Goal: Task Accomplishment & Management: Use online tool/utility

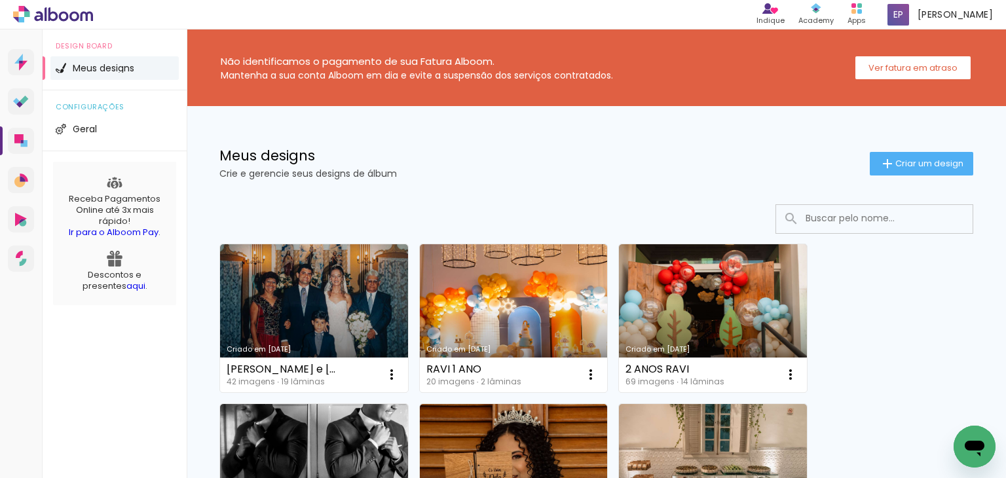
click at [740, 327] on link "Criado em [DATE]" at bounding box center [713, 318] width 188 height 148
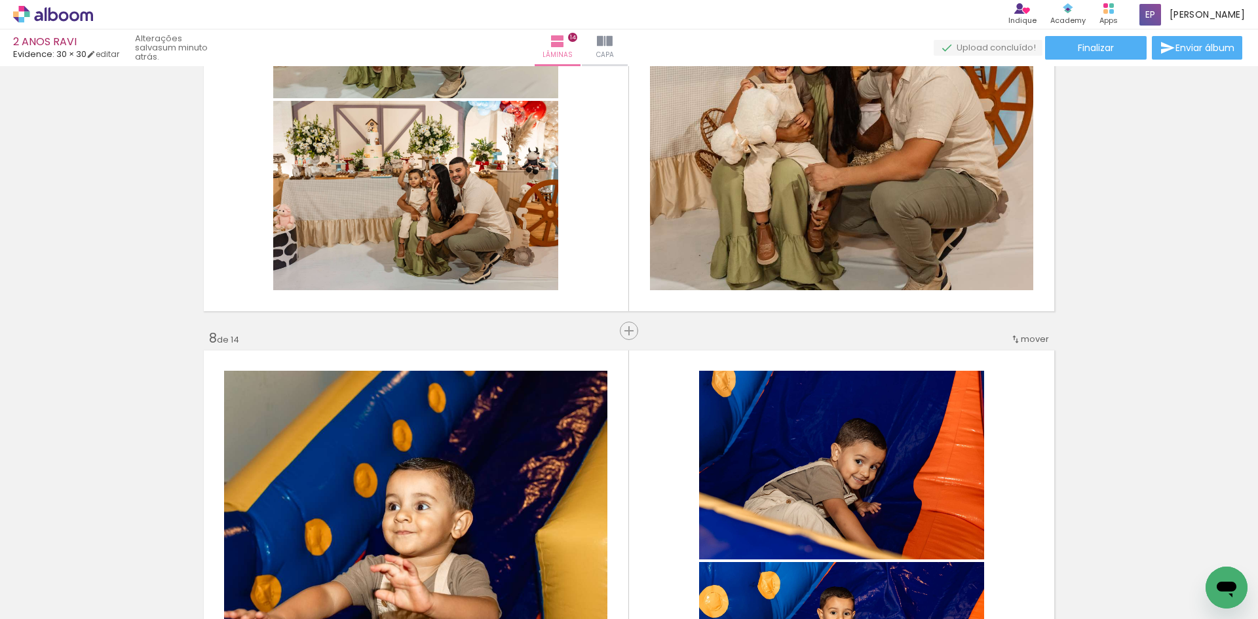
scroll to position [2920, 0]
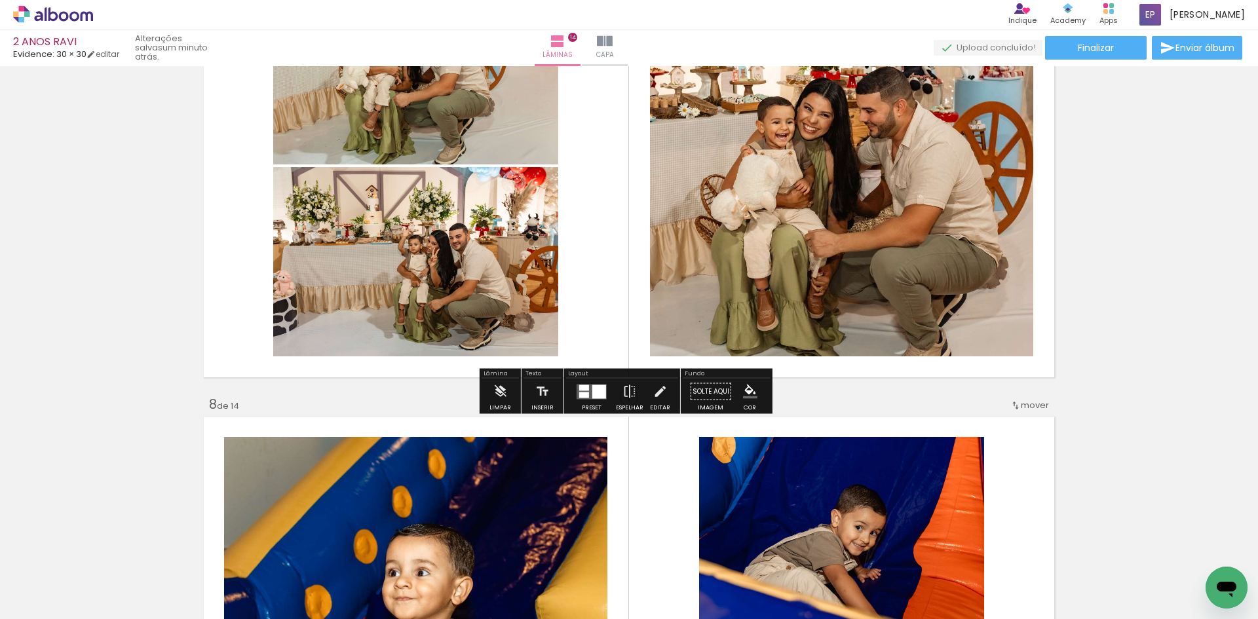
click at [791, 396] on div "Inserir lâmina 1 de 14 Inserir lâmina 2 de 14 Inserir lâmina 3 de 14 Inserir lâ…" at bounding box center [629, 611] width 1258 height 6920
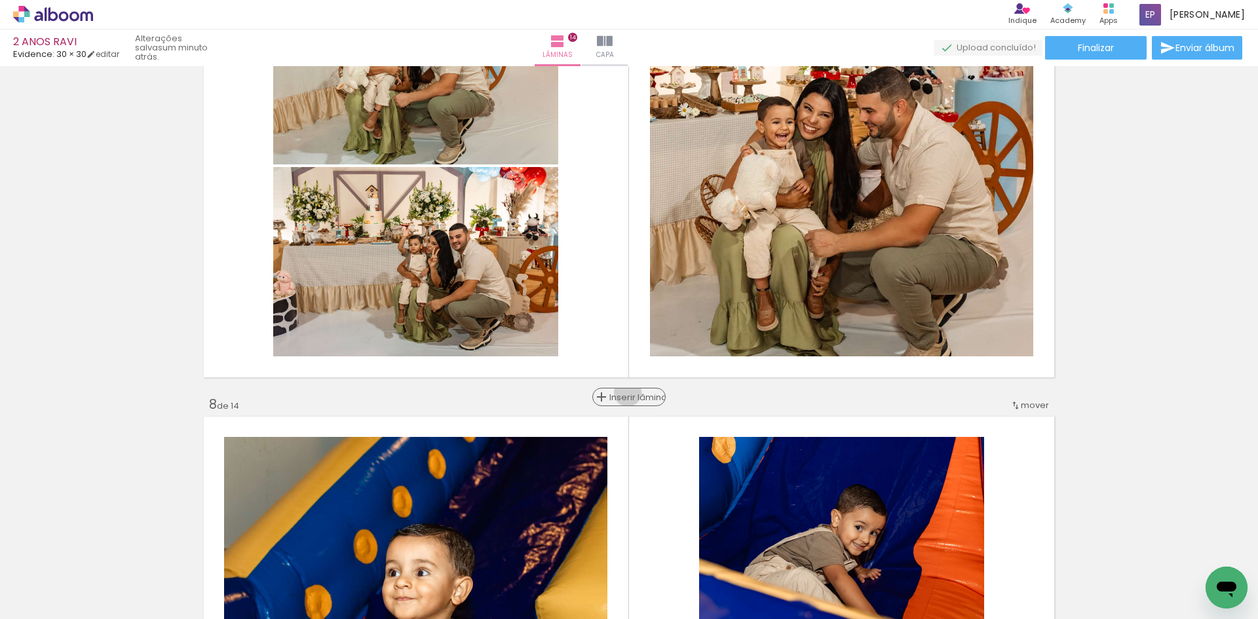
click at [629, 393] on span "Inserir lâmina" at bounding box center [634, 397] width 51 height 9
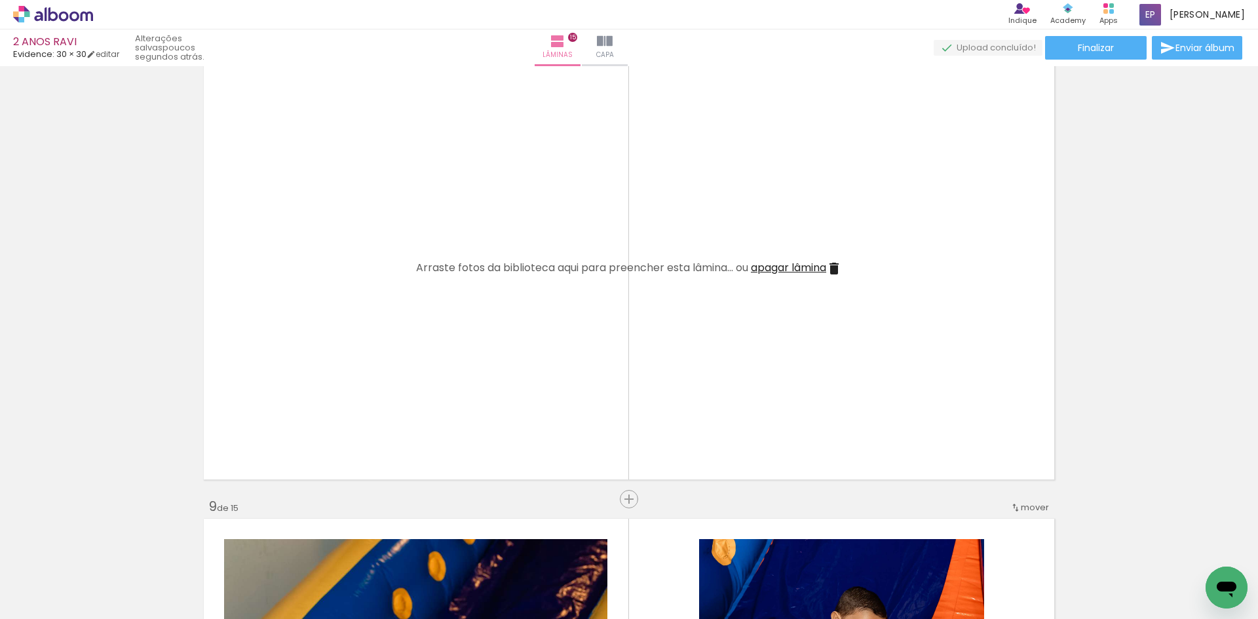
scroll to position [3313, 0]
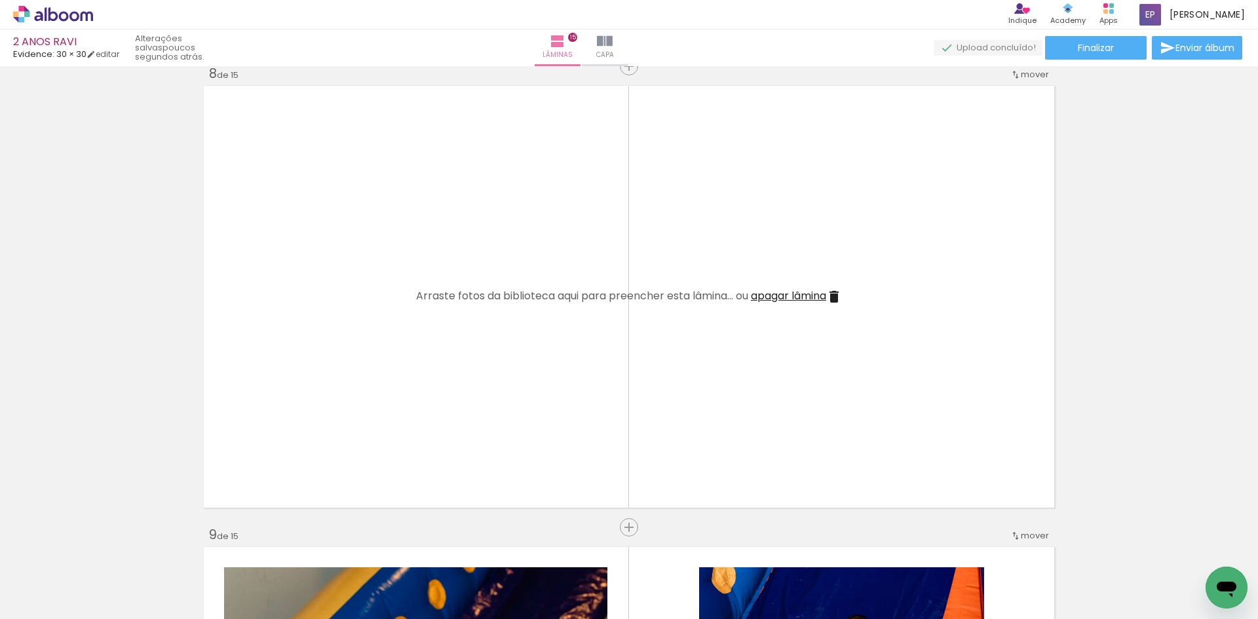
scroll to position [3247, 0]
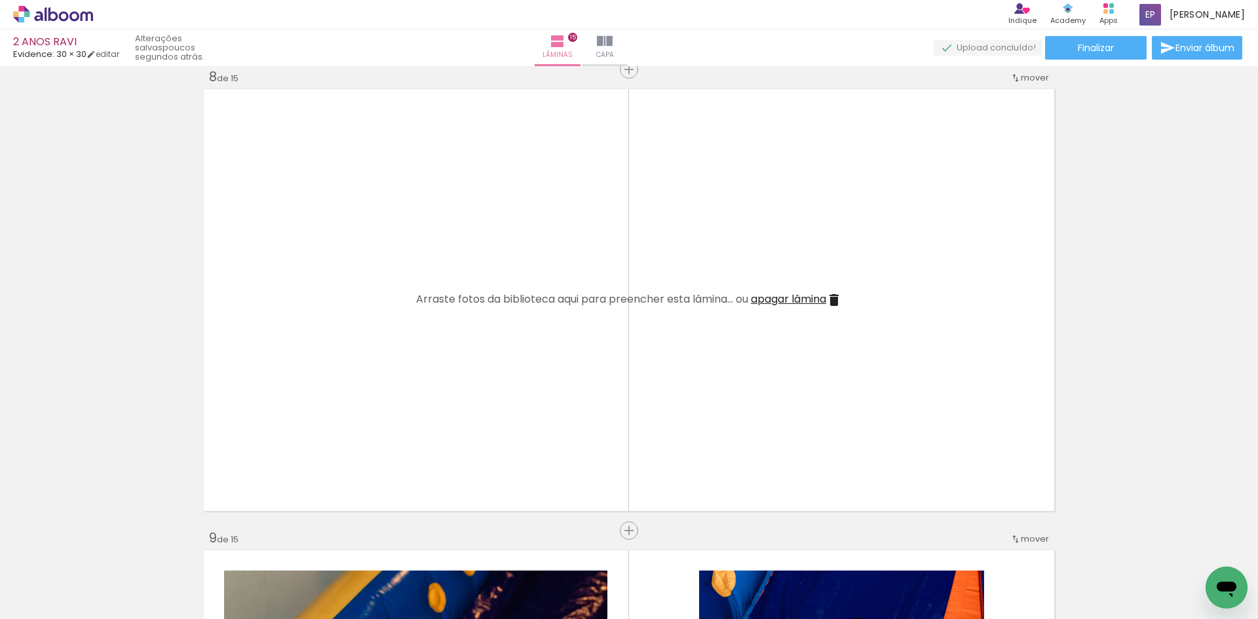
click at [47, 603] on span "Adicionar Fotos" at bounding box center [46, 601] width 39 height 14
click at [0, 0] on input "file" at bounding box center [0, 0] width 0 height 0
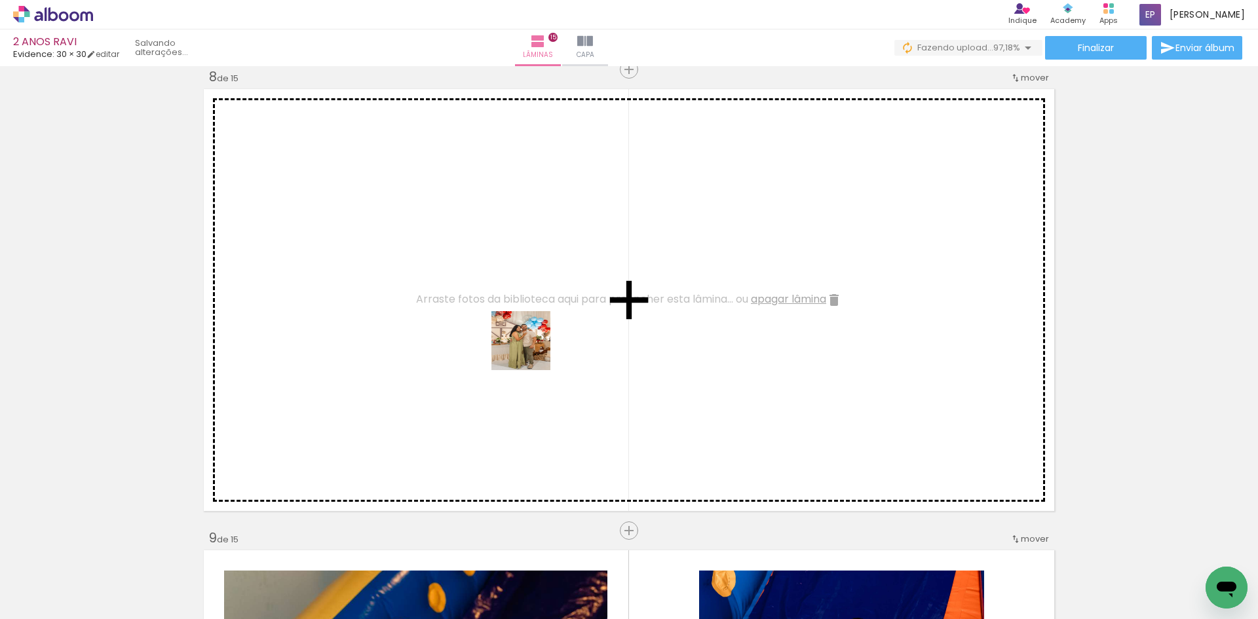
drag, startPoint x: 1057, startPoint y: 585, endPoint x: 995, endPoint y: 430, distance: 166.7
click at [510, 331] on quentale-workspace at bounding box center [629, 309] width 1258 height 619
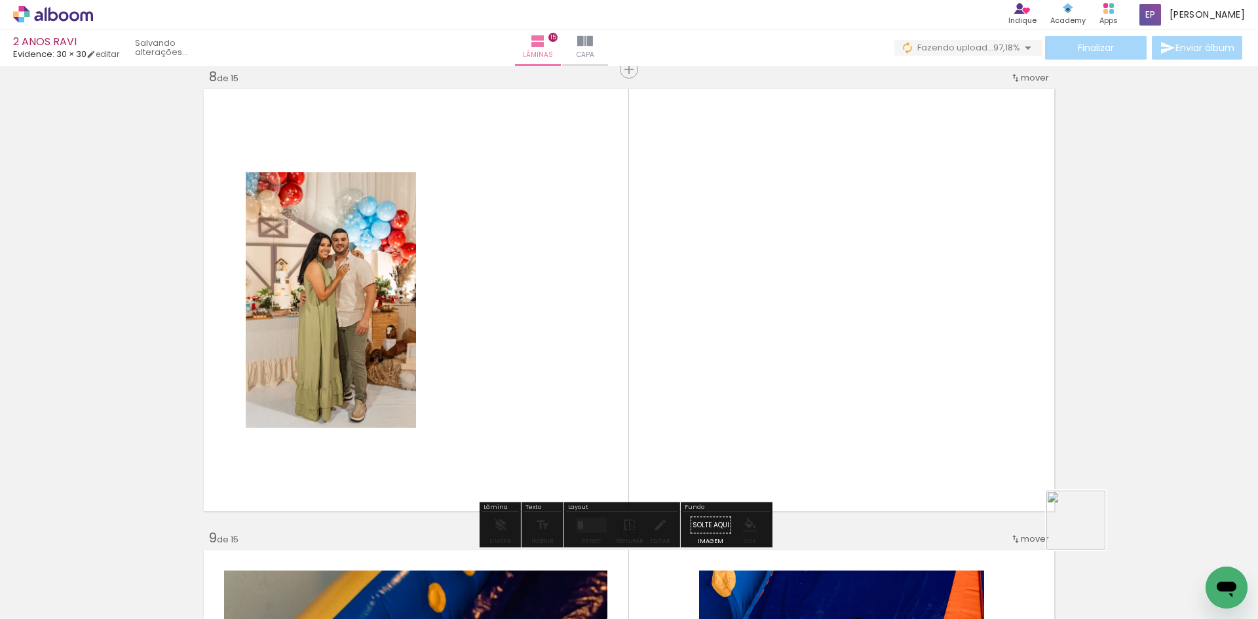
drag, startPoint x: 1128, startPoint y: 570, endPoint x: 681, endPoint y: 326, distance: 509.3
click at [705, 354] on quentale-workspace at bounding box center [629, 309] width 1258 height 619
drag, startPoint x: 1214, startPoint y: 582, endPoint x: 854, endPoint y: 369, distance: 418.6
click html
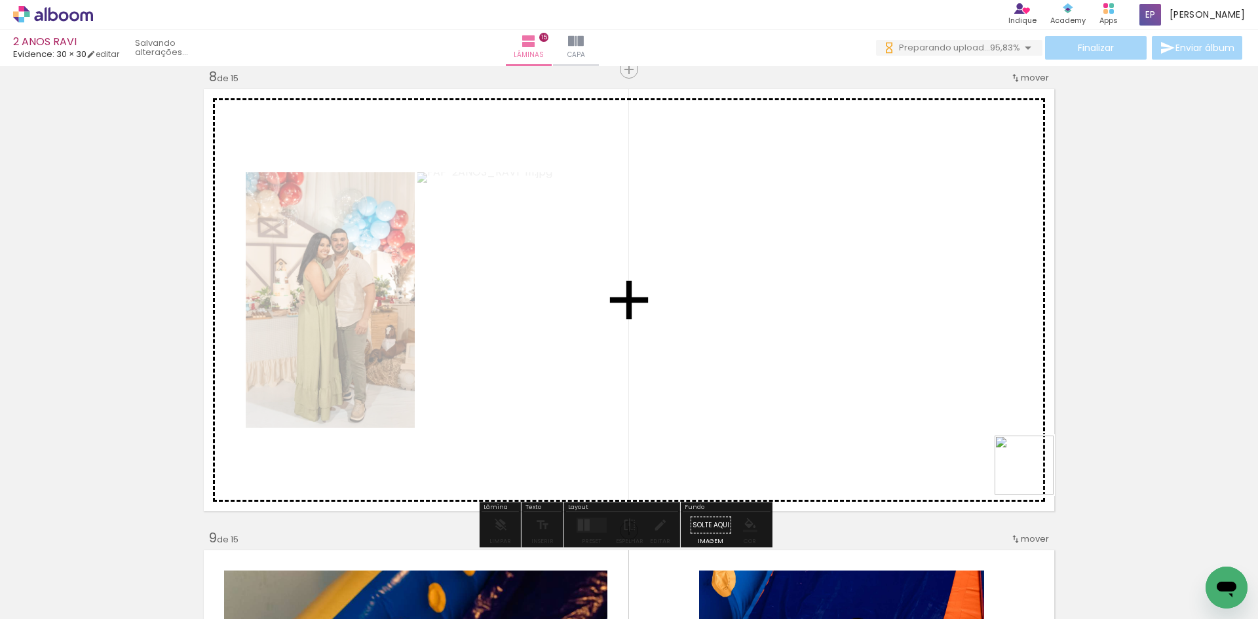
drag, startPoint x: 1191, startPoint y: 581, endPoint x: 765, endPoint y: 295, distance: 512.8
click at [789, 311] on quentale-workspace at bounding box center [629, 309] width 1258 height 619
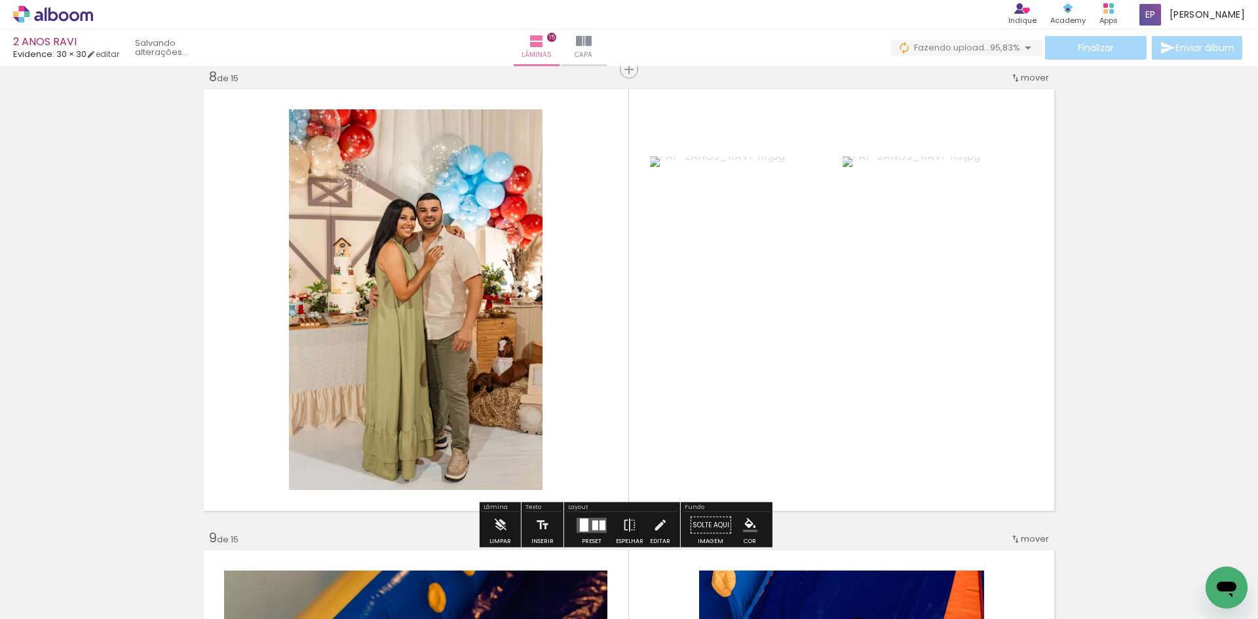
click at [587, 535] on div at bounding box center [591, 525] width 35 height 26
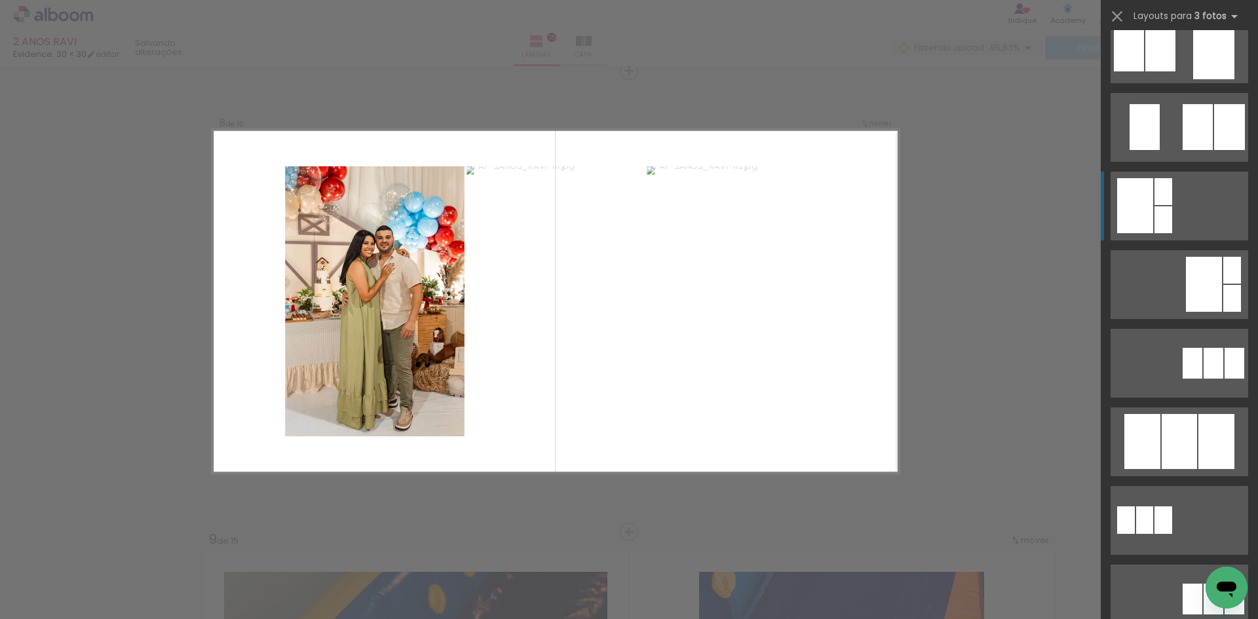
scroll to position [262, 0]
click at [1167, 428] on div at bounding box center [1179, 440] width 35 height 55
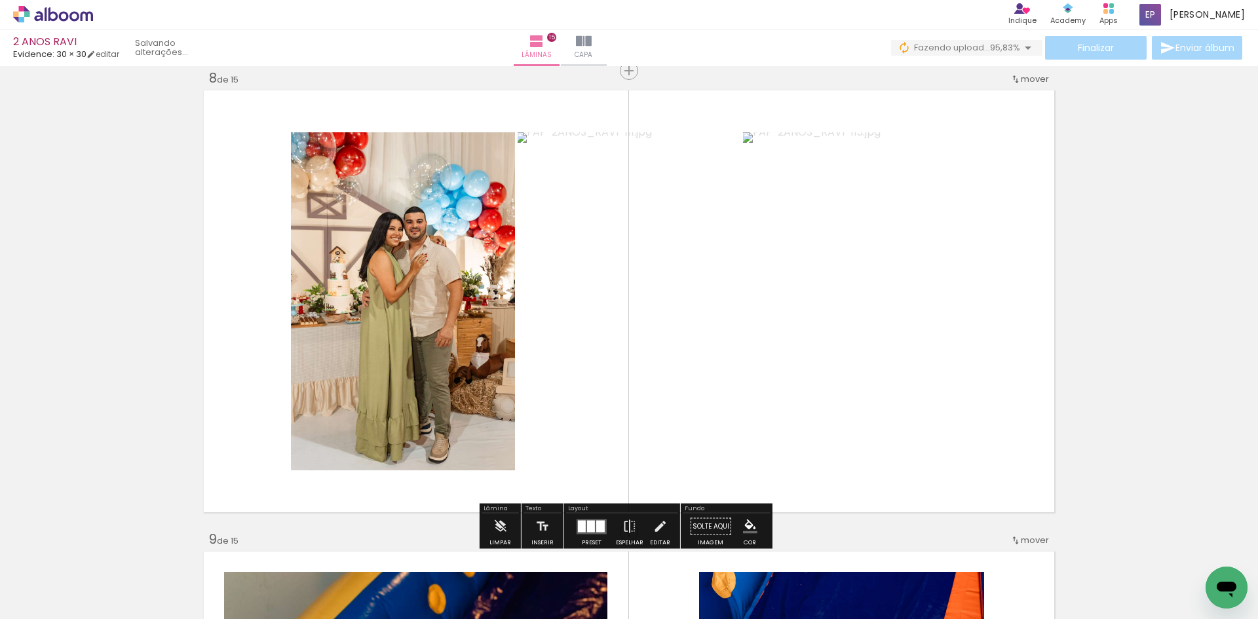
click at [1127, 373] on div "Inserir lâmina 1 de 15 Inserir lâmina 2 de 15 Inserir lâmina 3 de 15 Inserir lâ…" at bounding box center [629, 515] width 1258 height 7381
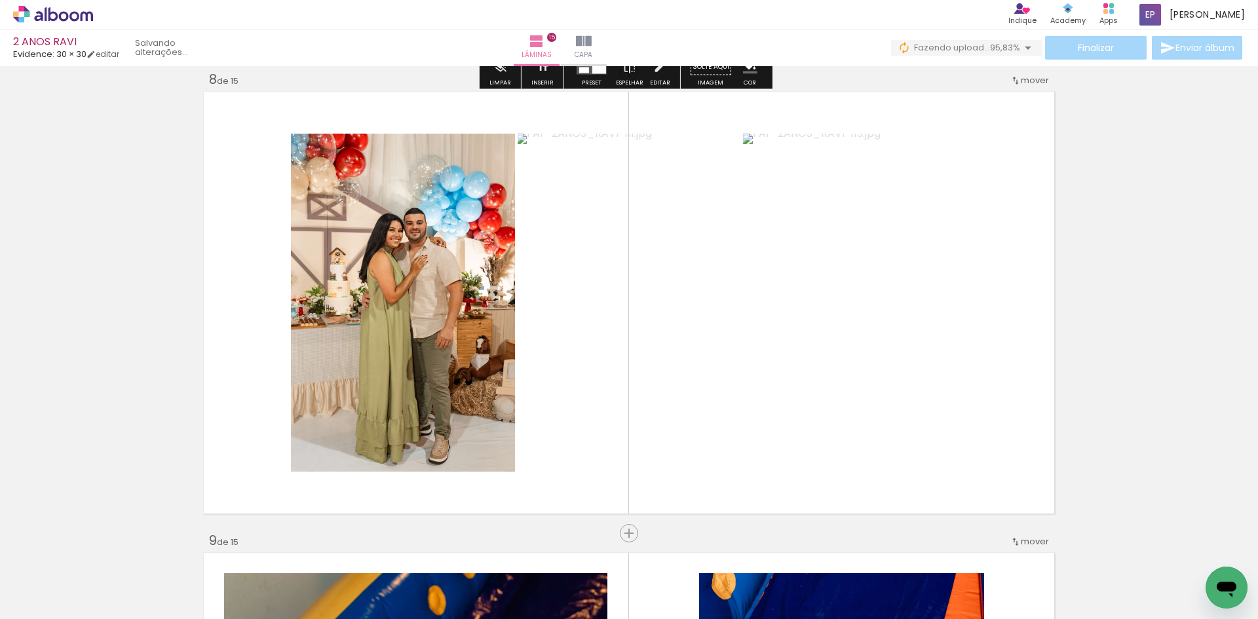
scroll to position [3311, 0]
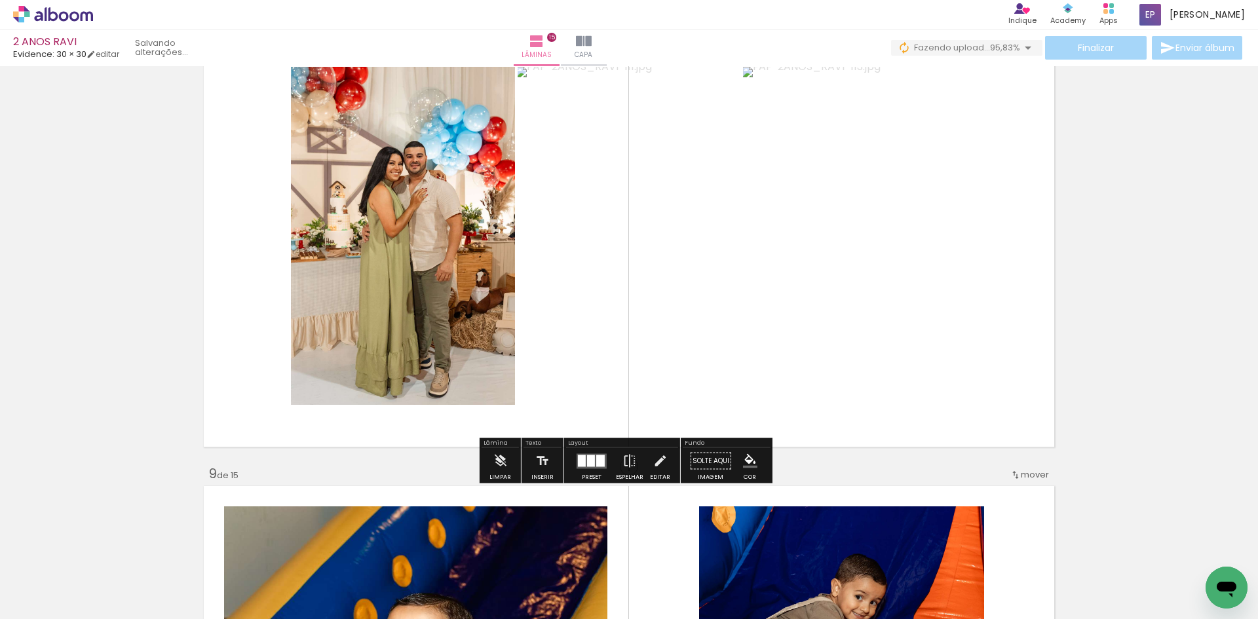
click at [811, 475] on div "Inserir lâmina 1 de 15 Inserir lâmina 2 de 15 Inserir lâmina 3 de 15 Inserir lâ…" at bounding box center [629, 449] width 1258 height 7381
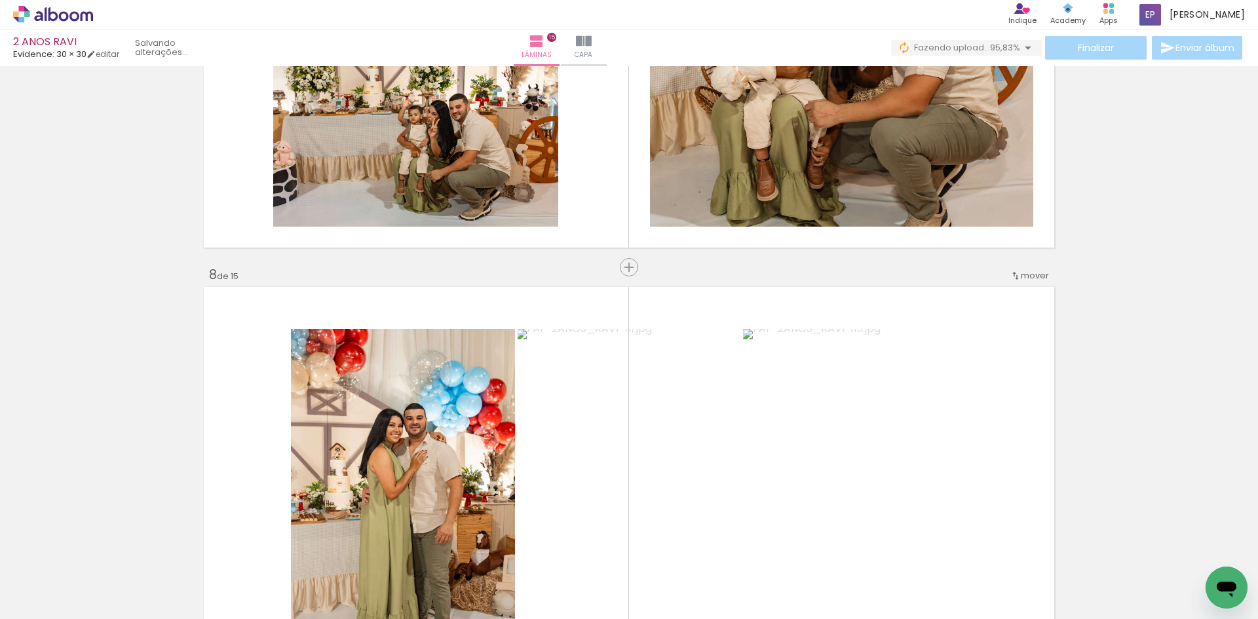
scroll to position [0, 4137]
click at [622, 268] on span "Inserir lâmina" at bounding box center [634, 267] width 51 height 9
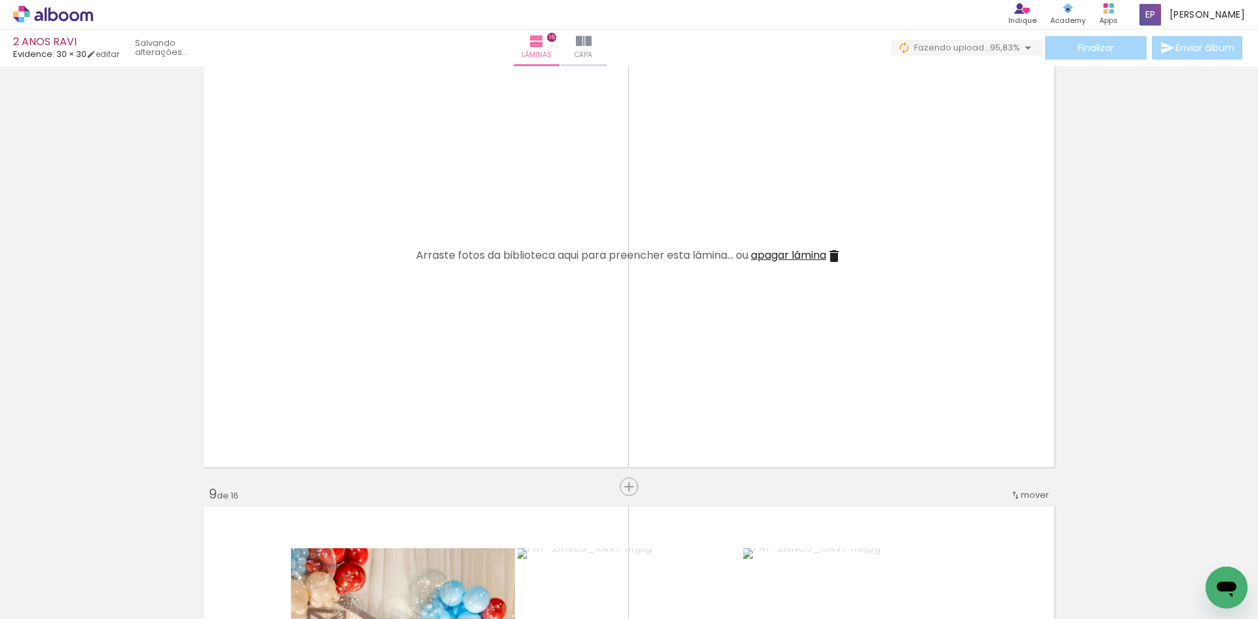
scroll to position [3246, 0]
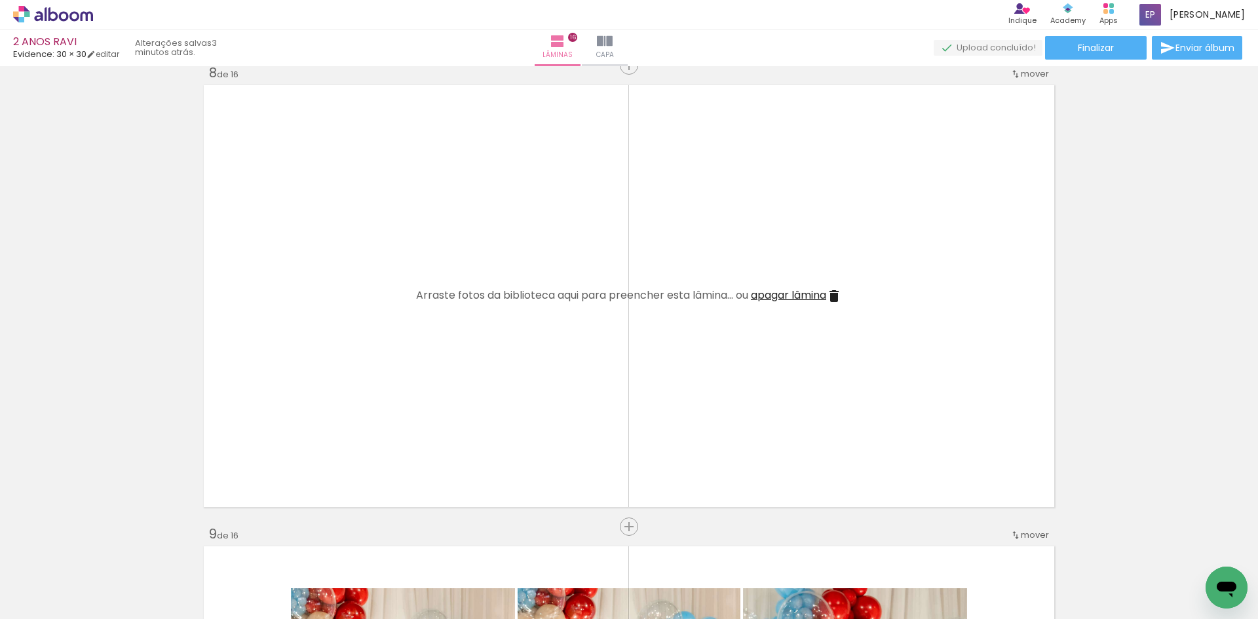
scroll to position [3246, 0]
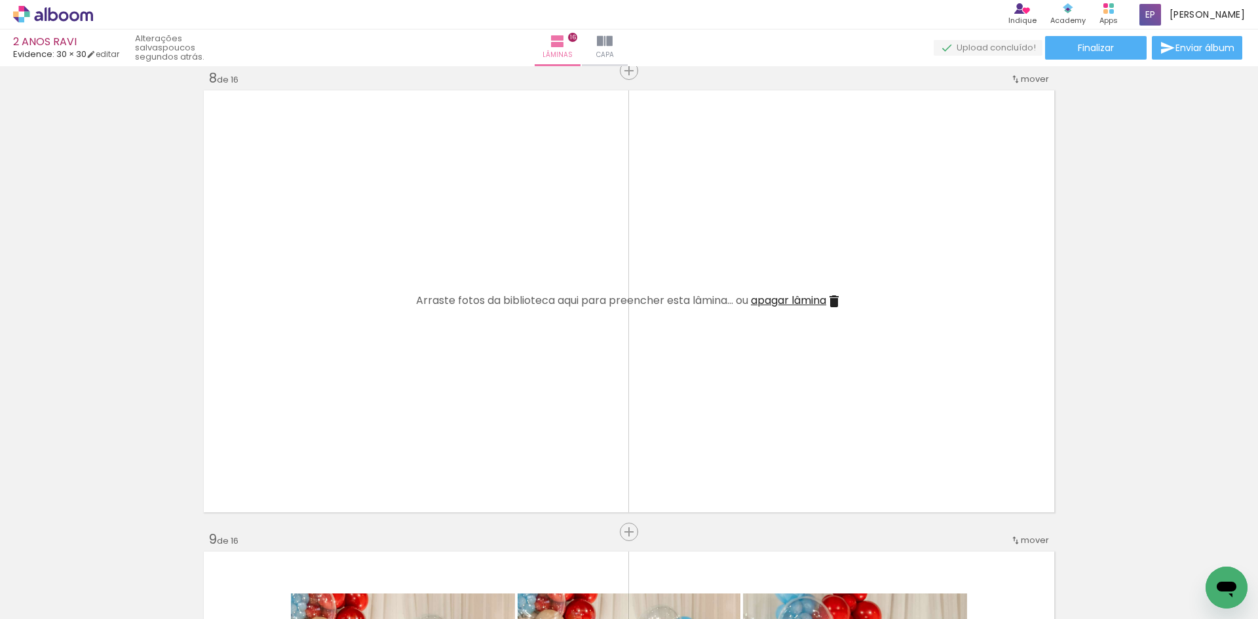
click at [37, 590] on div "Biblioteca 69 fotos Todas as fotos Não utilizadas Adicionar Fotos" at bounding box center [40, 578] width 81 height 65
click at [37, 592] on paper-button "Adicionar Fotos" at bounding box center [41, 601] width 64 height 21
click at [0, 0] on input "file" at bounding box center [0, 0] width 0 height 0
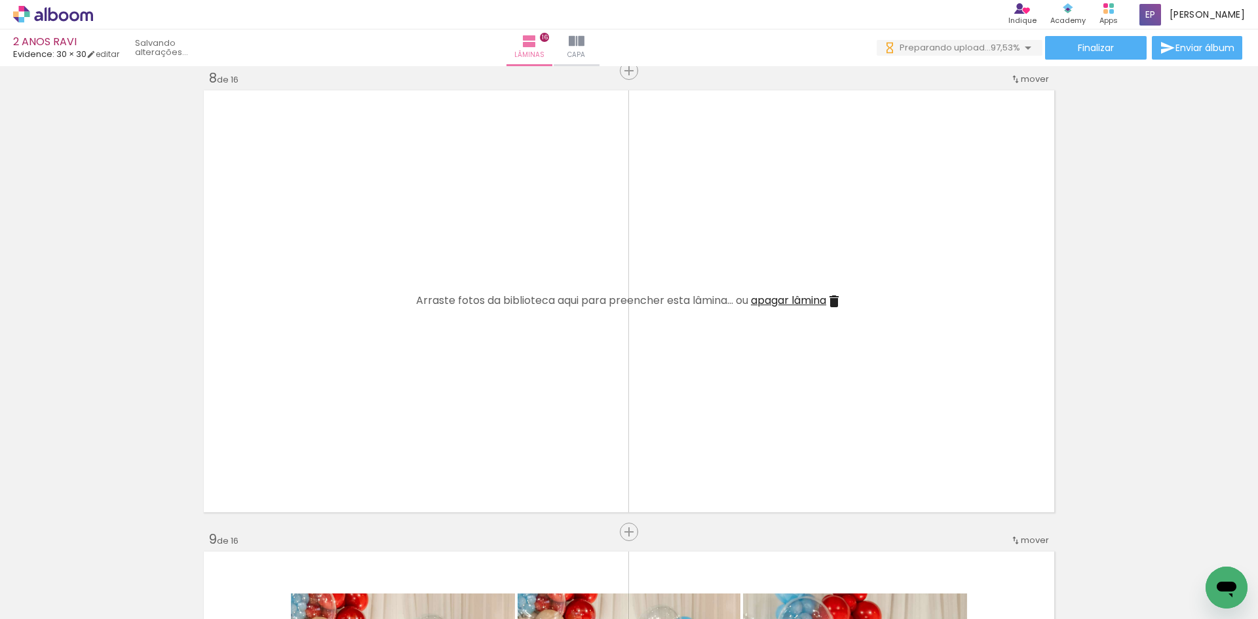
scroll to position [0, 4896]
drag, startPoint x: 312, startPoint y: 583, endPoint x: 369, endPoint y: 600, distance: 59.5
click at [323, 400] on quentale-workspace at bounding box center [629, 309] width 1258 height 619
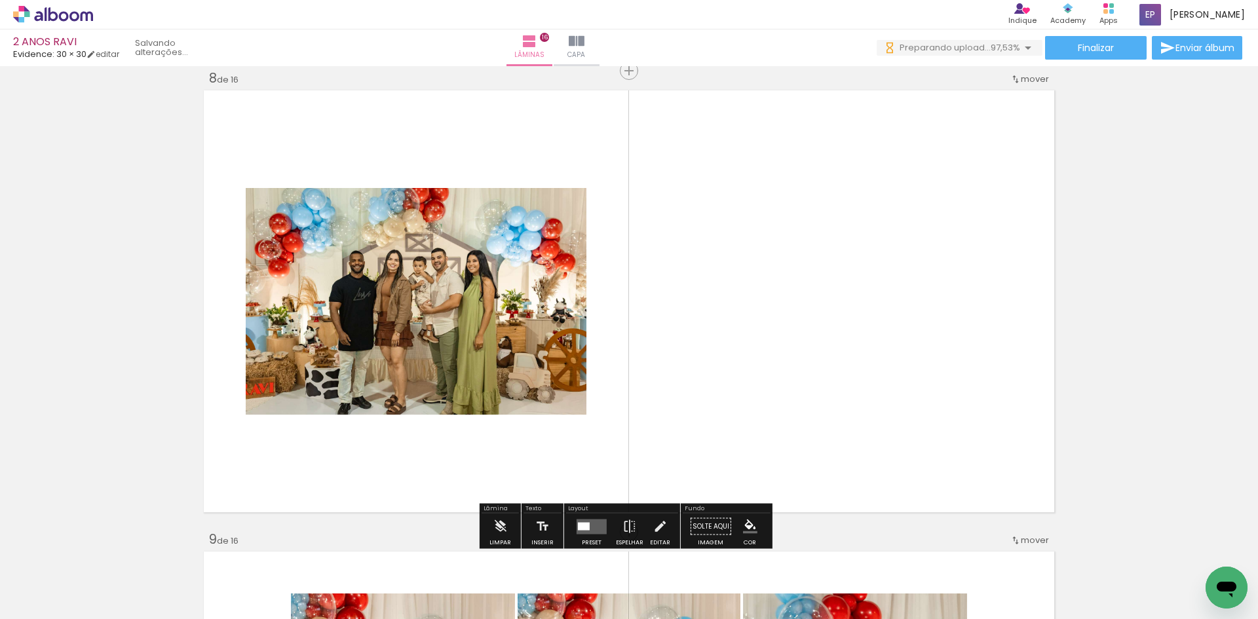
scroll to position [0, 0]
drag, startPoint x: 381, startPoint y: 590, endPoint x: 510, endPoint y: 372, distance: 253.5
click at [508, 373] on quentale-workspace at bounding box center [629, 309] width 1258 height 619
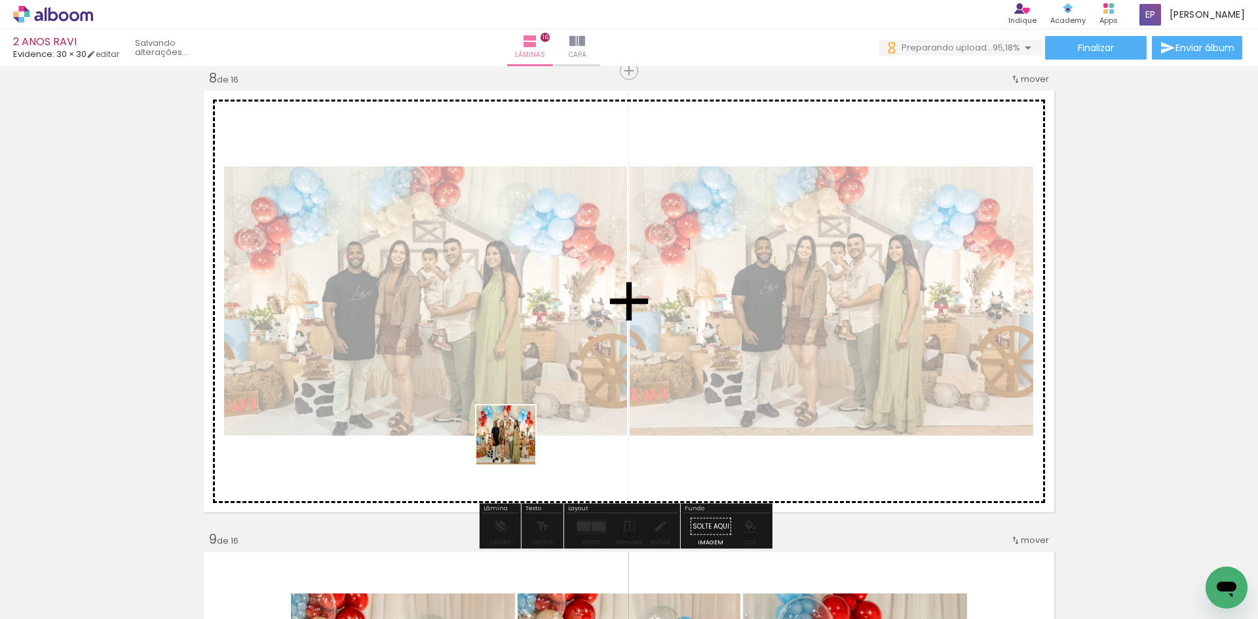
drag, startPoint x: 455, startPoint y: 585, endPoint x: 546, endPoint y: 373, distance: 230.7
click at [546, 373] on quentale-workspace at bounding box center [629, 309] width 1258 height 619
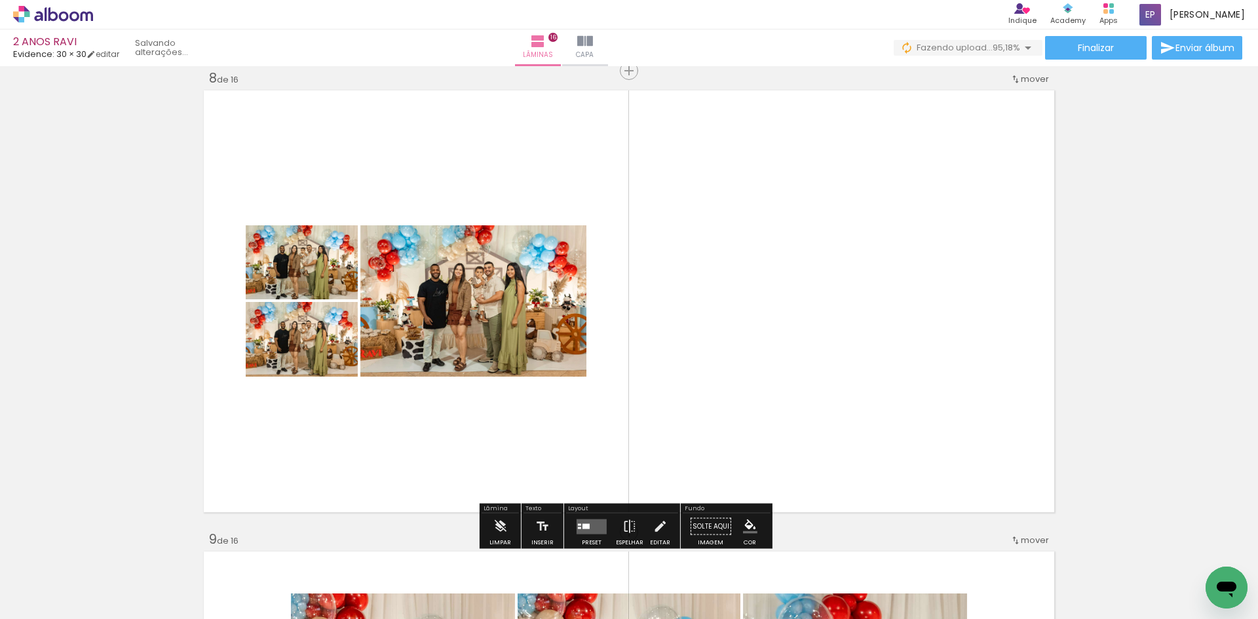
click at [577, 525] on quentale-layouter at bounding box center [592, 526] width 30 height 15
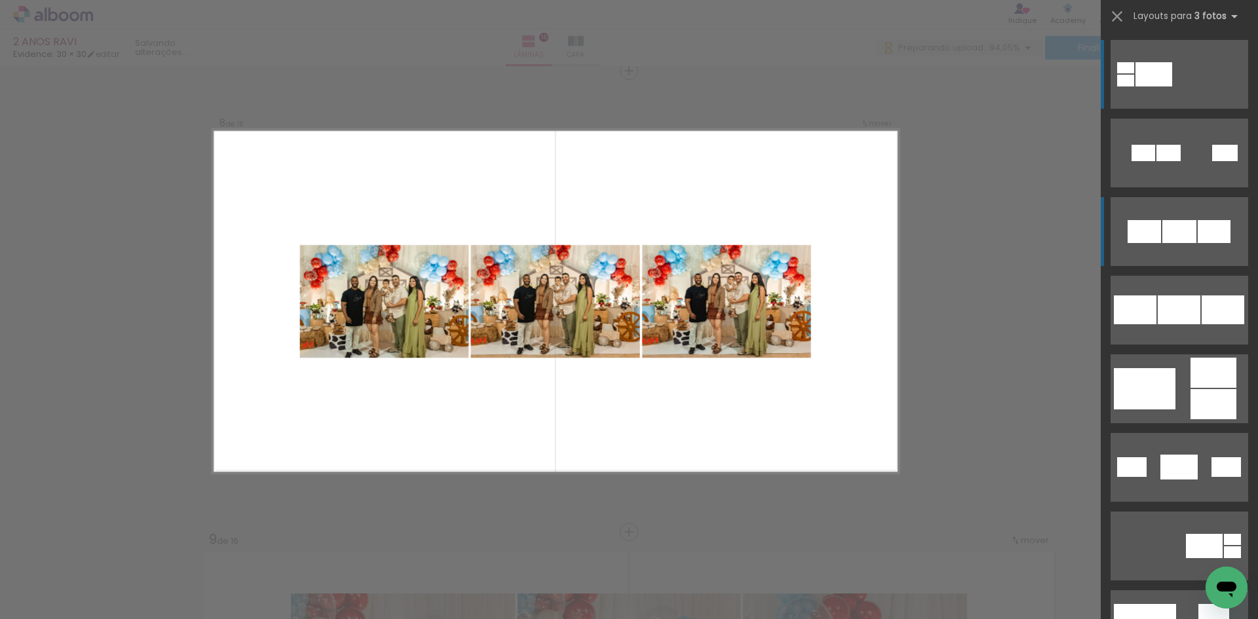
click at [1130, 73] on div at bounding box center [1125, 67] width 17 height 11
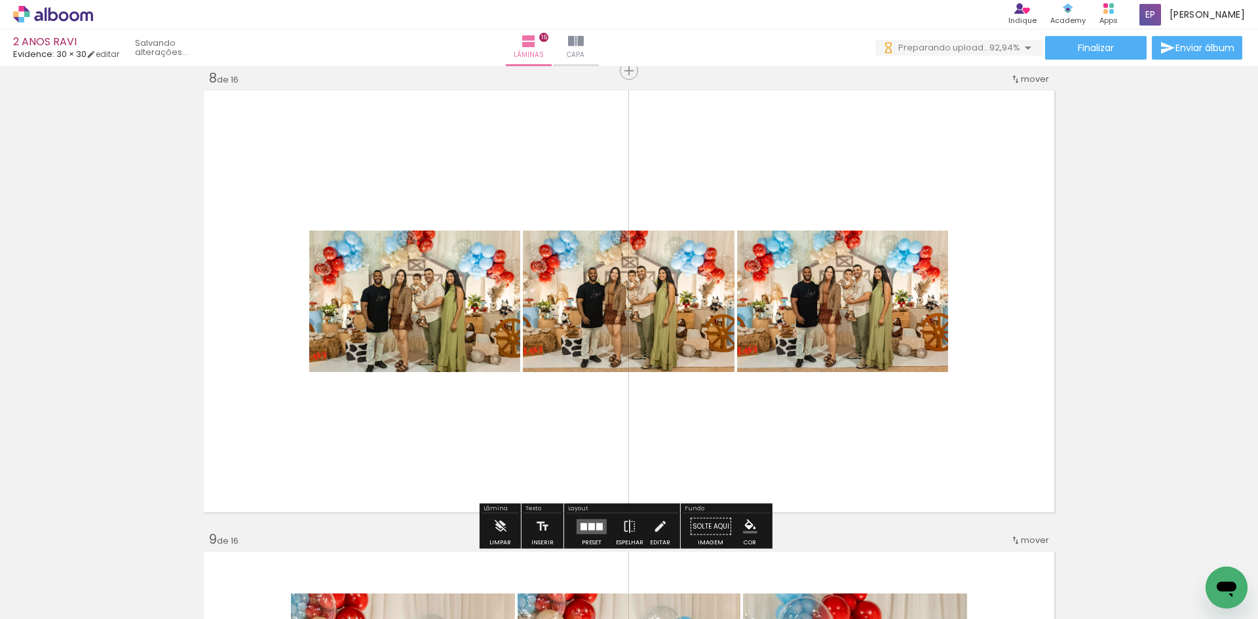
click at [585, 522] on quentale-layouter at bounding box center [592, 526] width 30 height 15
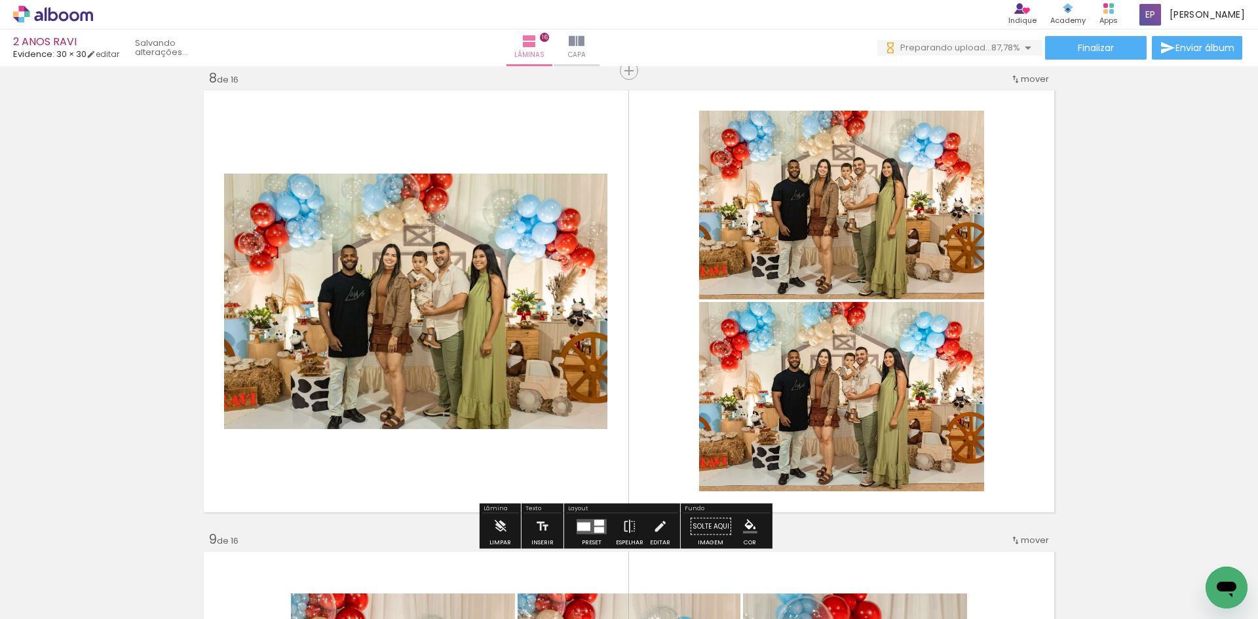
scroll to position [0, 0]
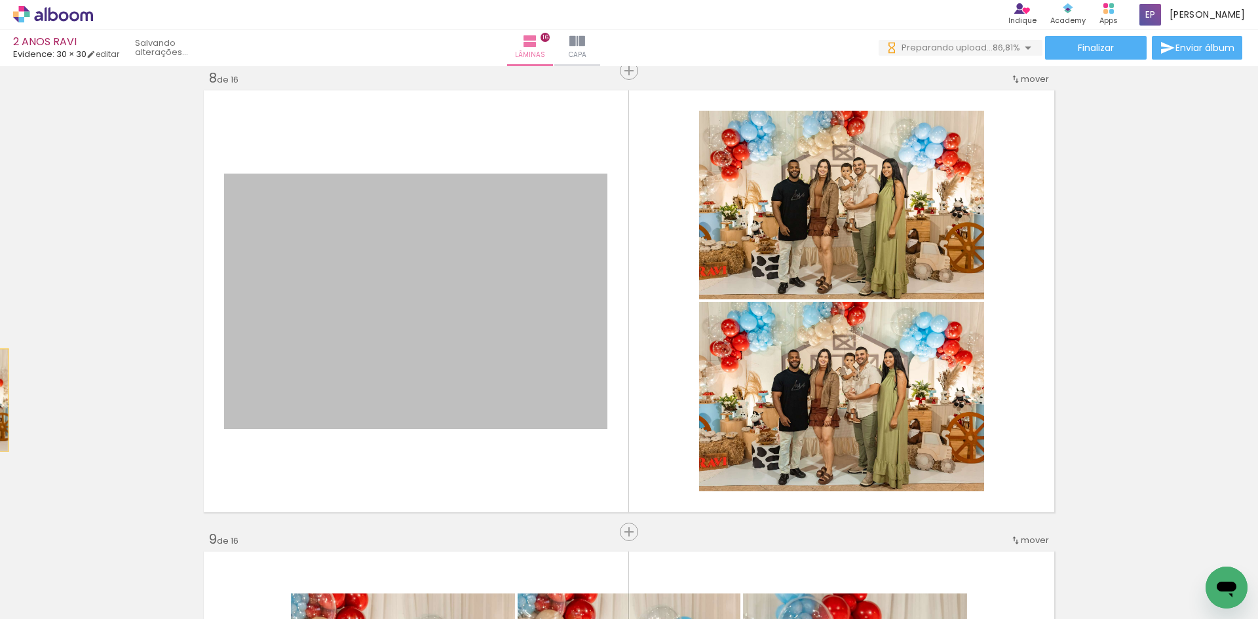
drag, startPoint x: 391, startPoint y: 341, endPoint x: -73, endPoint y: 400, distance: 467.7
click at [0, 400] on html "link( href="../../bower_components/polymer/polymer.html" rel="import" ) picture…" at bounding box center [629, 309] width 1258 height 619
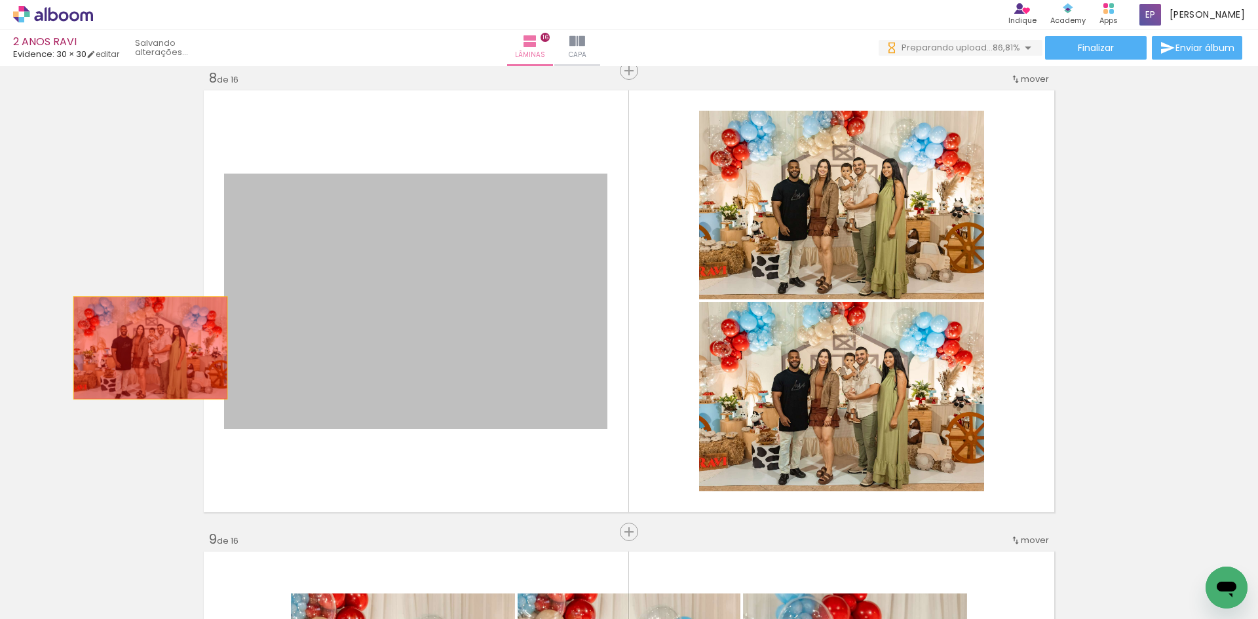
drag, startPoint x: 298, startPoint y: 298, endPoint x: 227, endPoint y: 329, distance: 77.2
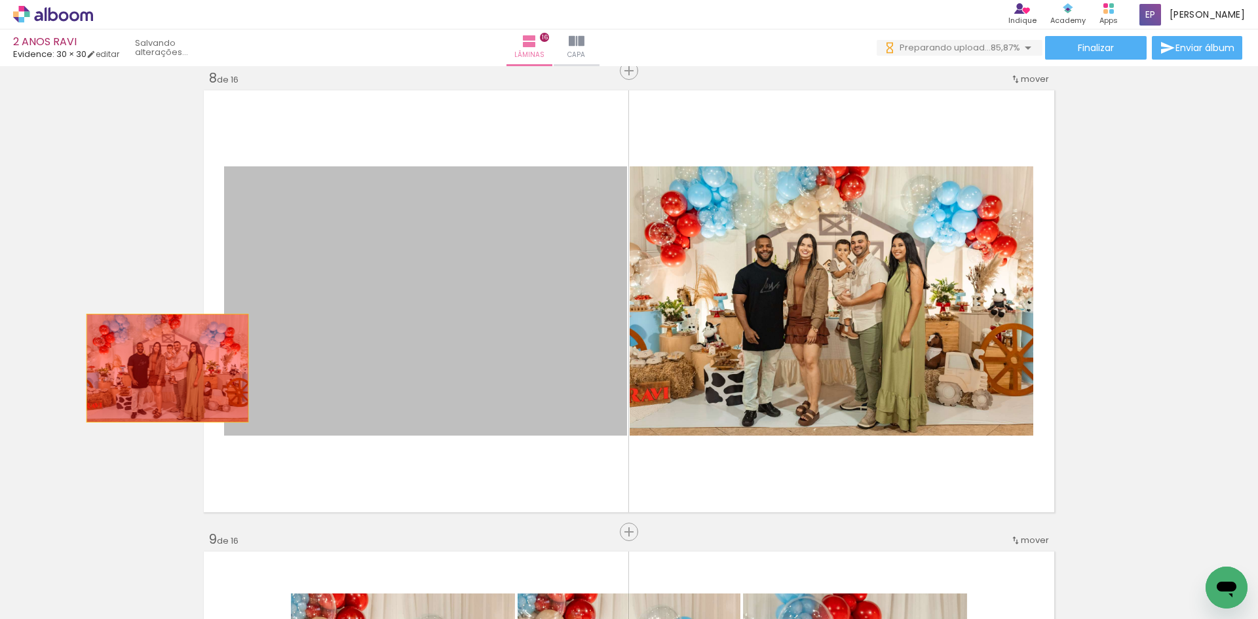
drag, startPoint x: 467, startPoint y: 317, endPoint x: 162, endPoint y: 368, distance: 308.9
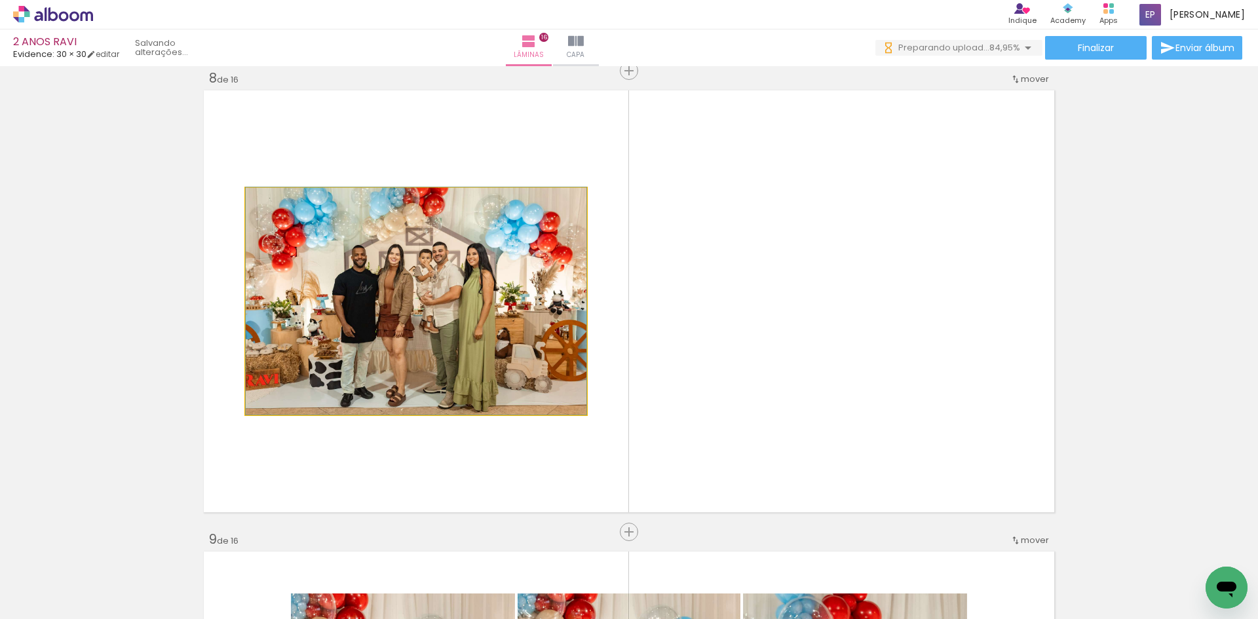
click at [408, 284] on quentale-photo at bounding box center [416, 301] width 341 height 227
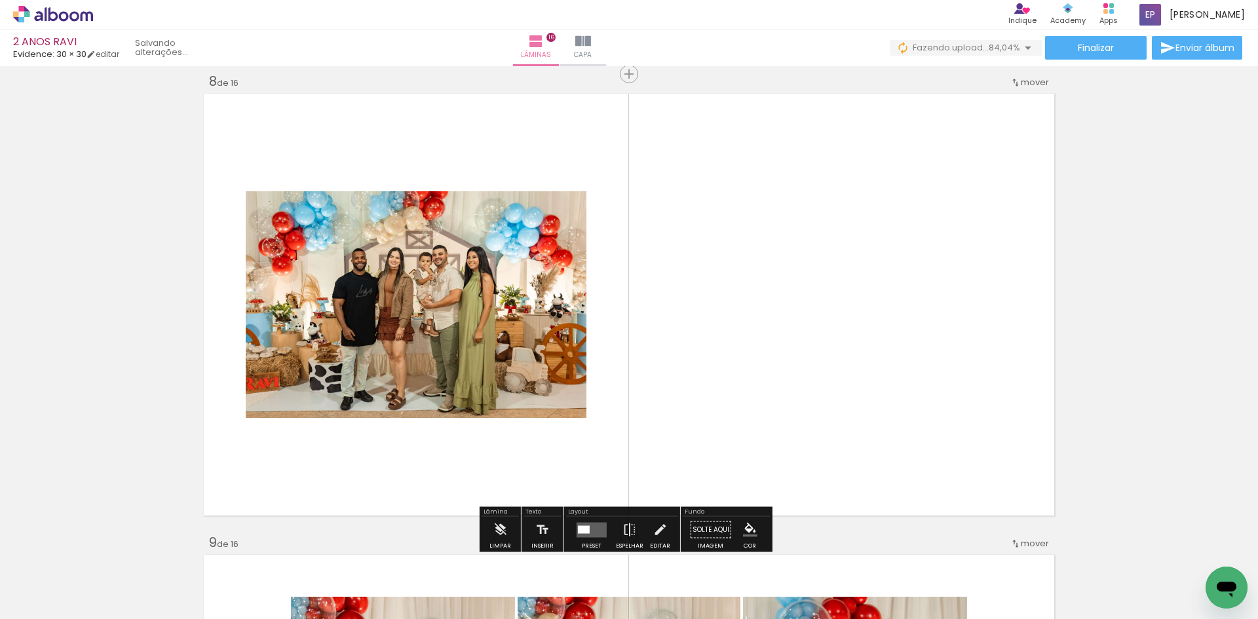
scroll to position [3246, 0]
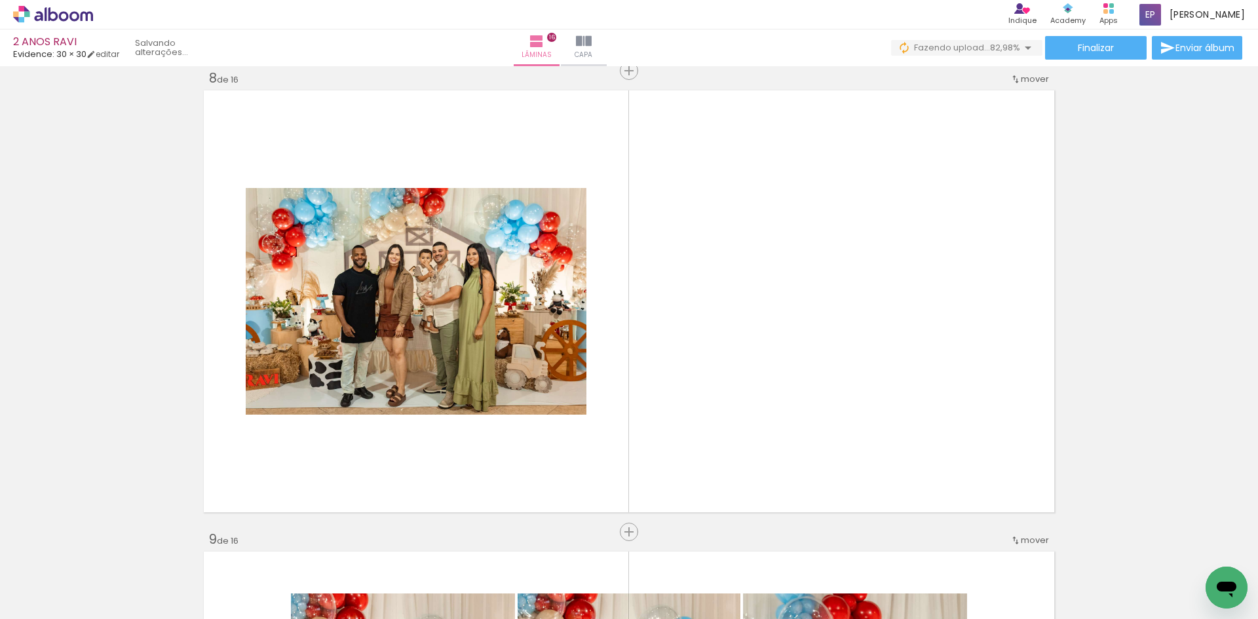
scroll to position [0, 0]
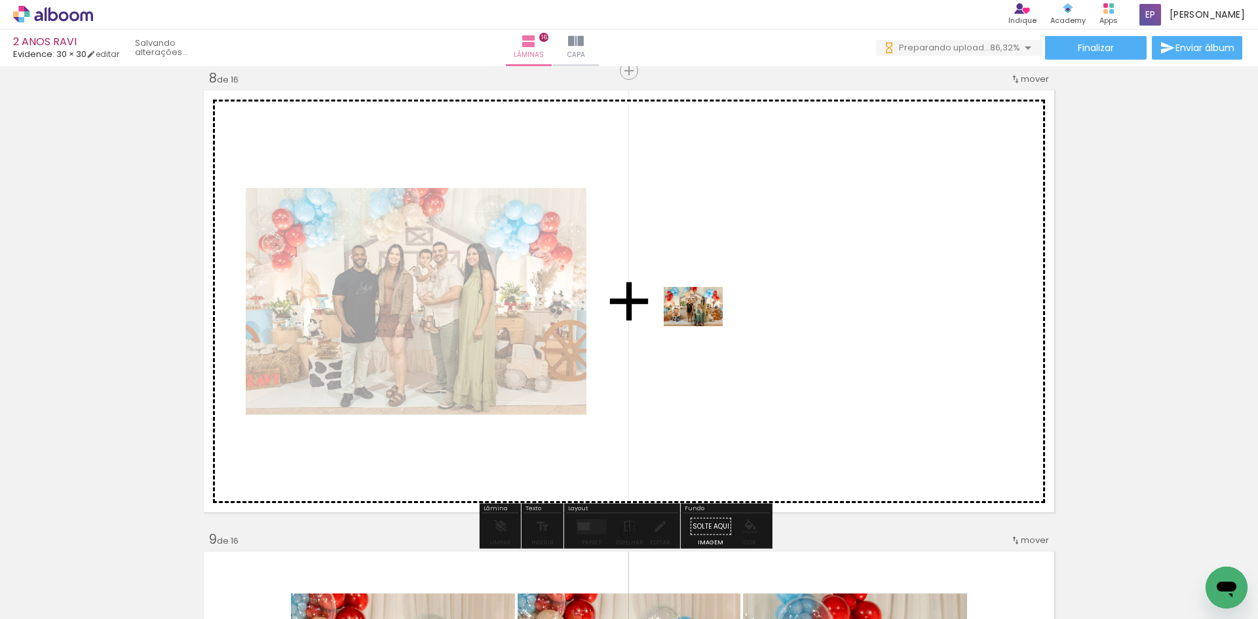
drag, startPoint x: 421, startPoint y: 538, endPoint x: 706, endPoint y: 324, distance: 357.1
click at [706, 324] on quentale-workspace at bounding box center [629, 309] width 1258 height 619
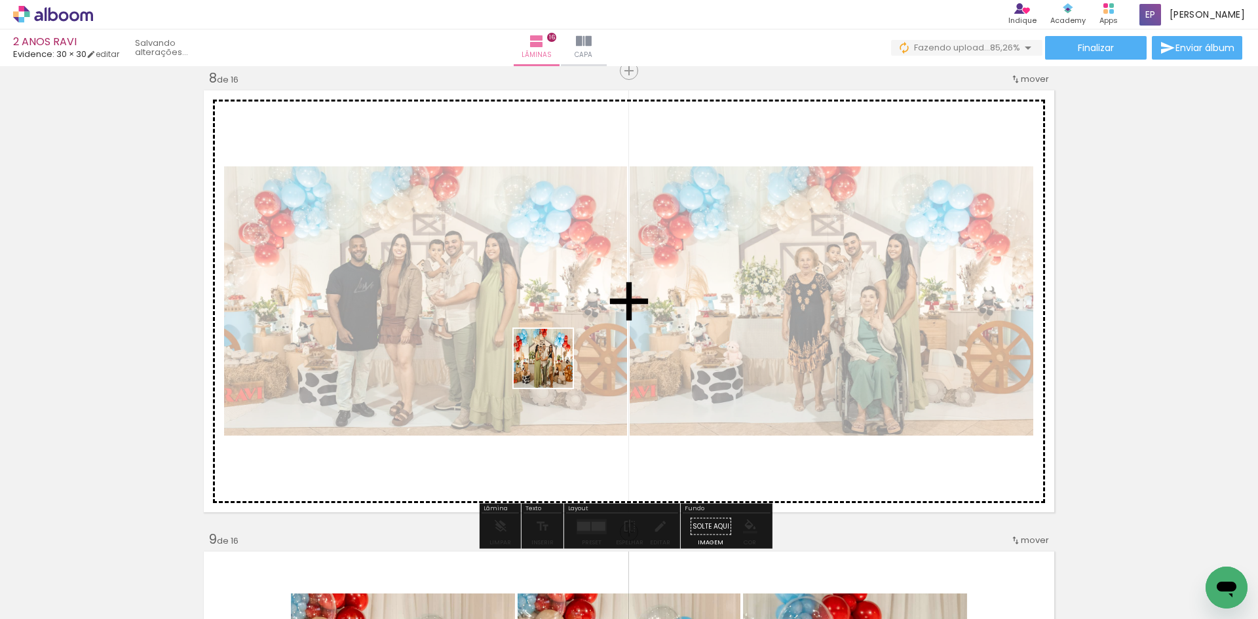
drag, startPoint x: 458, startPoint y: 579, endPoint x: 553, endPoint y: 368, distance: 230.8
click at [553, 368] on quentale-workspace at bounding box center [629, 309] width 1258 height 619
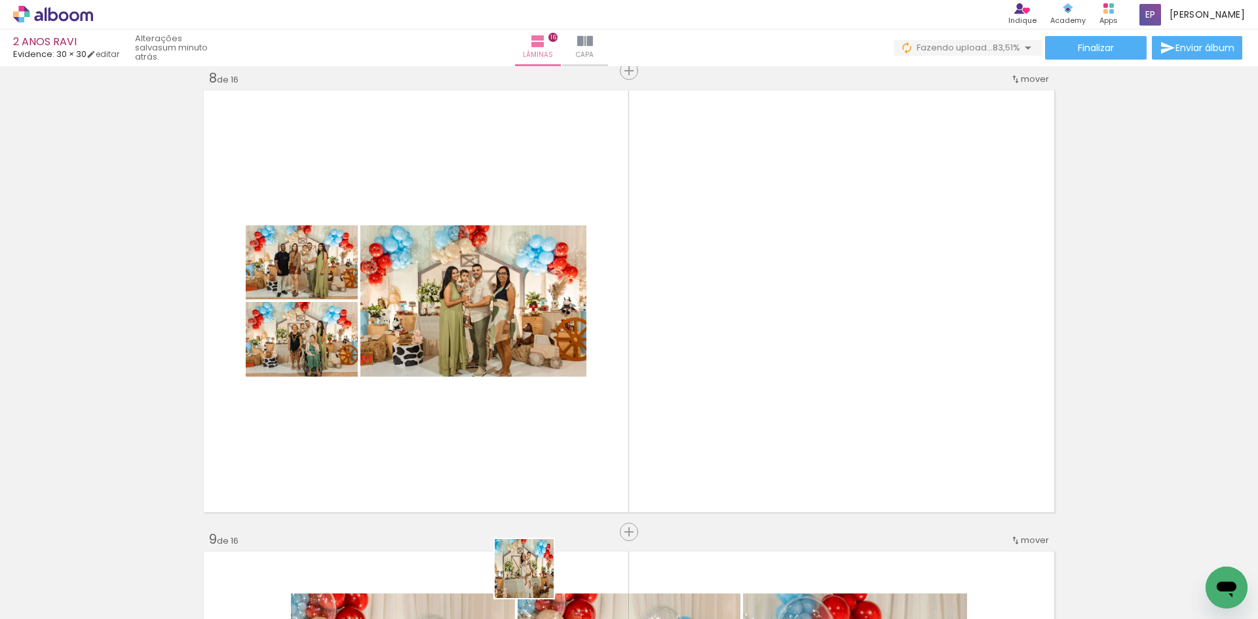
drag, startPoint x: 524, startPoint y: 595, endPoint x: 774, endPoint y: 382, distance: 329.1
click at [774, 382] on quentale-workspace at bounding box center [629, 309] width 1258 height 619
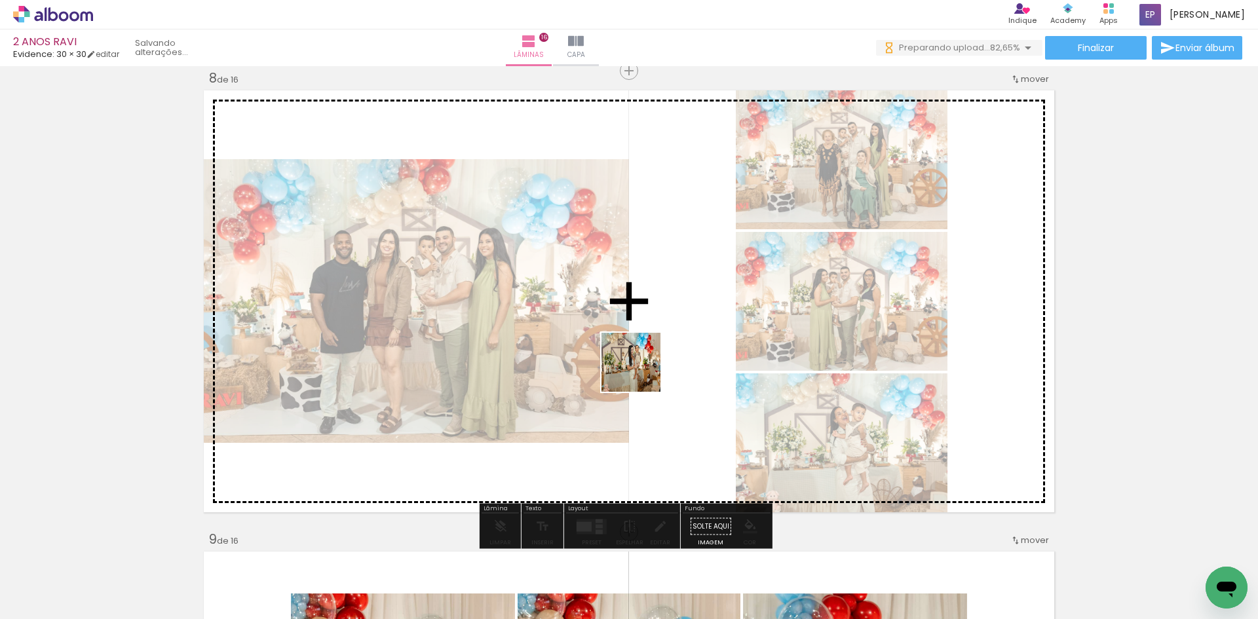
drag, startPoint x: 582, startPoint y: 585, endPoint x: 641, endPoint y: 372, distance: 220.8
click at [641, 372] on quentale-workspace at bounding box center [629, 309] width 1258 height 619
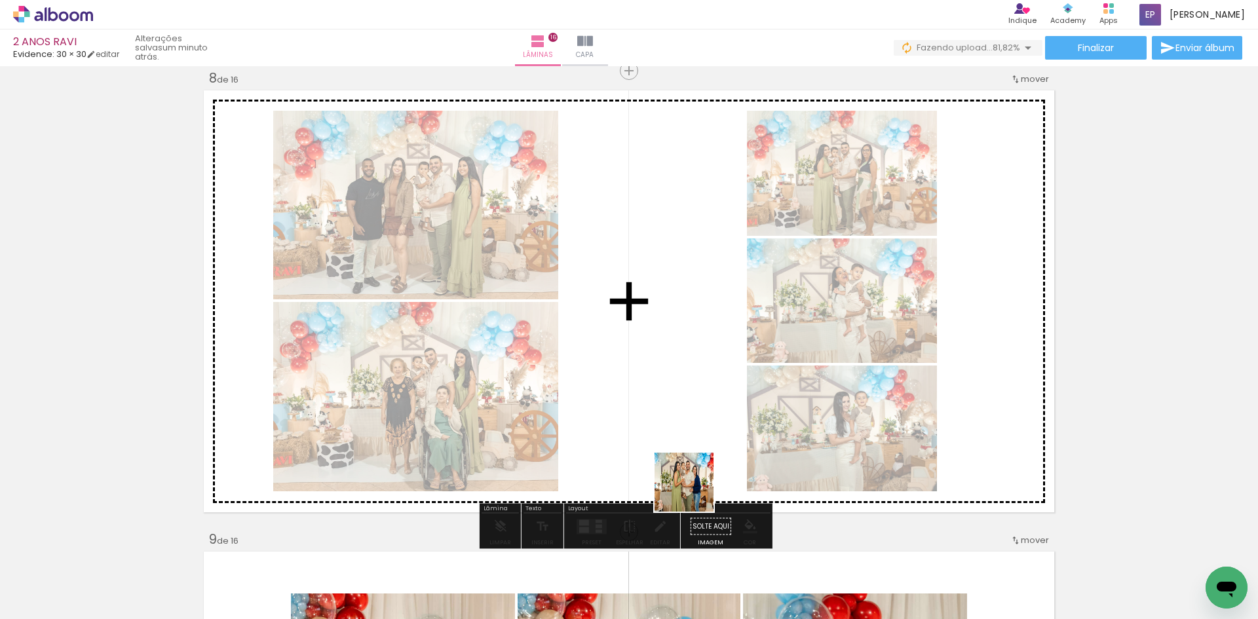
drag, startPoint x: 663, startPoint y: 577, endPoint x: 715, endPoint y: 310, distance: 271.8
click at [715, 310] on quentale-workspace at bounding box center [629, 309] width 1258 height 619
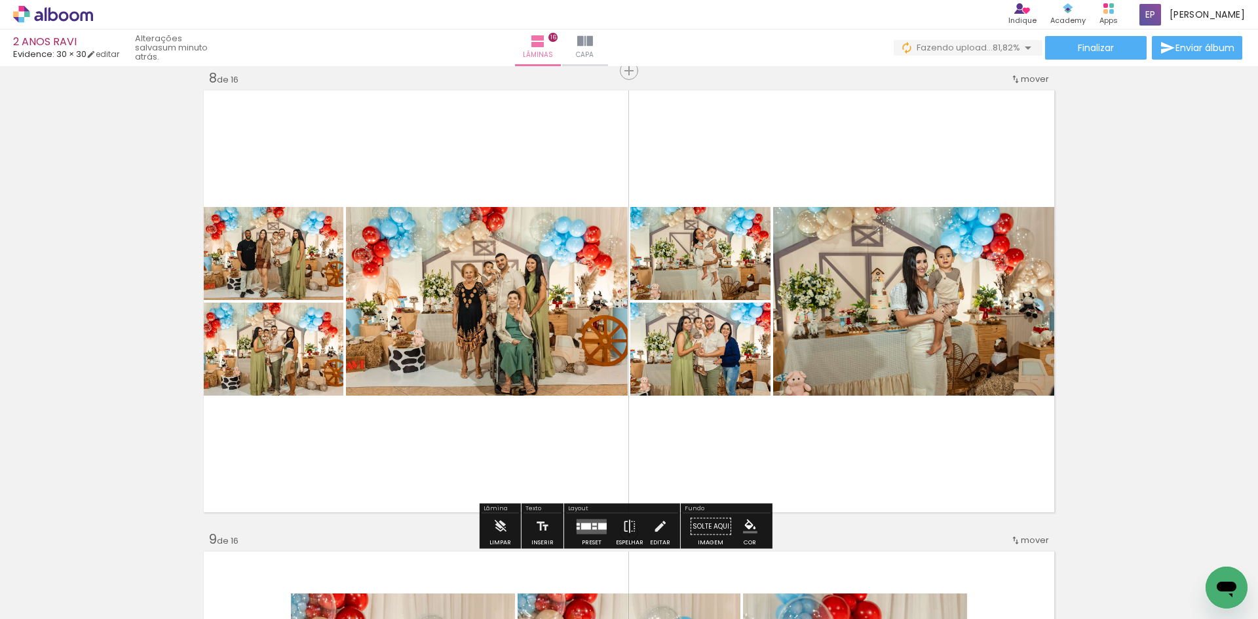
click at [592, 529] on div at bounding box center [594, 528] width 5 height 3
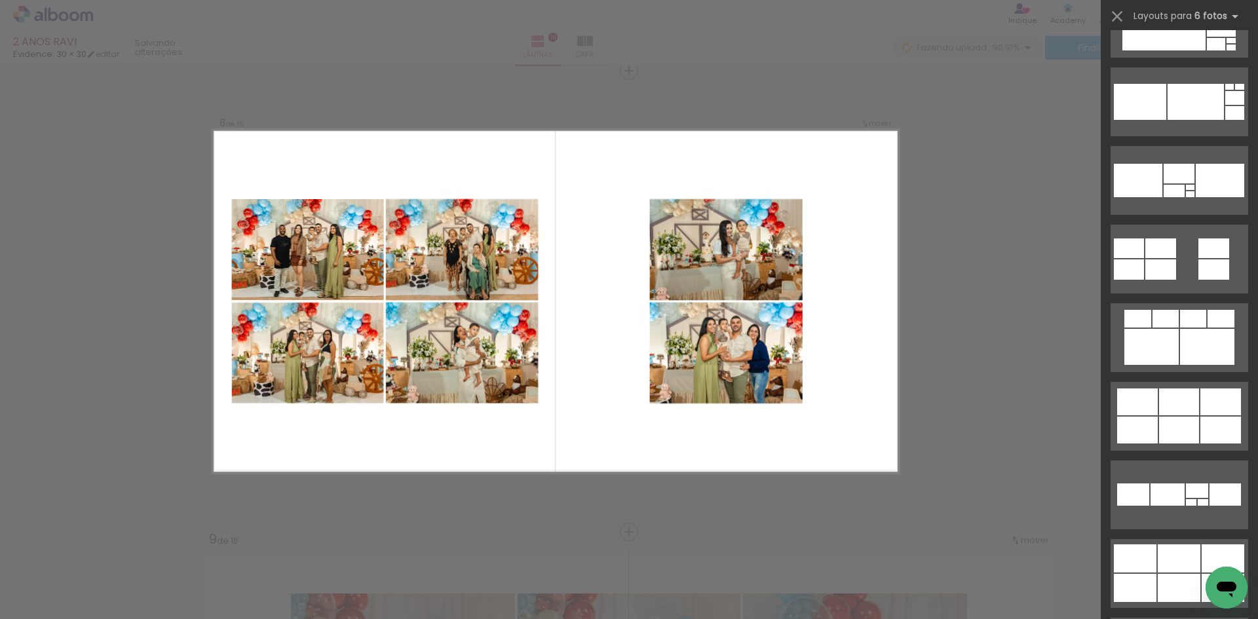
scroll to position [2883, 0]
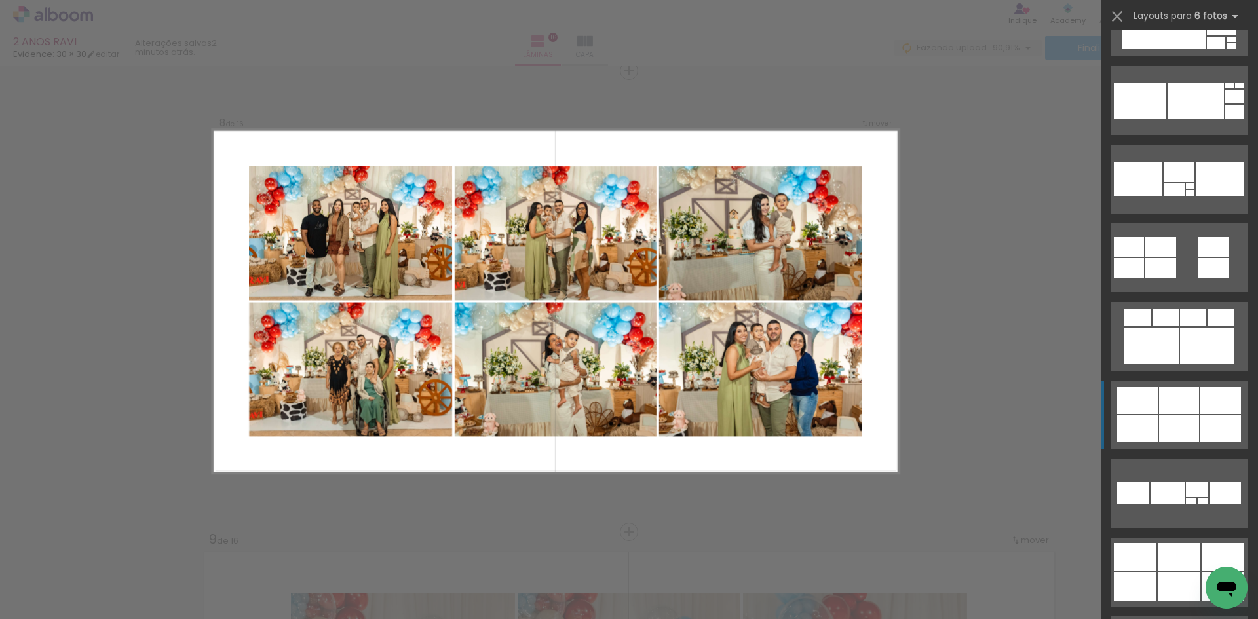
click at [1145, 119] on div at bounding box center [1140, 101] width 52 height 36
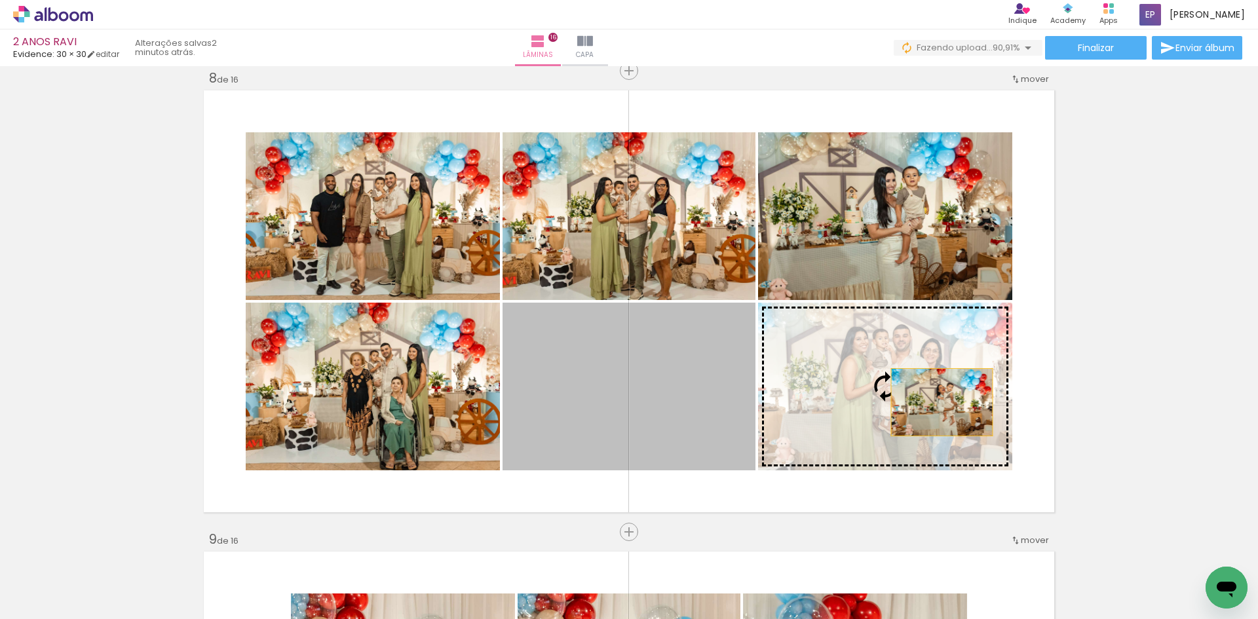
drag, startPoint x: 679, startPoint y: 381, endPoint x: 934, endPoint y: 402, distance: 255.8
click at [0, 0] on slot at bounding box center [0, 0] width 0 height 0
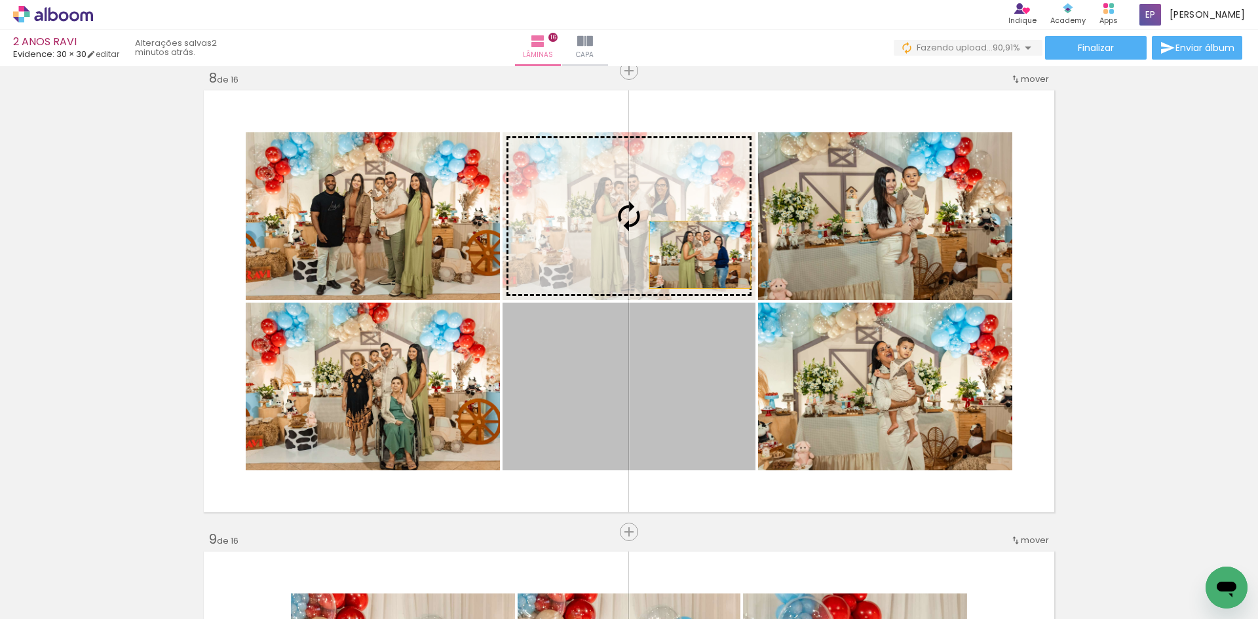
drag, startPoint x: 695, startPoint y: 395, endPoint x: 685, endPoint y: 242, distance: 152.9
click at [0, 0] on slot at bounding box center [0, 0] width 0 height 0
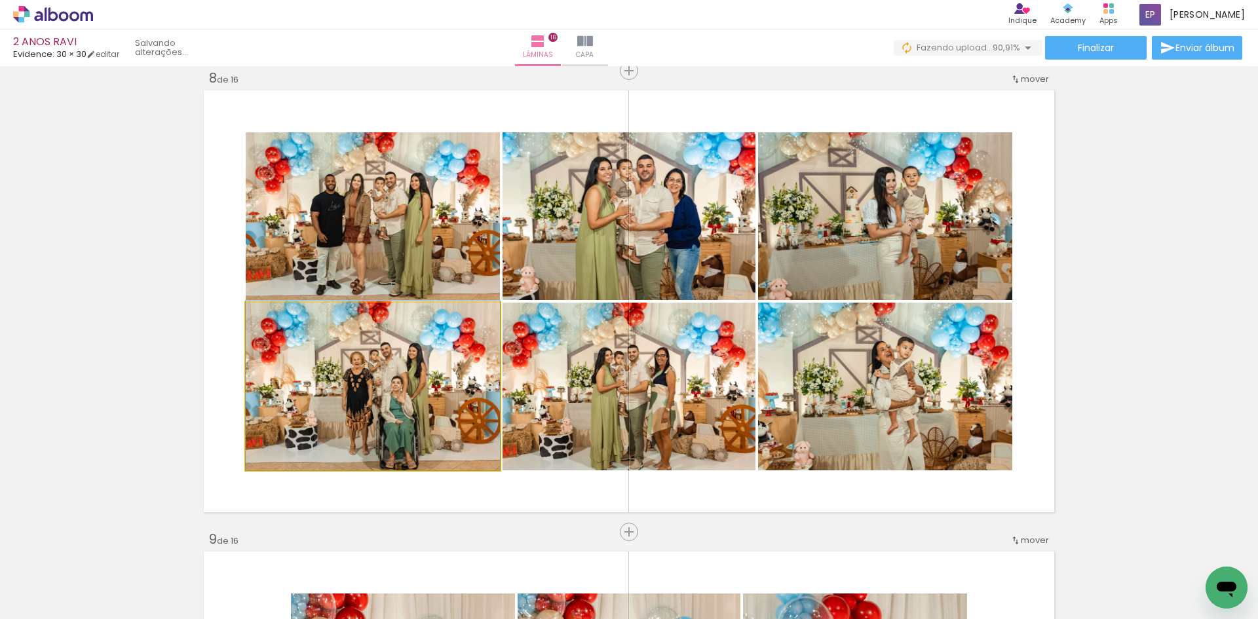
drag, startPoint x: 449, startPoint y: 385, endPoint x: 450, endPoint y: 344, distance: 41.3
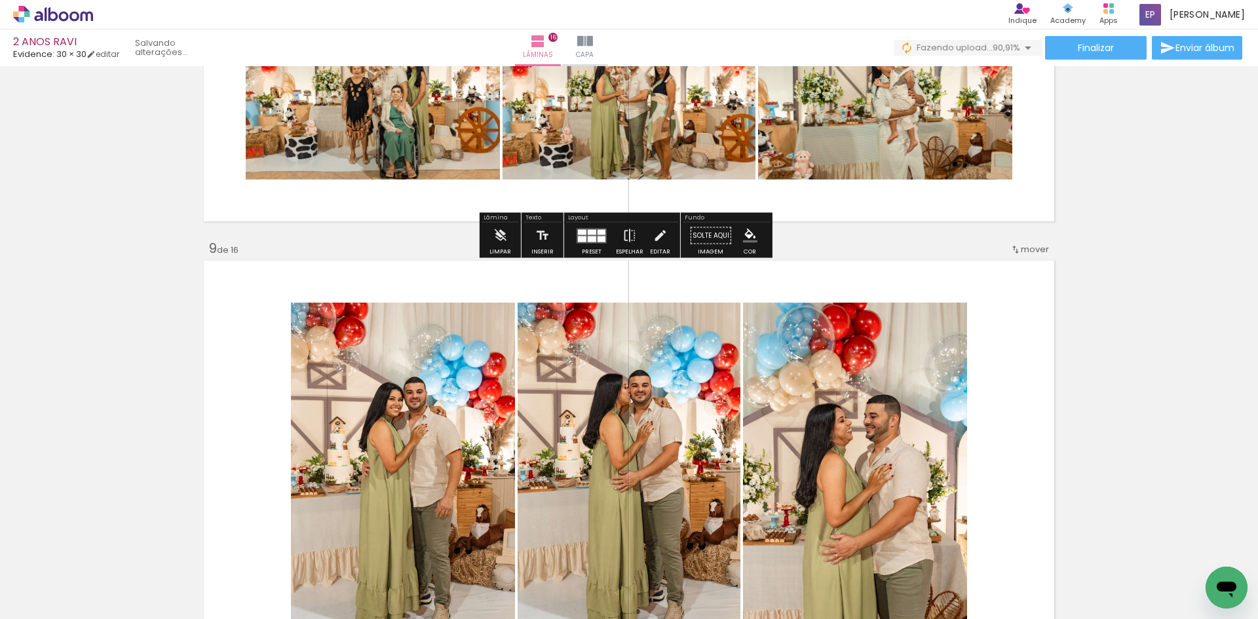
scroll to position [3574, 0]
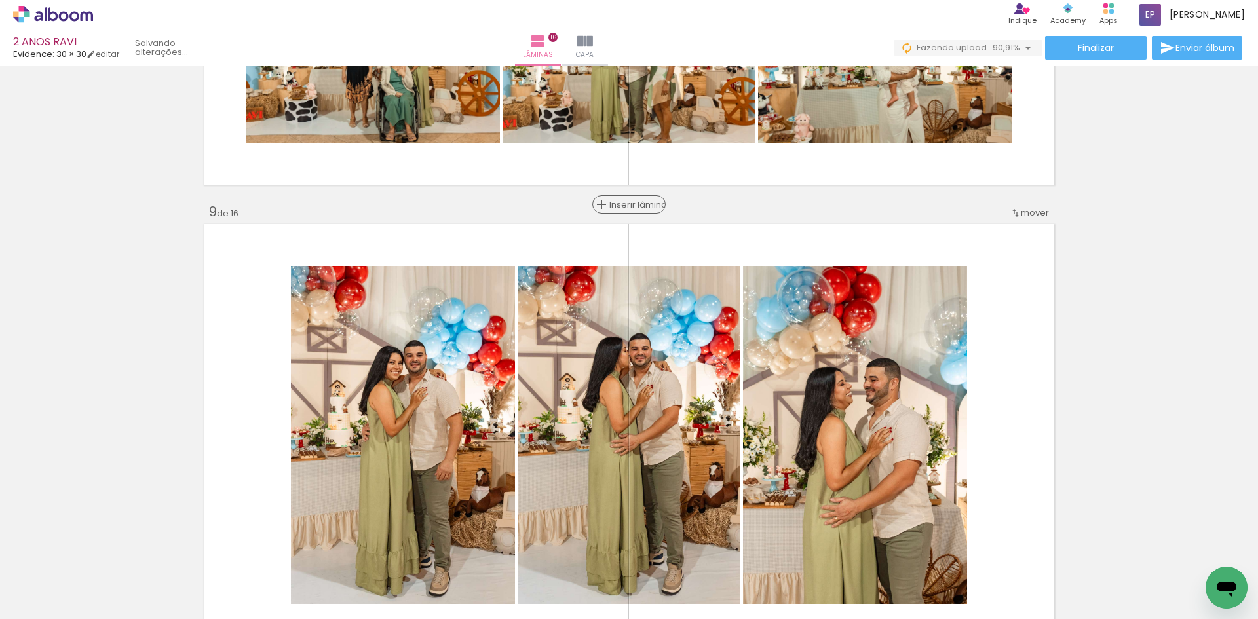
click at [632, 204] on span "Inserir lâmina" at bounding box center [634, 204] width 51 height 9
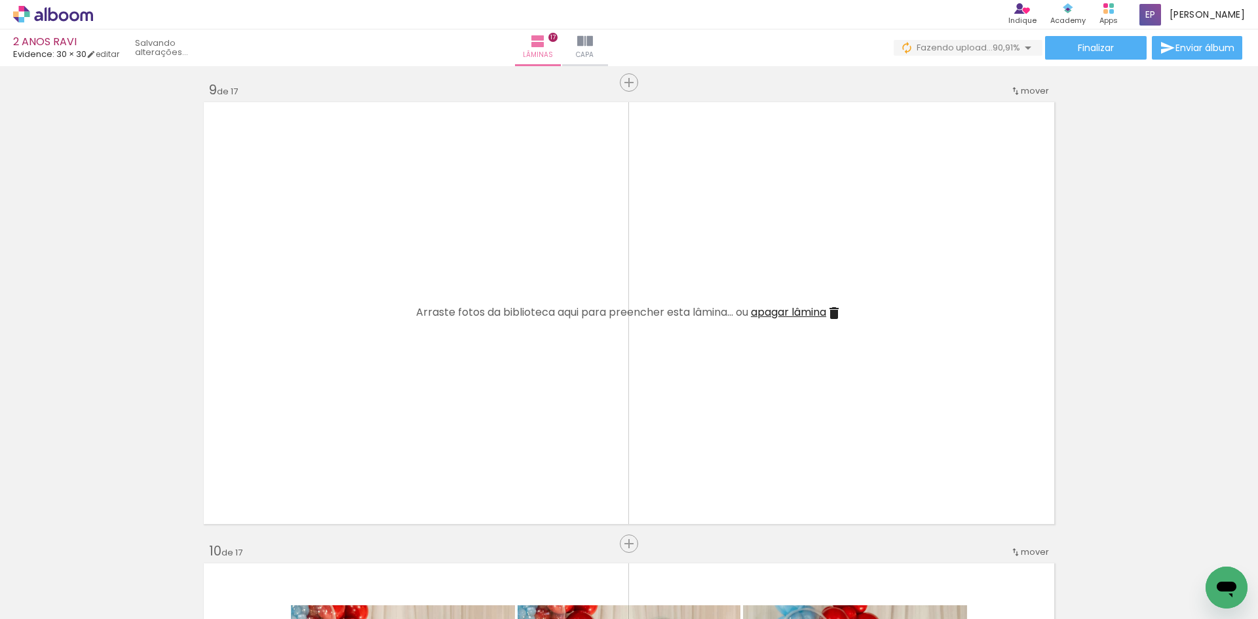
scroll to position [3705, 0]
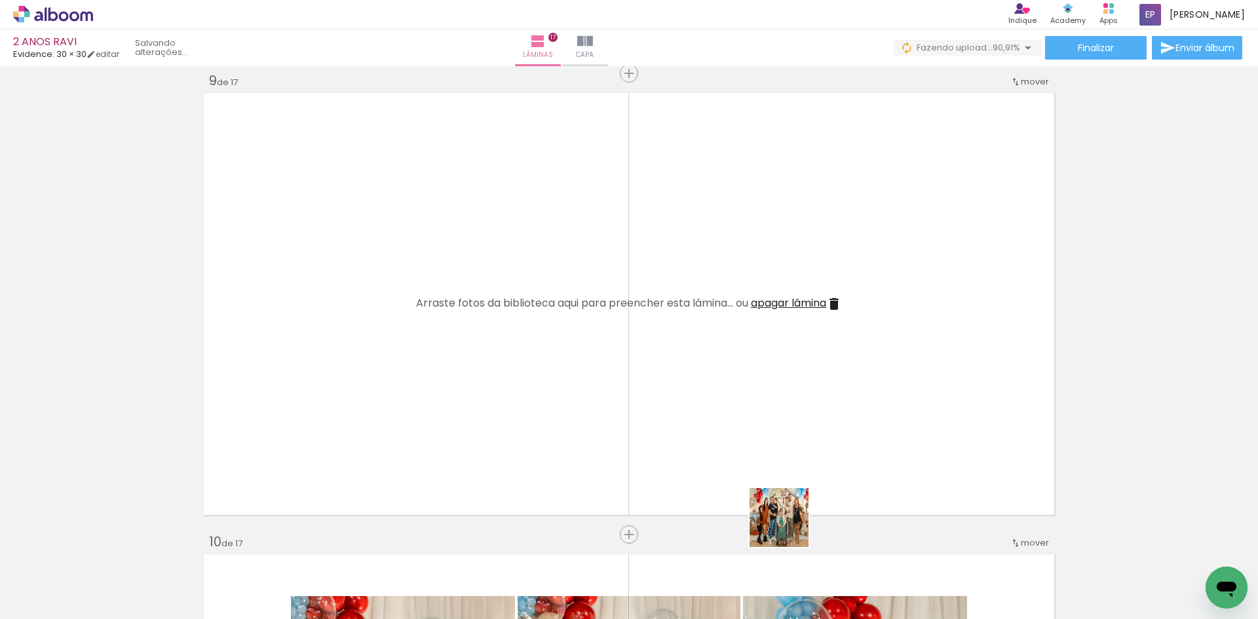
drag, startPoint x: 827, startPoint y: 591, endPoint x: 735, endPoint y: 434, distance: 182.0
click at [747, 450] on quentale-workspace at bounding box center [629, 309] width 1258 height 619
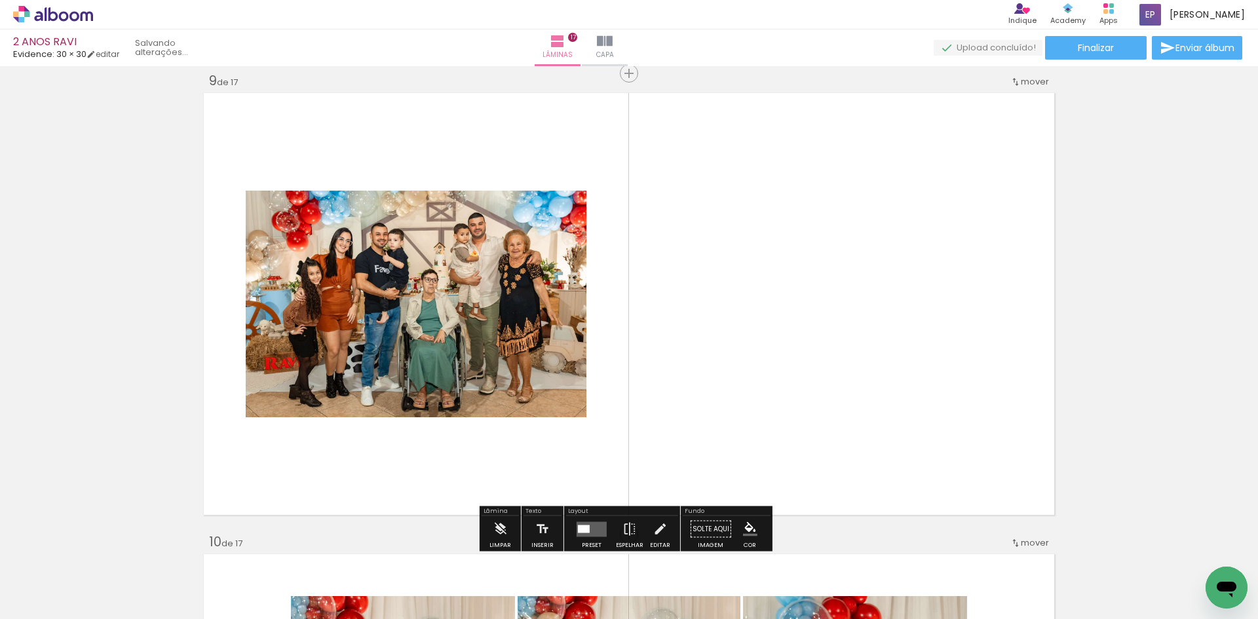
drag, startPoint x: 753, startPoint y: 581, endPoint x: 769, endPoint y: 438, distance: 143.7
click at [769, 438] on quentale-workspace at bounding box center [629, 309] width 1258 height 619
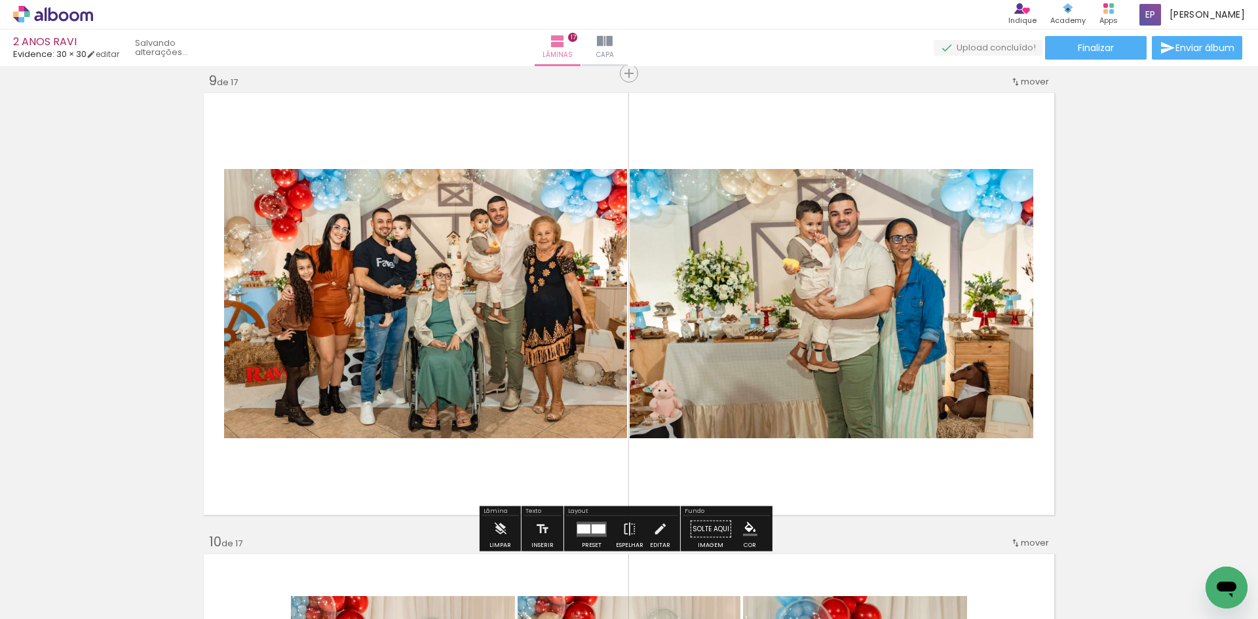
drag, startPoint x: 892, startPoint y: 581, endPoint x: 877, endPoint y: 400, distance: 182.1
click at [877, 403] on quentale-workspace at bounding box center [629, 309] width 1258 height 619
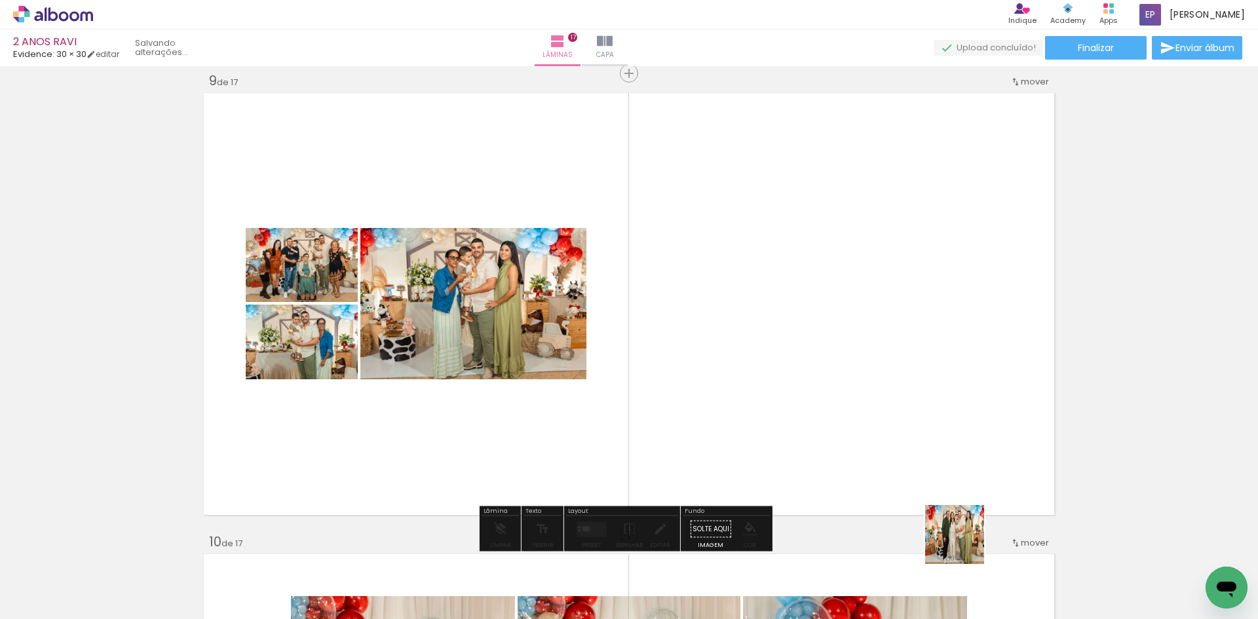
drag, startPoint x: 968, startPoint y: 565, endPoint x: 905, endPoint y: 370, distance: 204.5
click at [906, 365] on quentale-workspace at bounding box center [629, 309] width 1258 height 619
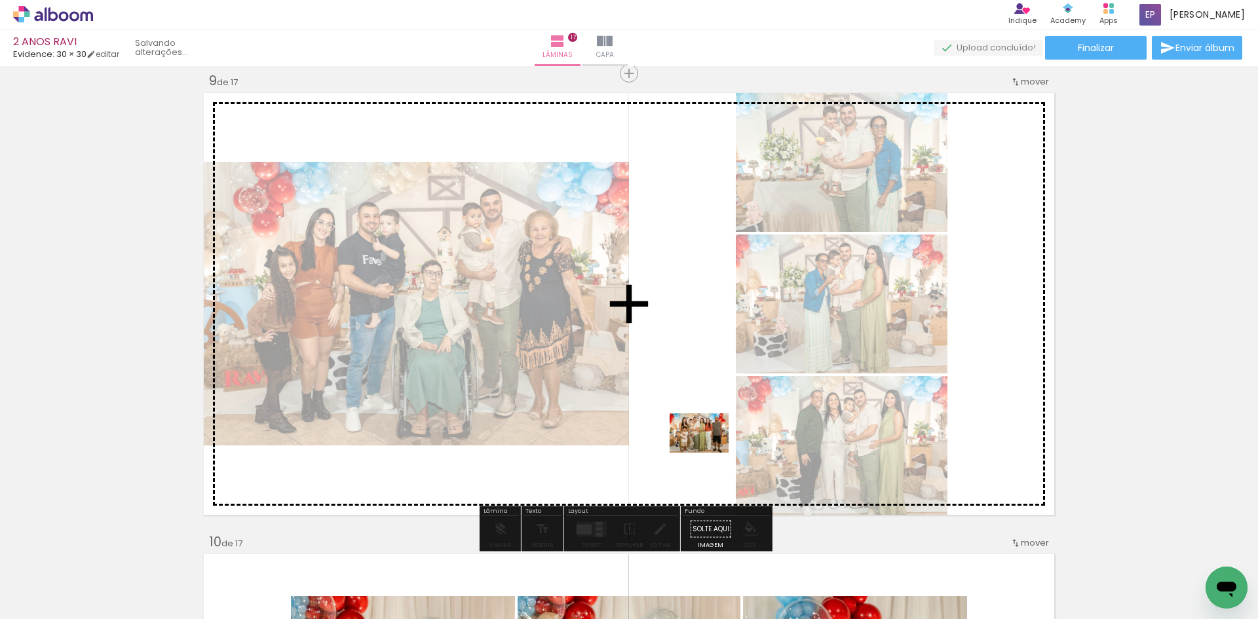
drag, startPoint x: 1039, startPoint y: 584, endPoint x: 689, endPoint y: 413, distance: 388.6
click at [666, 412] on quentale-workspace at bounding box center [629, 309] width 1258 height 619
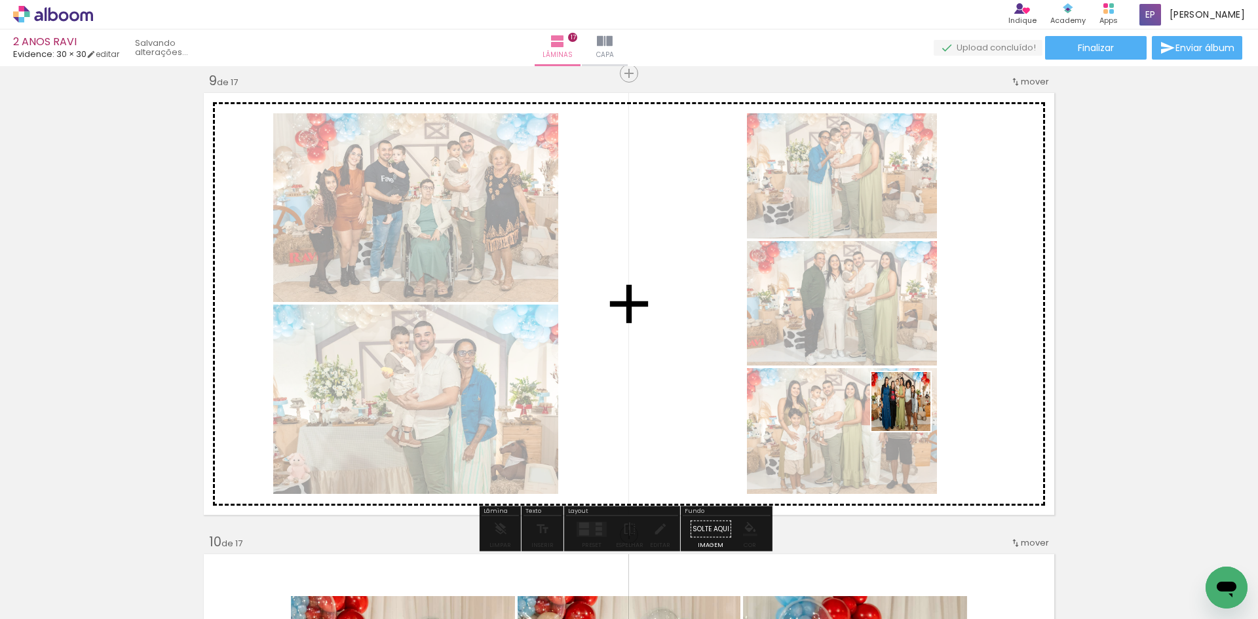
drag, startPoint x: 1091, startPoint y: 574, endPoint x: 903, endPoint y: 402, distance: 254.6
click at [904, 402] on quentale-workspace at bounding box center [629, 309] width 1258 height 619
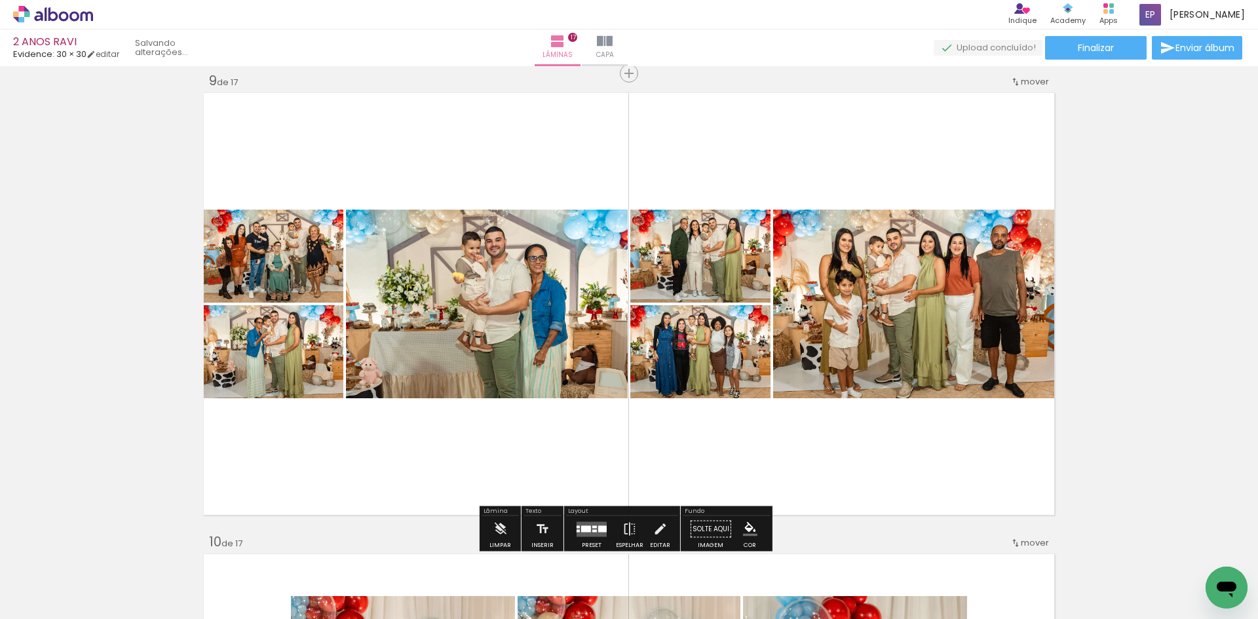
click at [603, 531] on div at bounding box center [602, 528] width 9 height 7
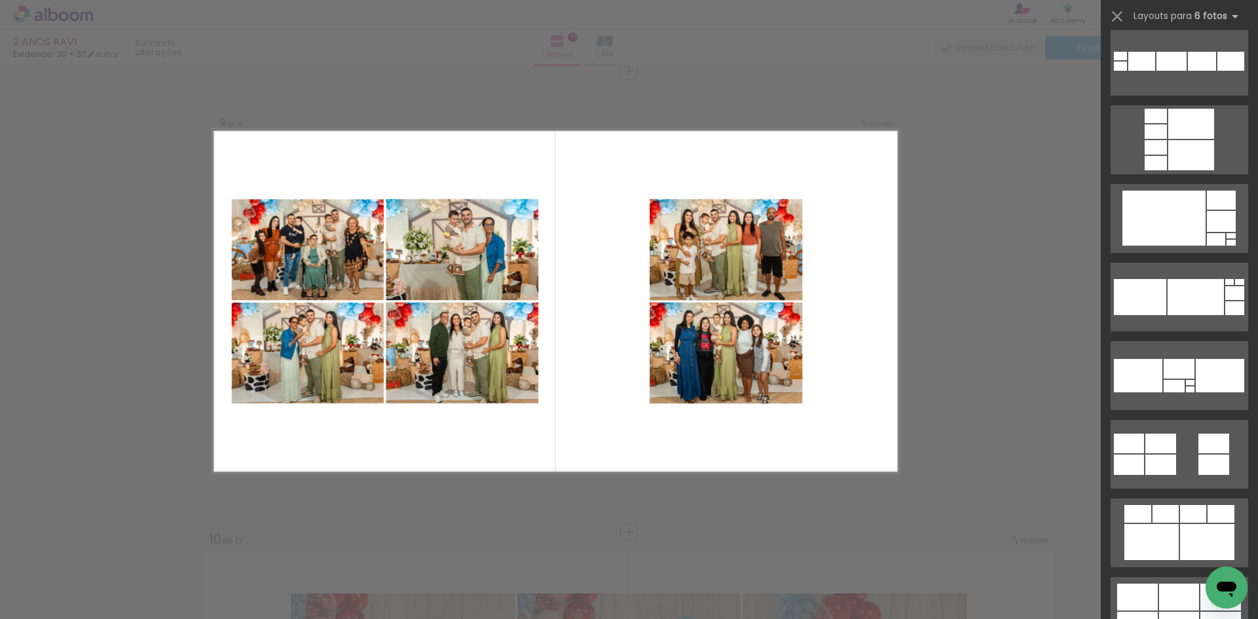
scroll to position [2817, 0]
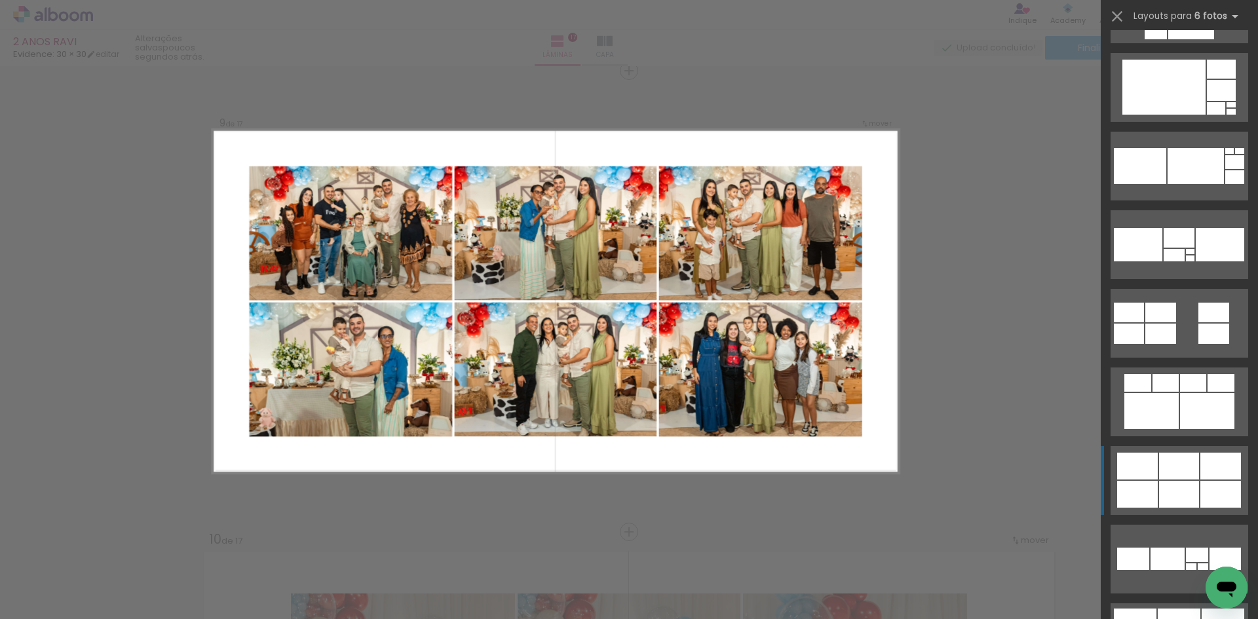
click at [1168, 184] on div at bounding box center [1196, 166] width 56 height 36
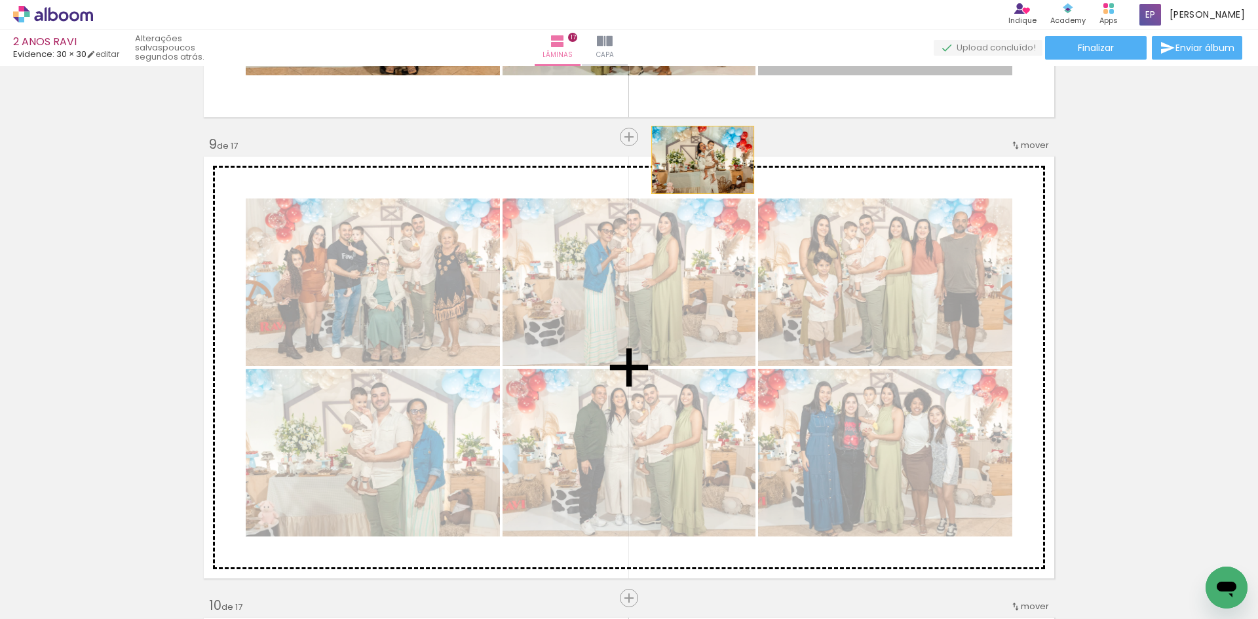
scroll to position [3642, 0]
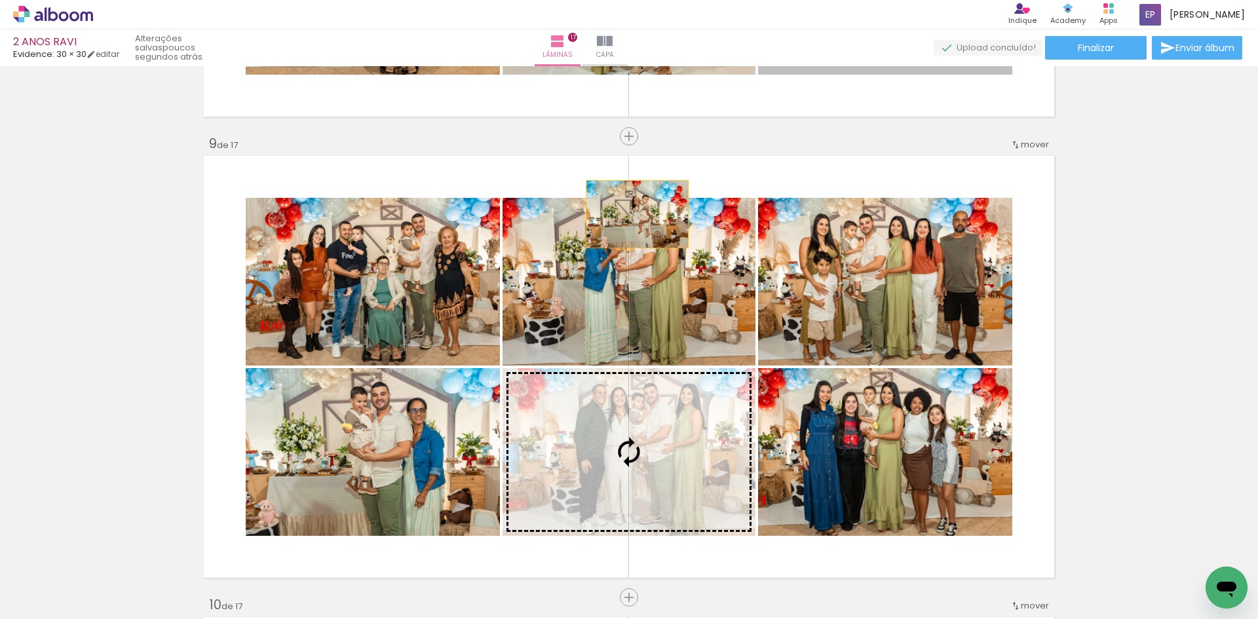
drag, startPoint x: 932, startPoint y: 272, endPoint x: 639, endPoint y: 486, distance: 362.5
click at [638, 484] on div "Inserir lâmina 1 de 17 Inserir lâmina 2 de 17 Inserir lâmina 3 de 17 Inserir lâ…" at bounding box center [629, 580] width 1258 height 8303
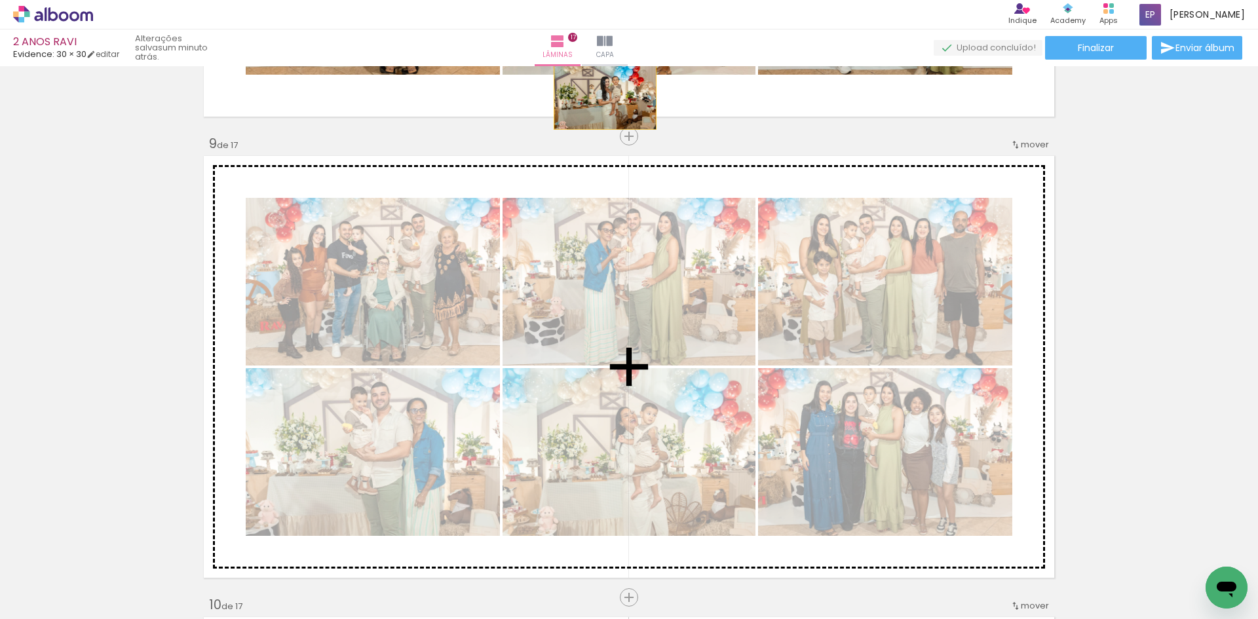
drag, startPoint x: 924, startPoint y: 130, endPoint x: 600, endPoint y: 423, distance: 436.5
click at [600, 423] on div "Inserir lâmina 1 de 17 Inserir lâmina 2 de 17 Inserir lâmina 3 de 17 Inserir lâ…" at bounding box center [629, 580] width 1258 height 8303
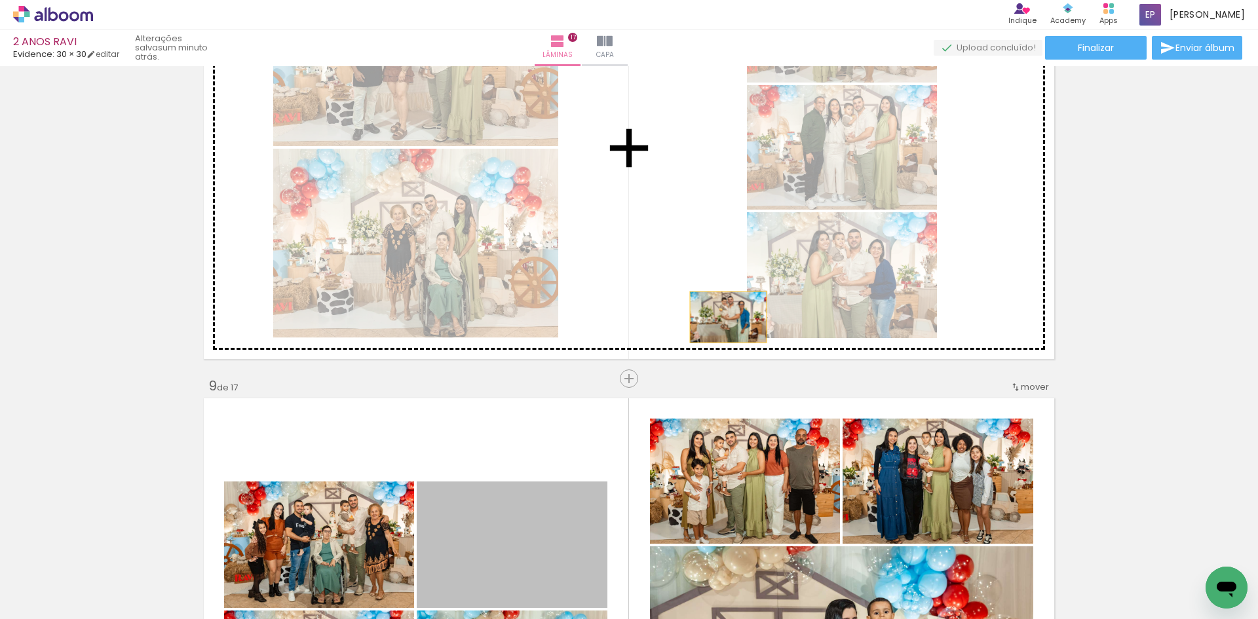
scroll to position [3380, 0]
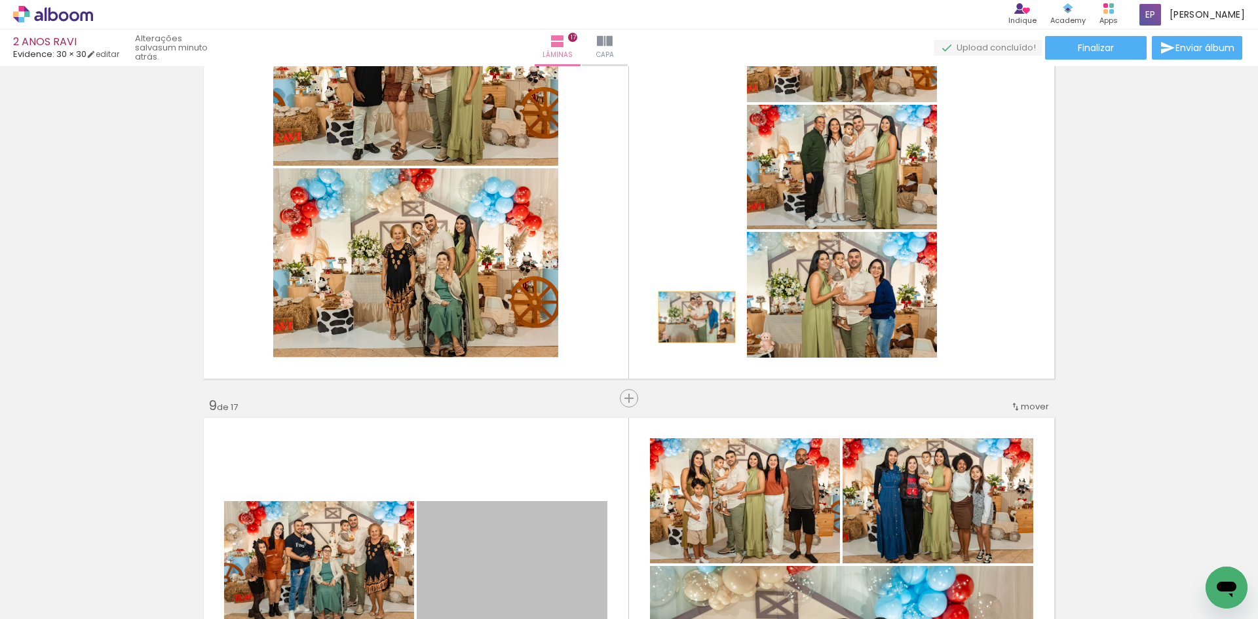
drag, startPoint x: 539, startPoint y: 339, endPoint x: 692, endPoint y: 55, distance: 322.2
click at [692, 0] on div "2 ANOS RAVI Evidence: 30 × 30 editar um minuto atrás. Lâminas 17 Capa Finalizar…" at bounding box center [629, 0] width 1258 height 0
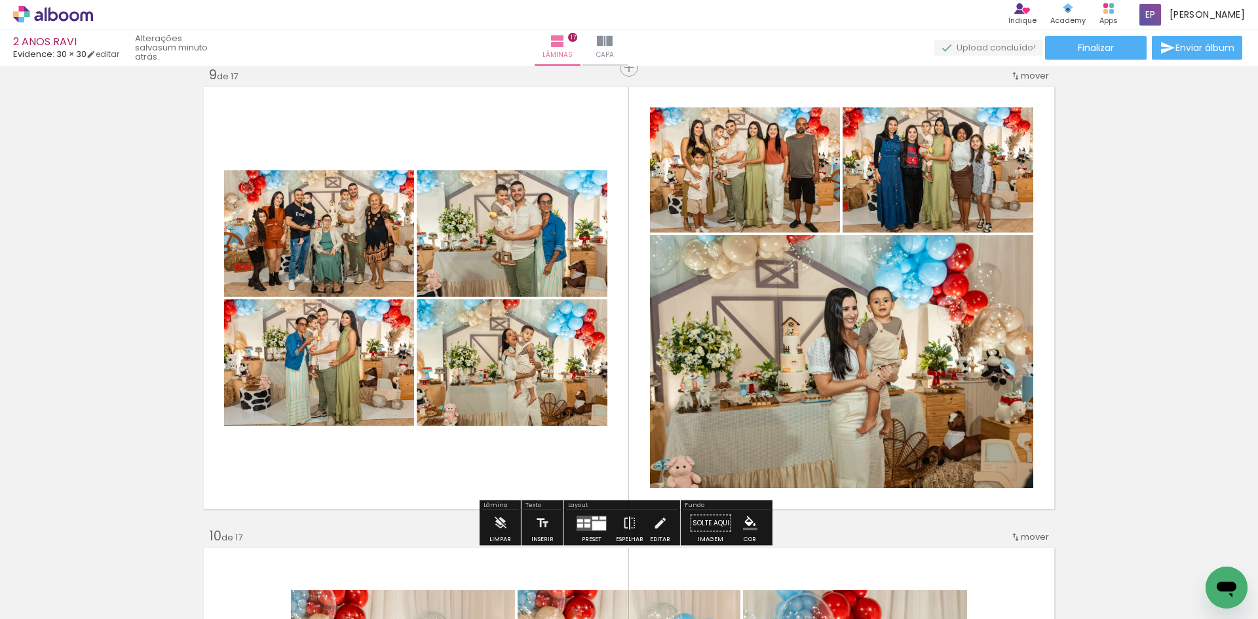
scroll to position [3707, 0]
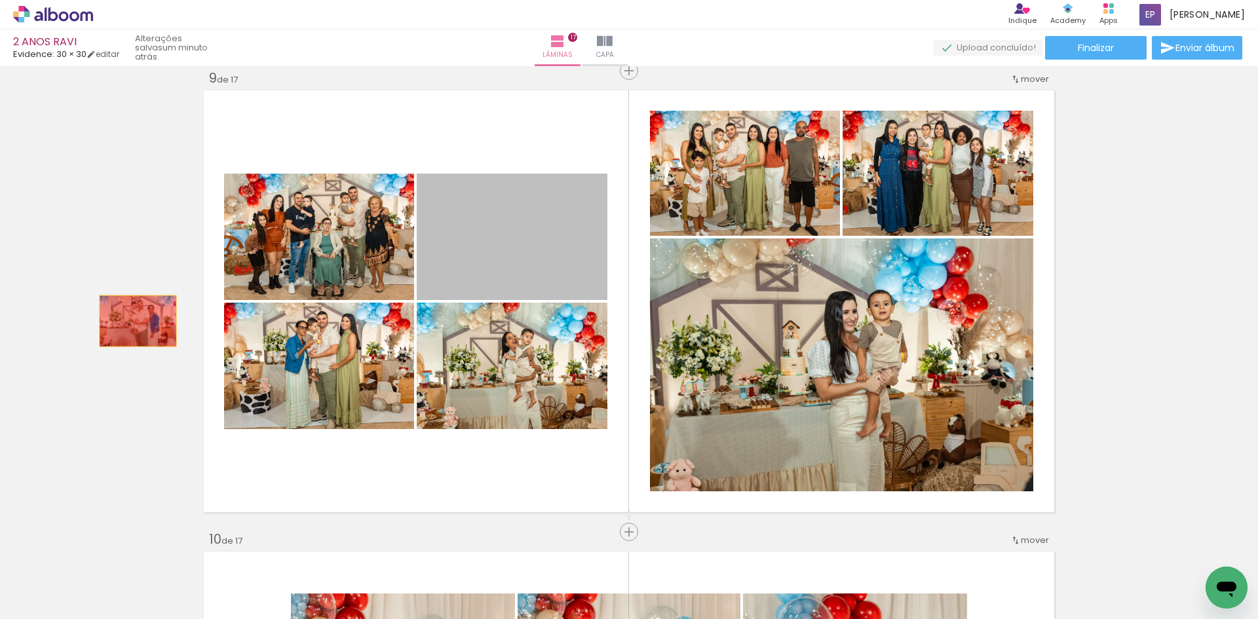
drag, startPoint x: 500, startPoint y: 265, endPoint x: 133, endPoint y: 321, distance: 371.1
click at [133, 321] on div "Inserir lâmina 1 de 17 Inserir lâmina 2 de 17 Inserir lâmina 3 de 17 Inserir lâ…" at bounding box center [629, 515] width 1258 height 8303
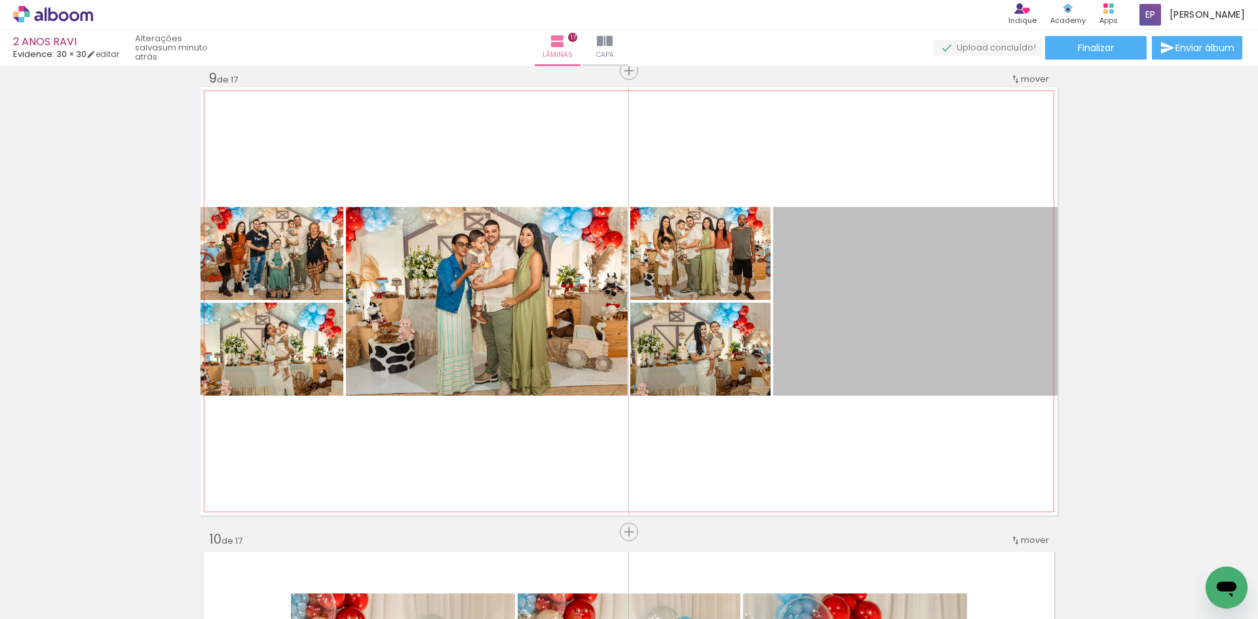
drag, startPoint x: 938, startPoint y: 276, endPoint x: 731, endPoint y: -28, distance: 367.5
click at [731, 0] on html "link( href="../../bower_components/polymer/polymer.html" rel="import" ) picture…" at bounding box center [629, 309] width 1258 height 619
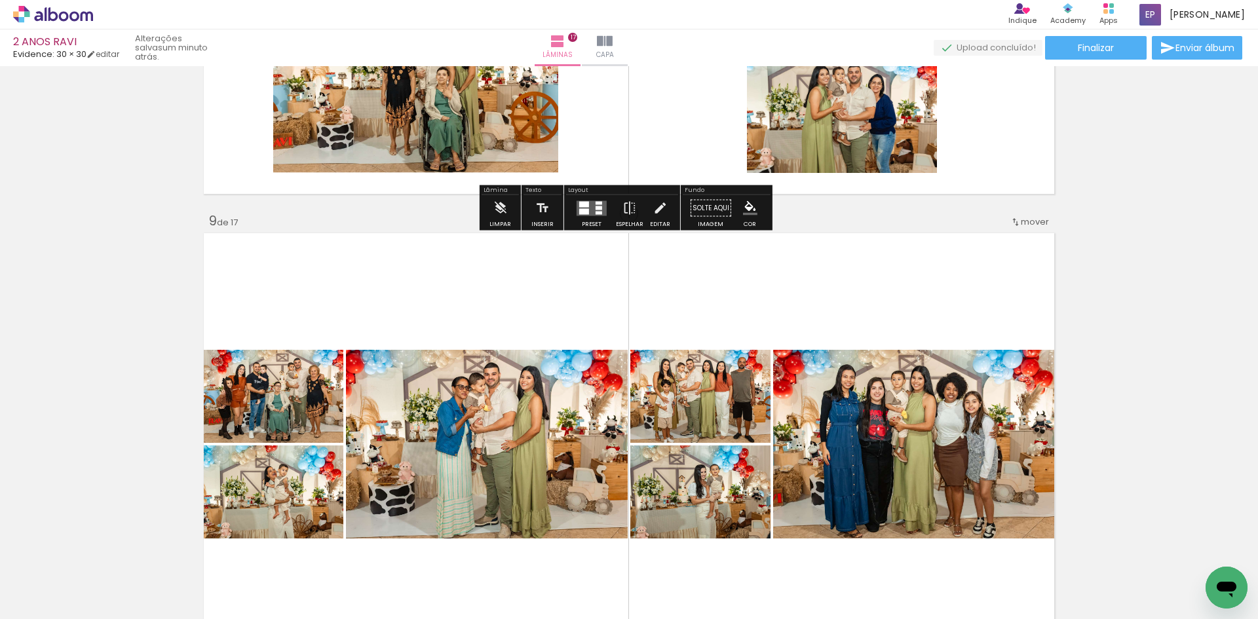
scroll to position [3576, 0]
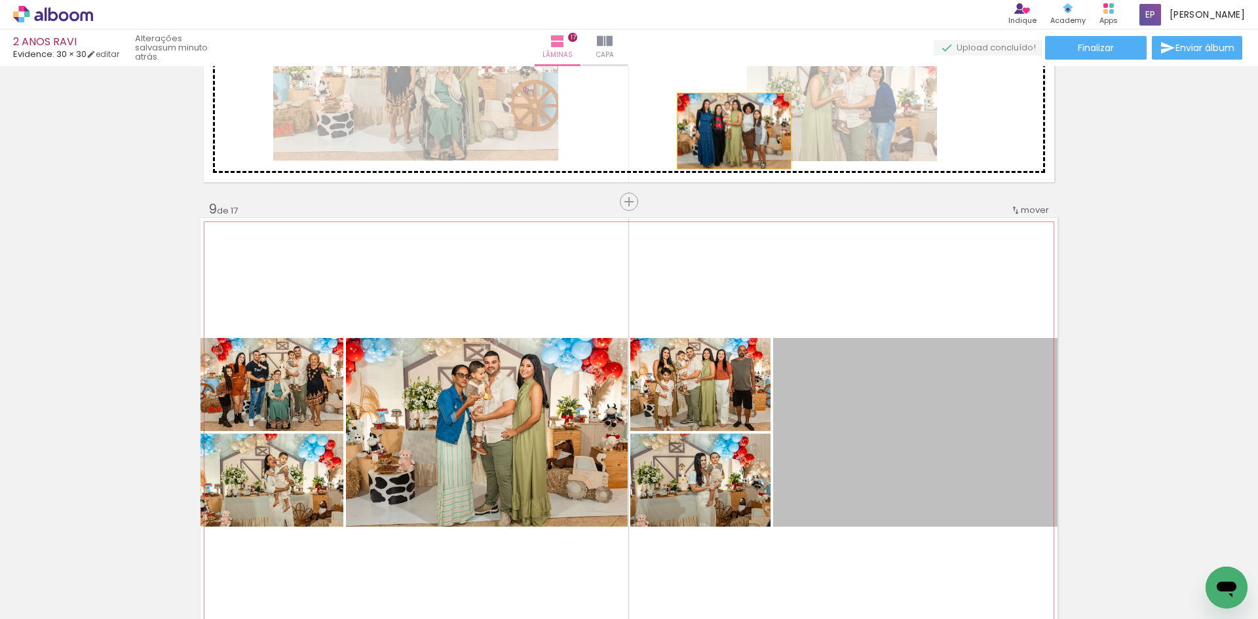
drag, startPoint x: 910, startPoint y: 463, endPoint x: 719, endPoint y: 134, distance: 380.2
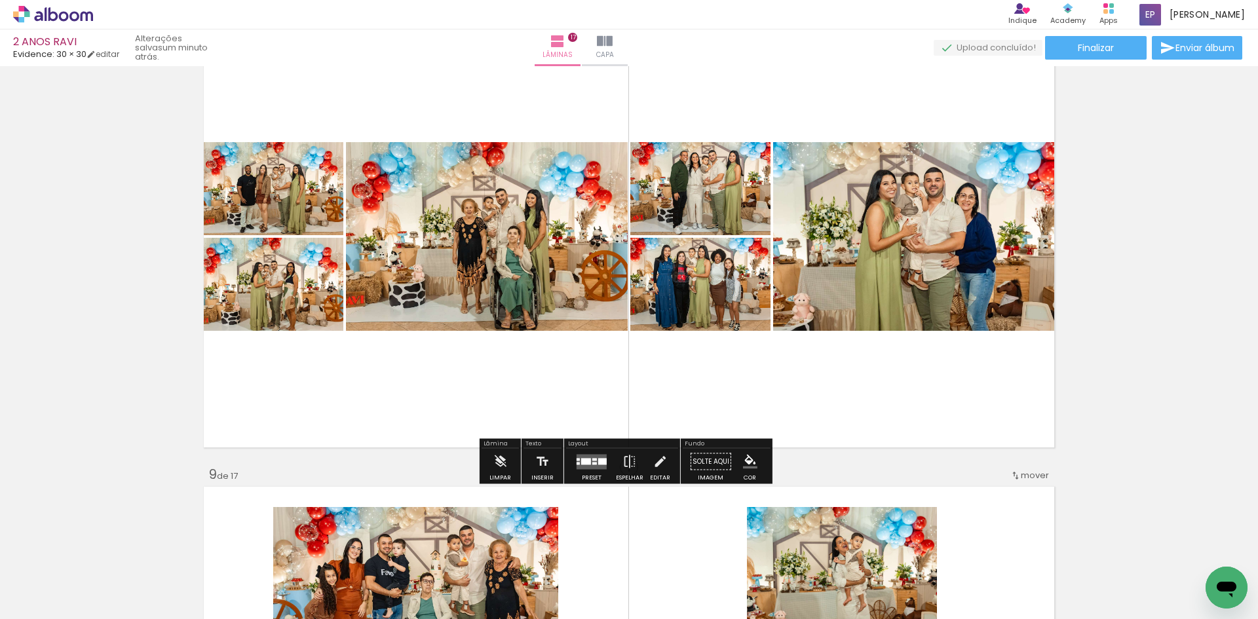
scroll to position [3314, 0]
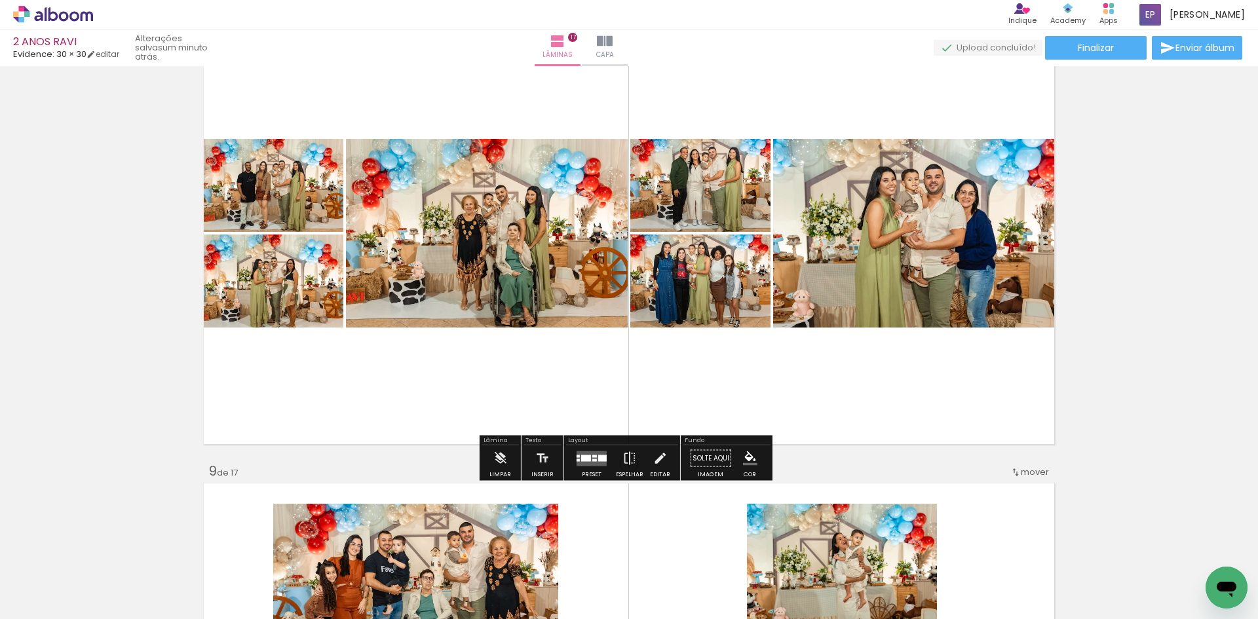
click at [577, 461] on quentale-layouter at bounding box center [592, 458] width 30 height 15
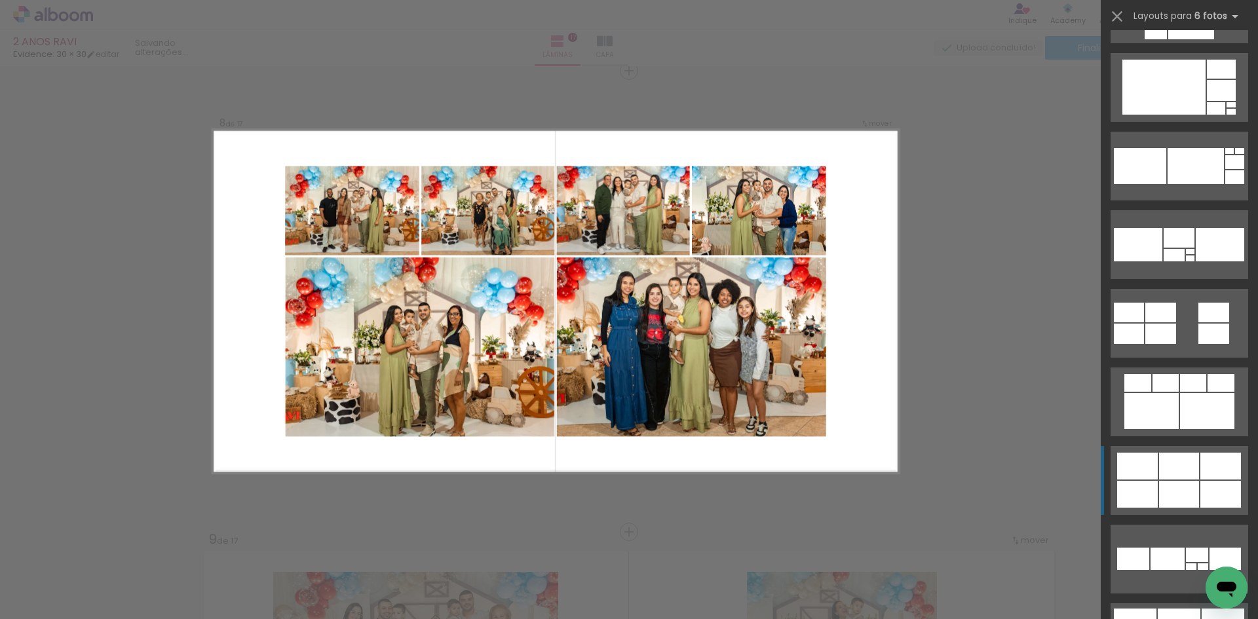
scroll to position [2883, 0]
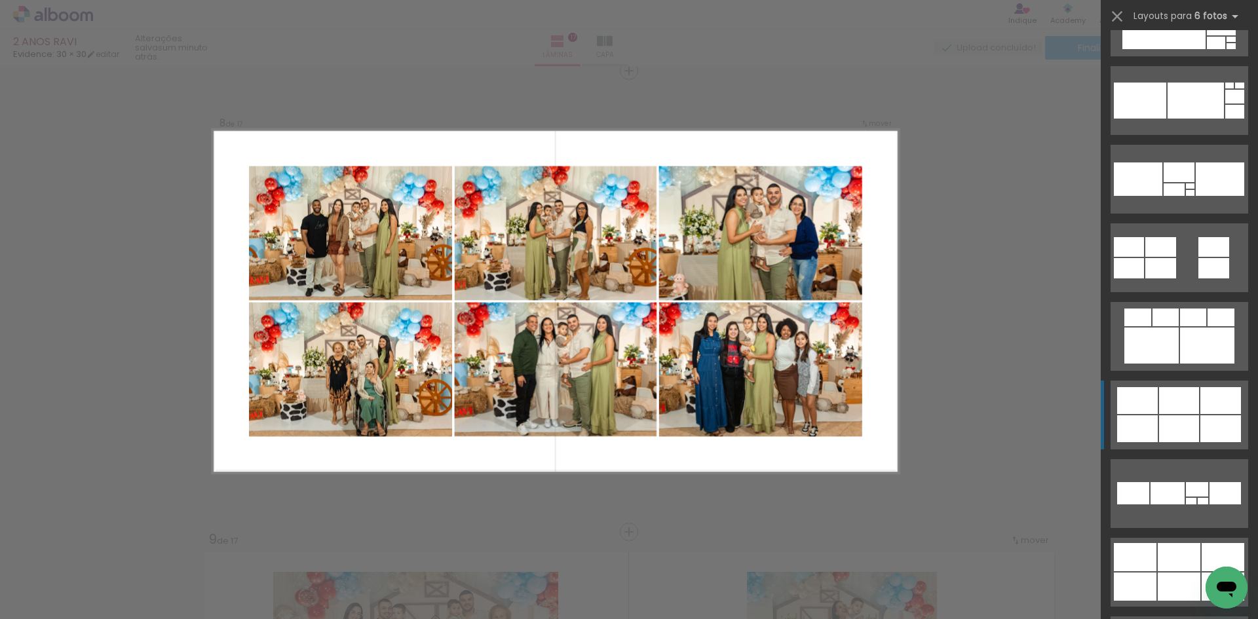
click at [1173, 573] on div at bounding box center [1179, 587] width 43 height 28
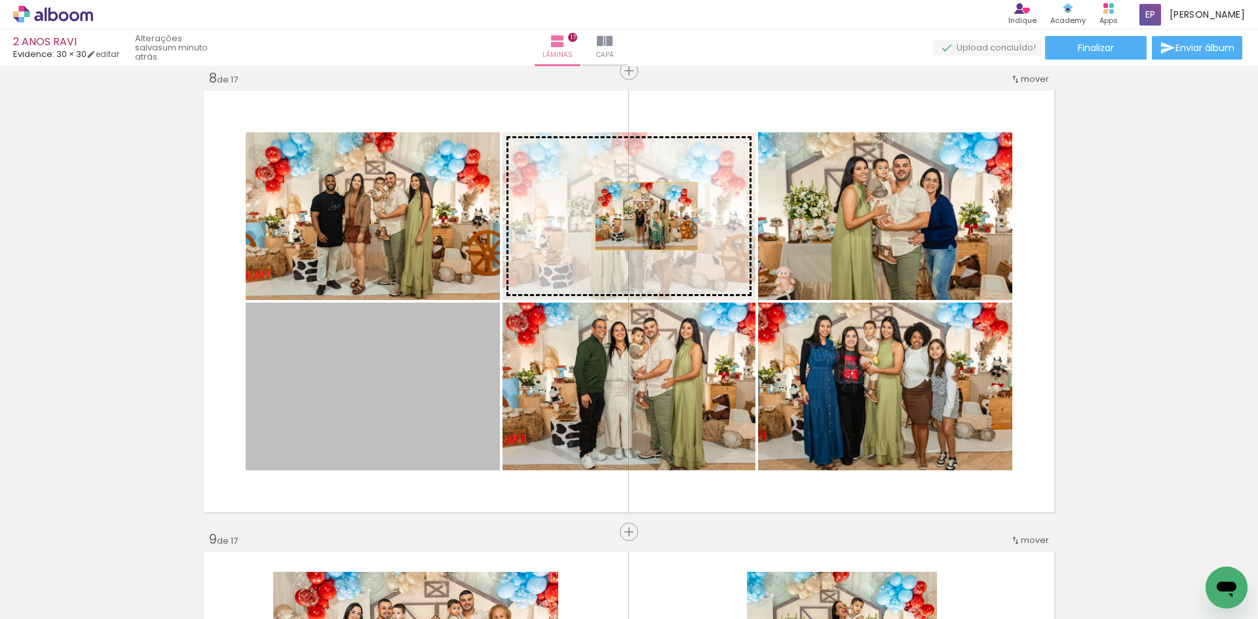
drag, startPoint x: 397, startPoint y: 431, endPoint x: 641, endPoint y: 216, distance: 325.4
click at [0, 0] on slot at bounding box center [0, 0] width 0 height 0
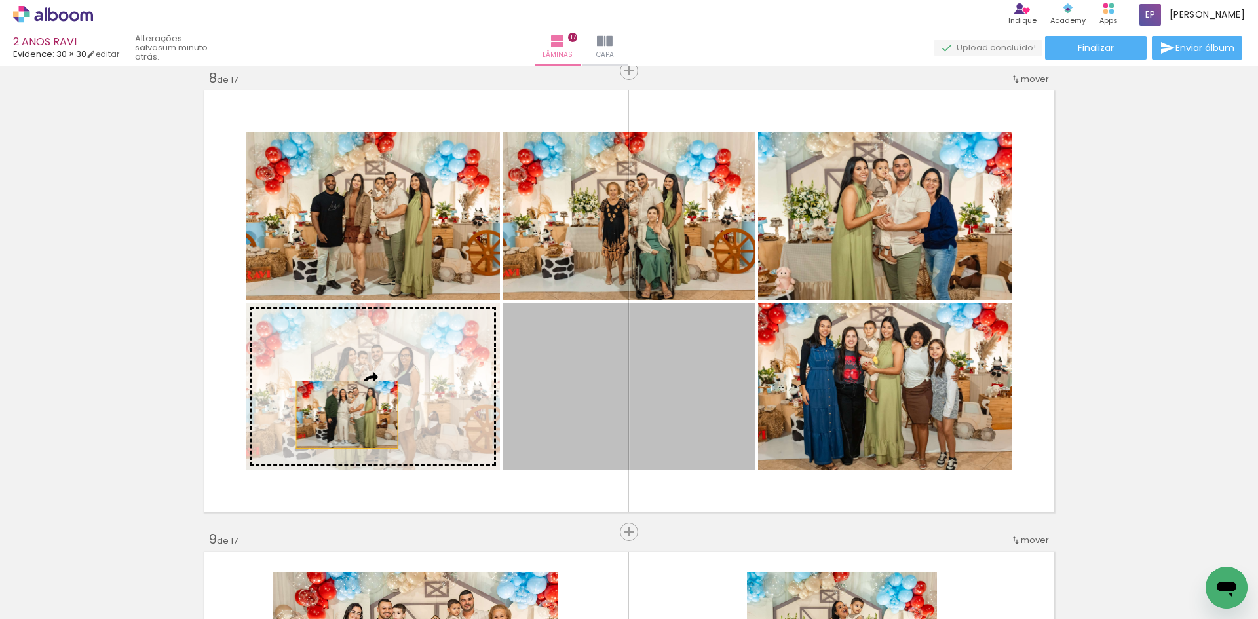
drag, startPoint x: 630, startPoint y: 389, endPoint x: 325, endPoint y: 391, distance: 305.3
click at [0, 0] on slot at bounding box center [0, 0] width 0 height 0
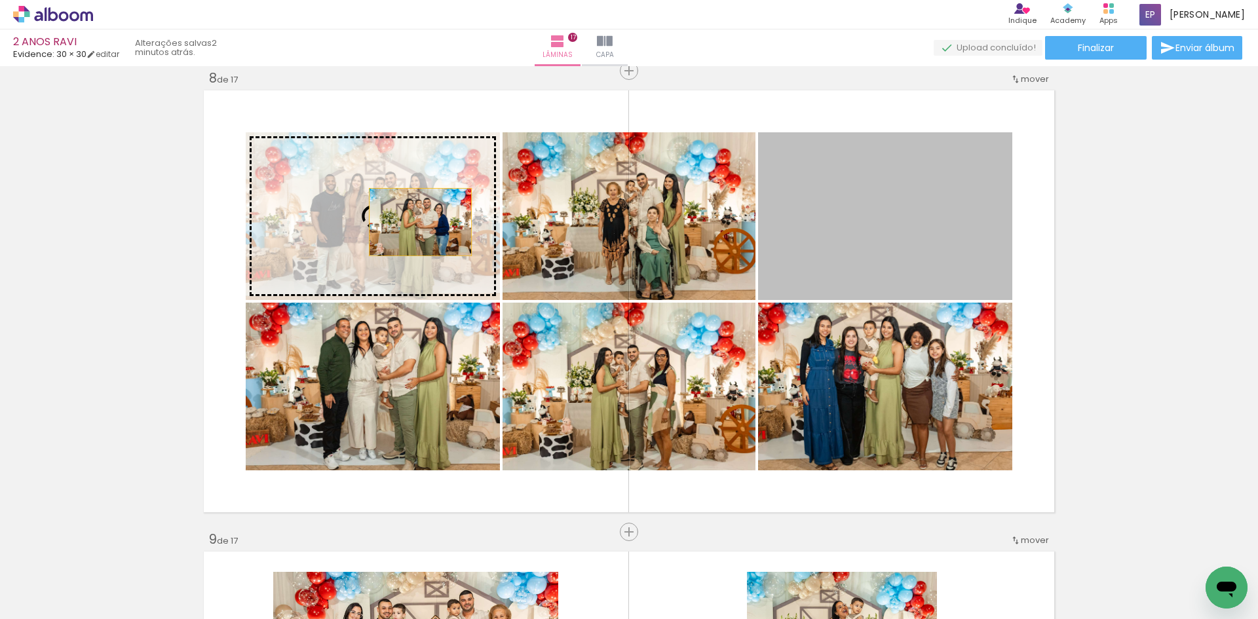
drag, startPoint x: 873, startPoint y: 218, endPoint x: 415, endPoint y: 222, distance: 457.4
click at [0, 0] on slot at bounding box center [0, 0] width 0 height 0
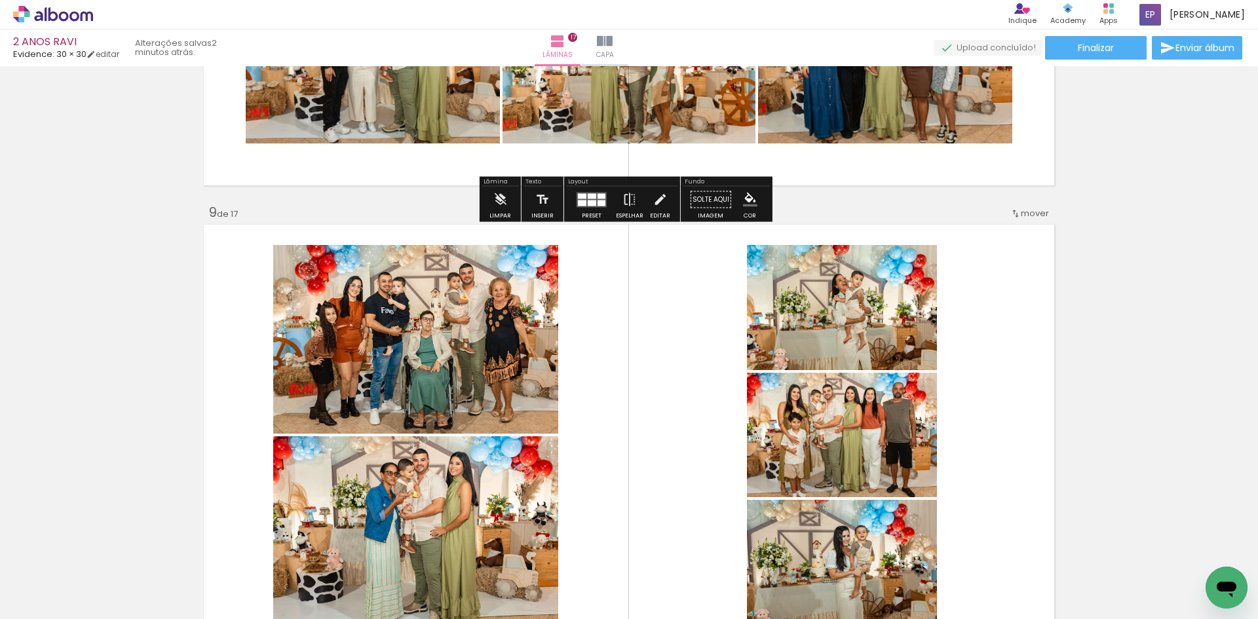
scroll to position [3574, 0]
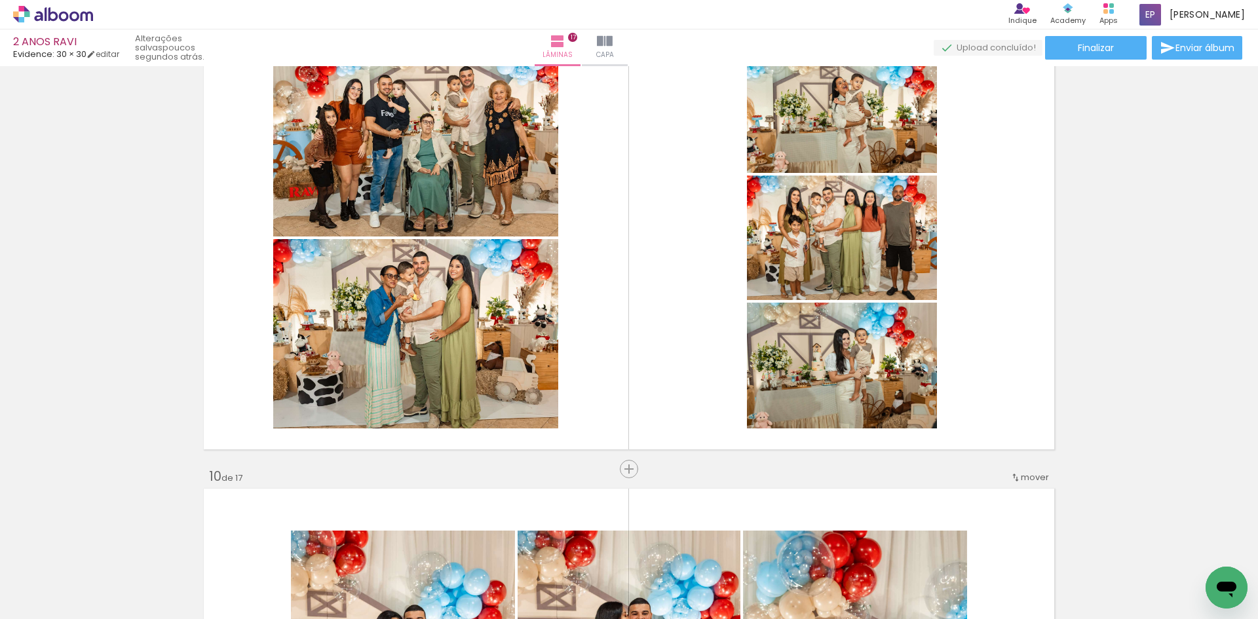
scroll to position [0, 5554]
drag, startPoint x: 523, startPoint y: 546, endPoint x: 542, endPoint y: 584, distance: 43.1
click at [542, 584] on div at bounding box center [521, 575] width 65 height 43
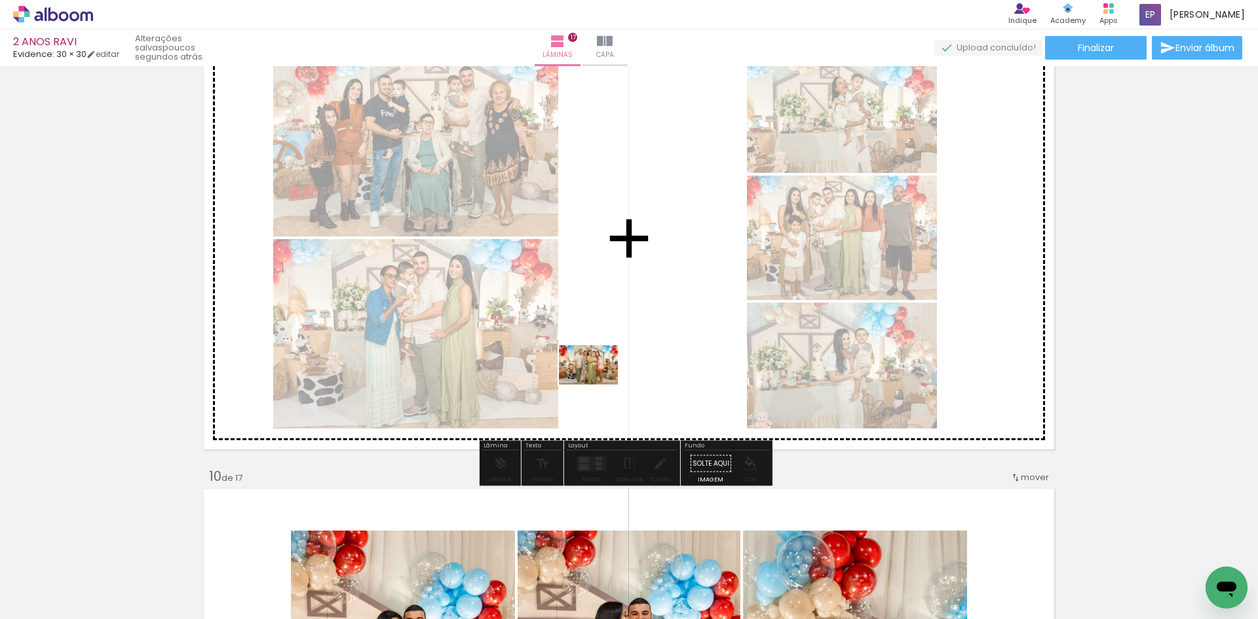
drag, startPoint x: 598, startPoint y: 592, endPoint x: 602, endPoint y: 332, distance: 259.5
click at [602, 332] on quentale-workspace at bounding box center [629, 309] width 1258 height 619
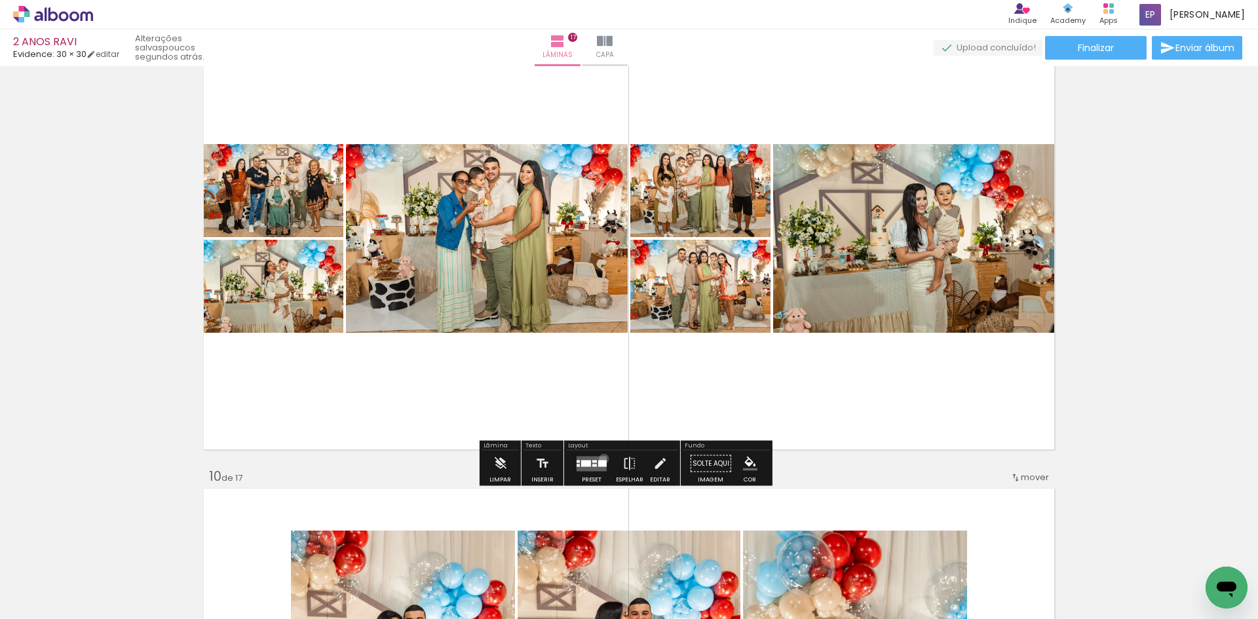
click at [601, 459] on quentale-layouter at bounding box center [592, 463] width 30 height 15
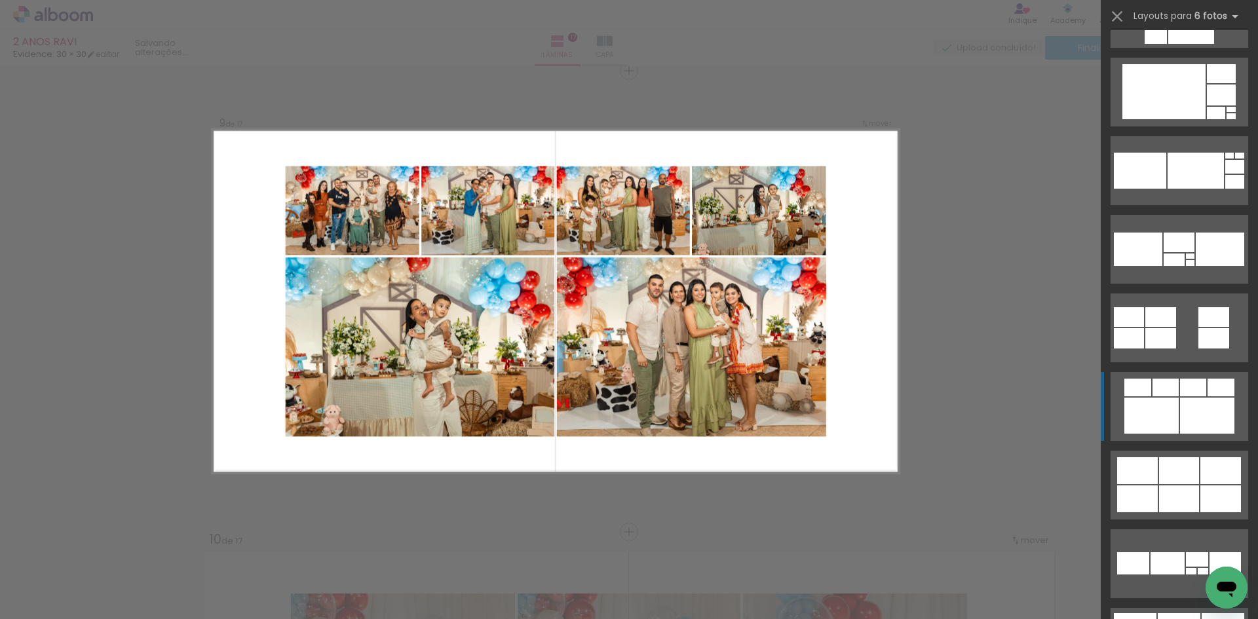
scroll to position [2883, 0]
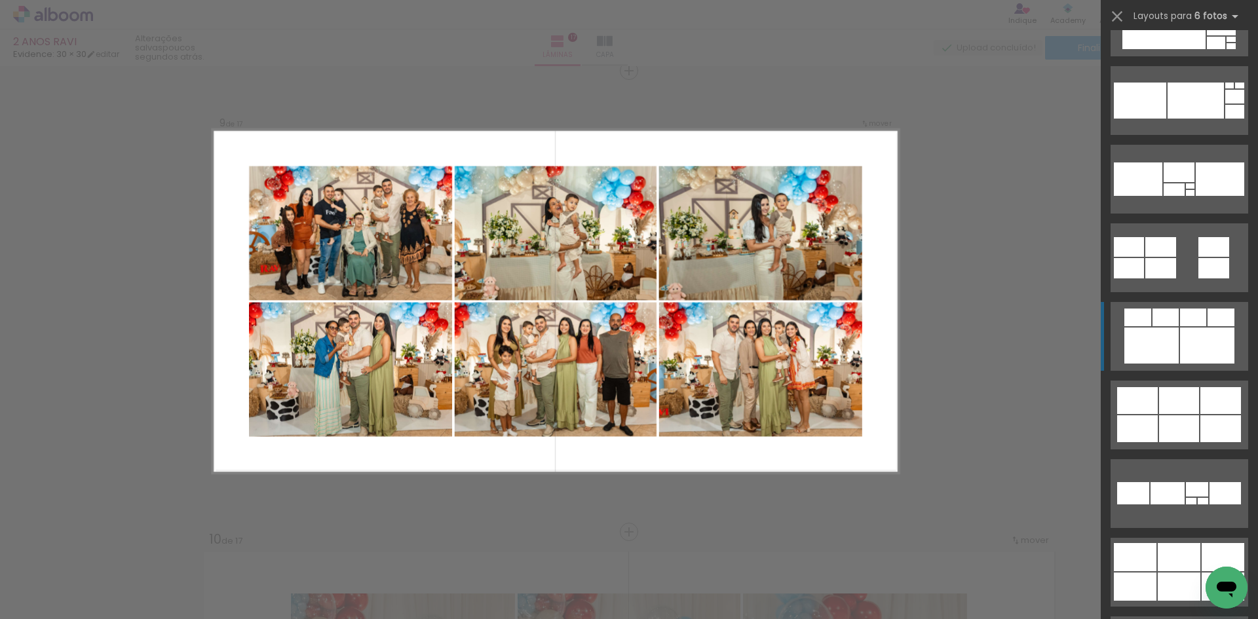
click at [1170, 196] on div at bounding box center [1174, 189] width 21 height 12
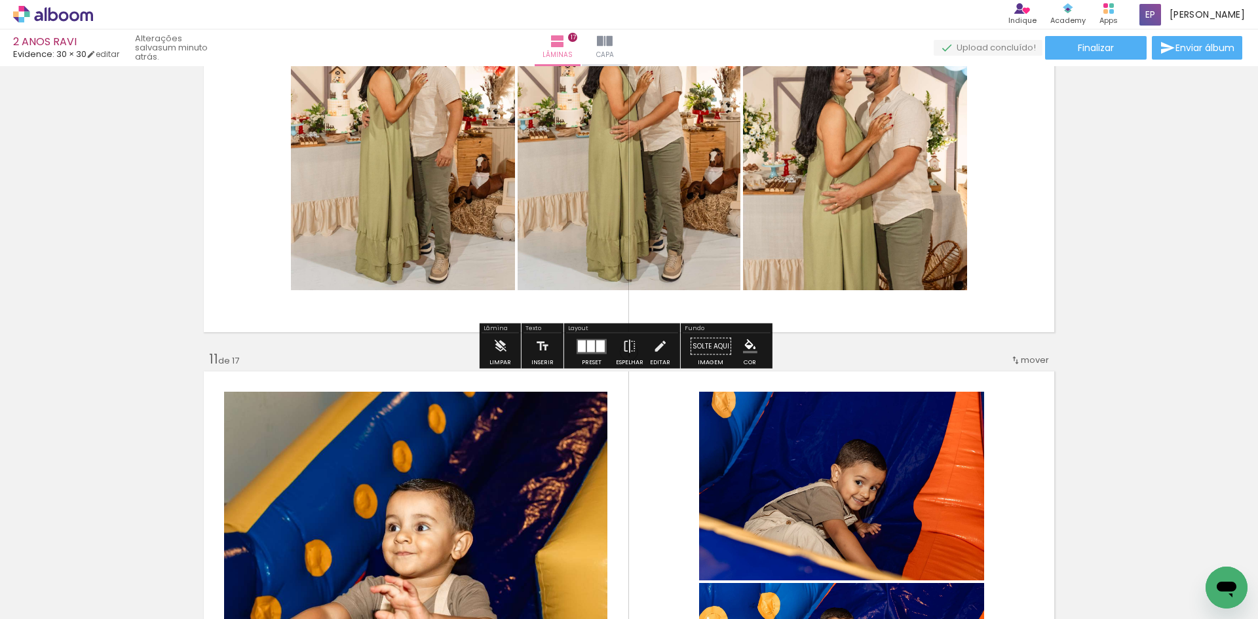
scroll to position [4362, 0]
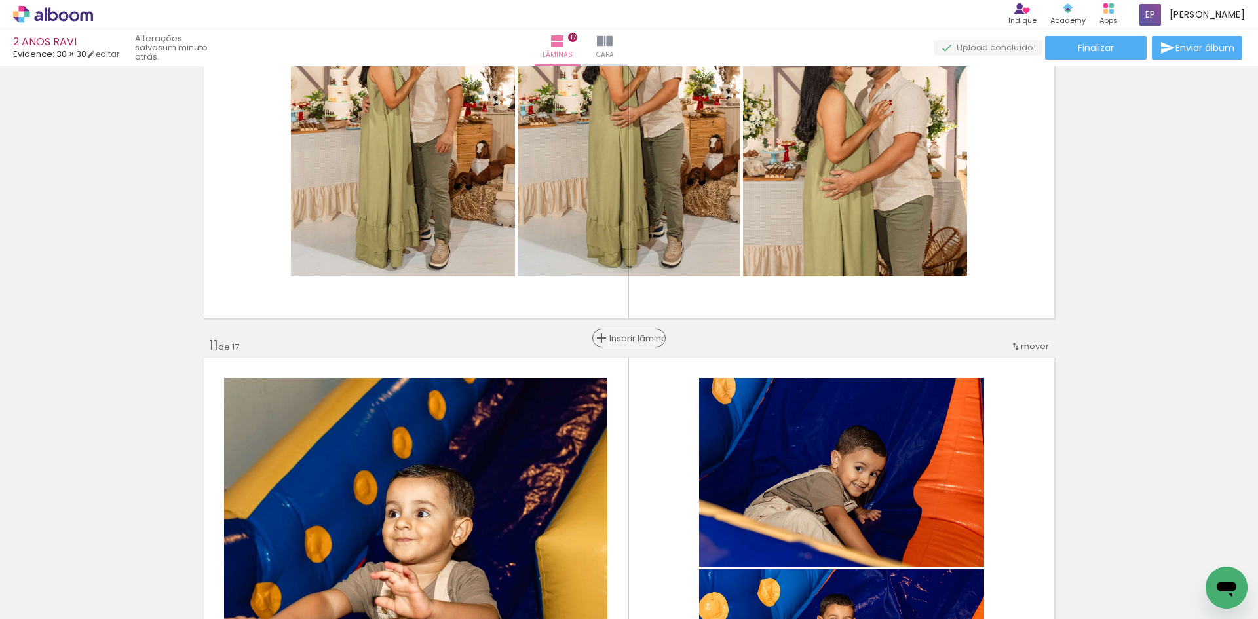
click at [628, 337] on span "Inserir lâmina" at bounding box center [634, 338] width 51 height 9
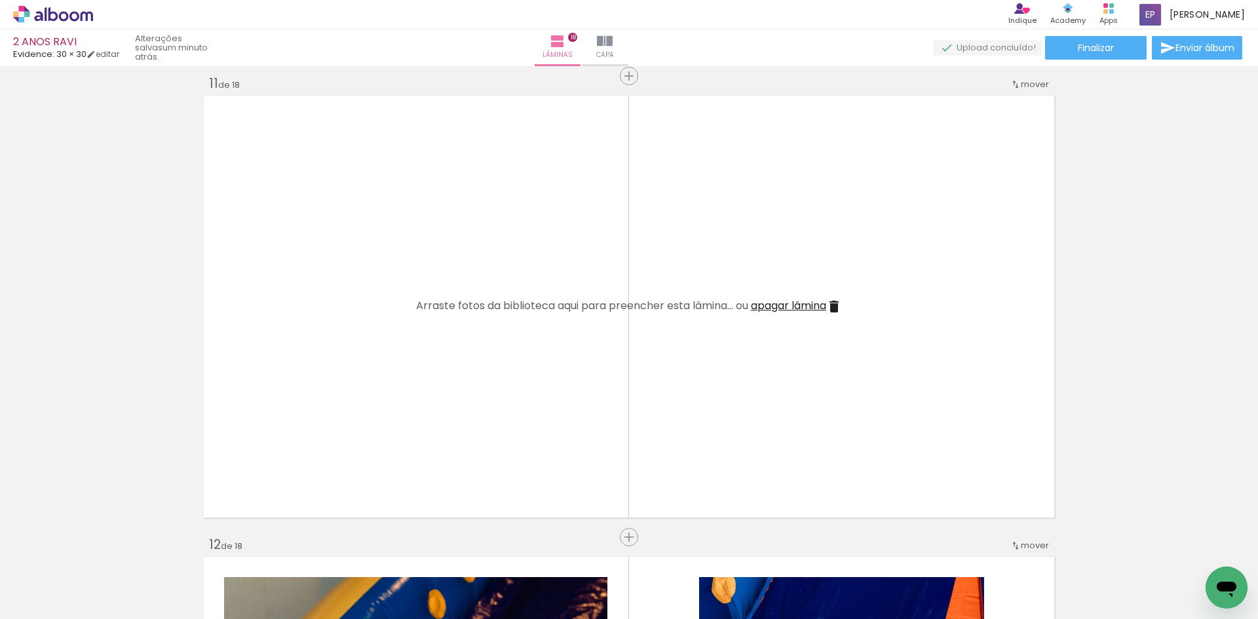
scroll to position [0, 5554]
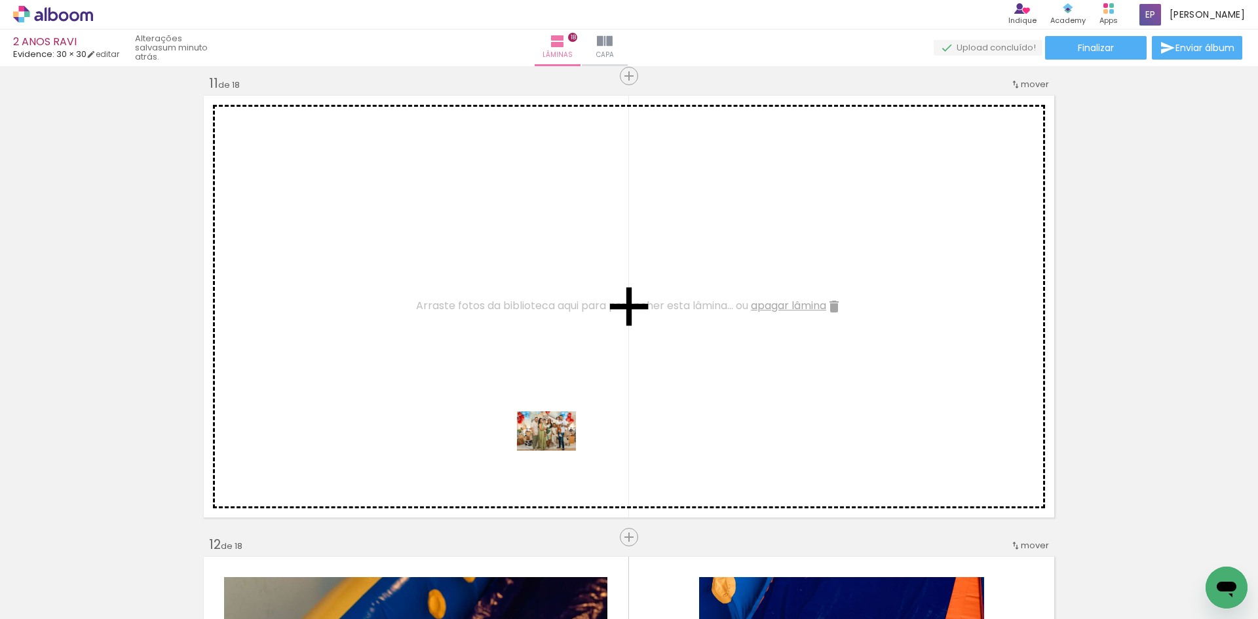
drag, startPoint x: 681, startPoint y: 576, endPoint x: 532, endPoint y: 423, distance: 214.1
click at [532, 423] on quentale-workspace at bounding box center [629, 309] width 1258 height 619
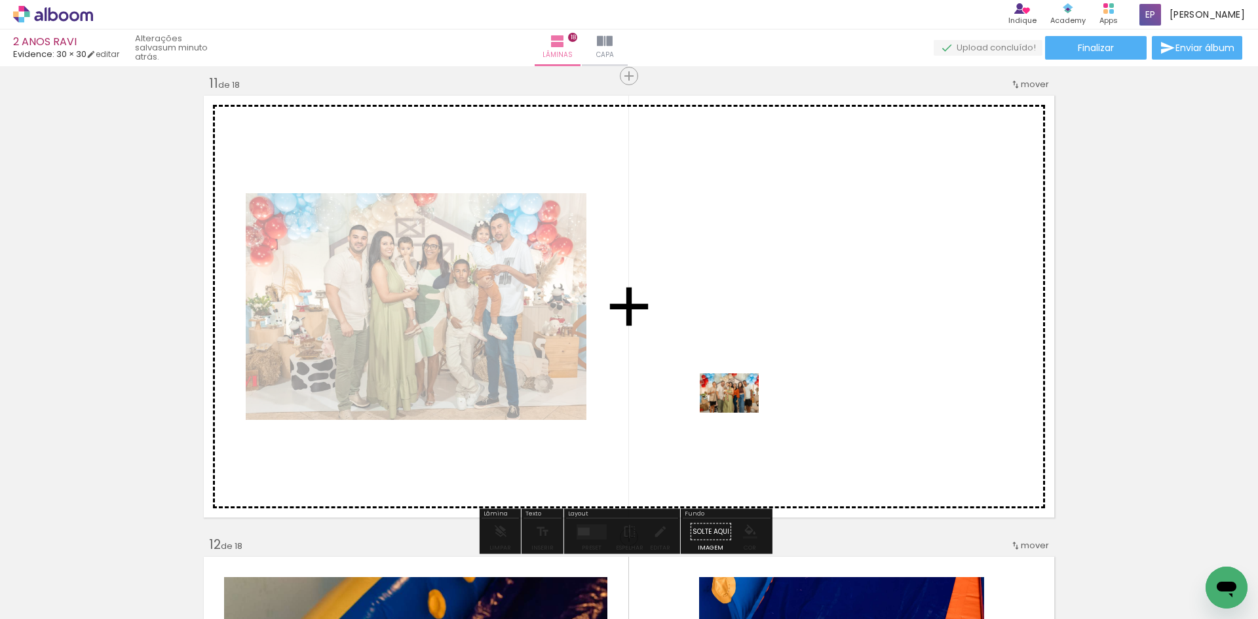
drag, startPoint x: 740, startPoint y: 577, endPoint x: 739, endPoint y: 399, distance: 177.6
click at [739, 399] on quentale-workspace at bounding box center [629, 309] width 1258 height 619
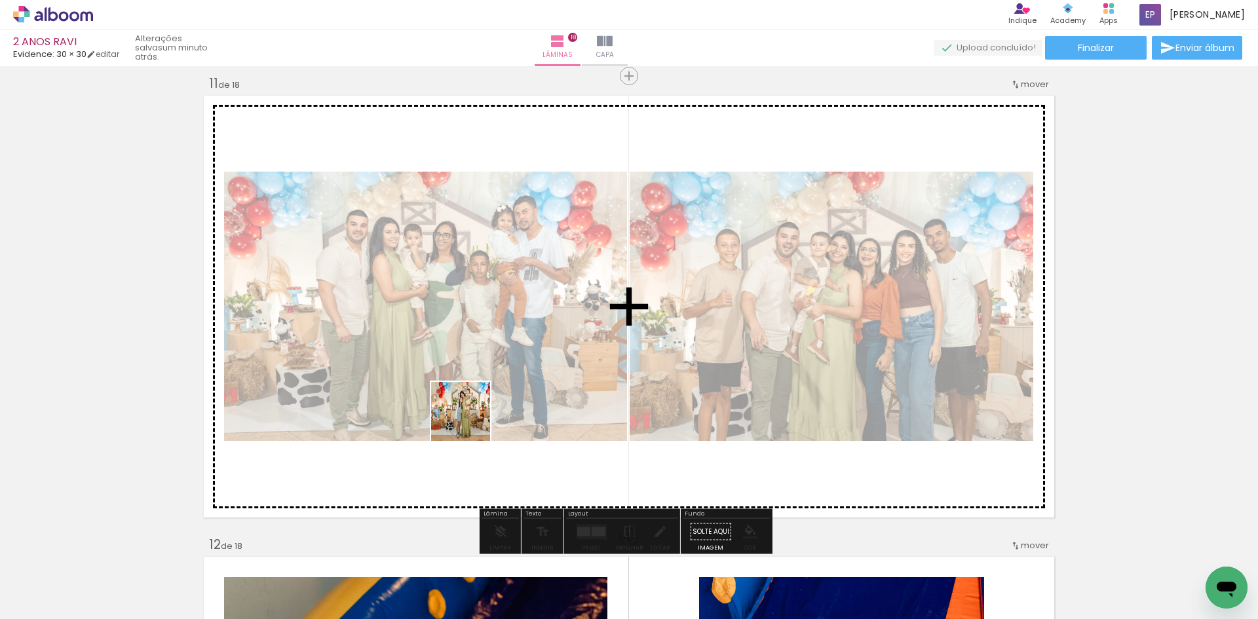
drag, startPoint x: 491, startPoint y: 487, endPoint x: 470, endPoint y: 416, distance: 74.6
click at [470, 419] on quentale-workspace at bounding box center [629, 309] width 1258 height 619
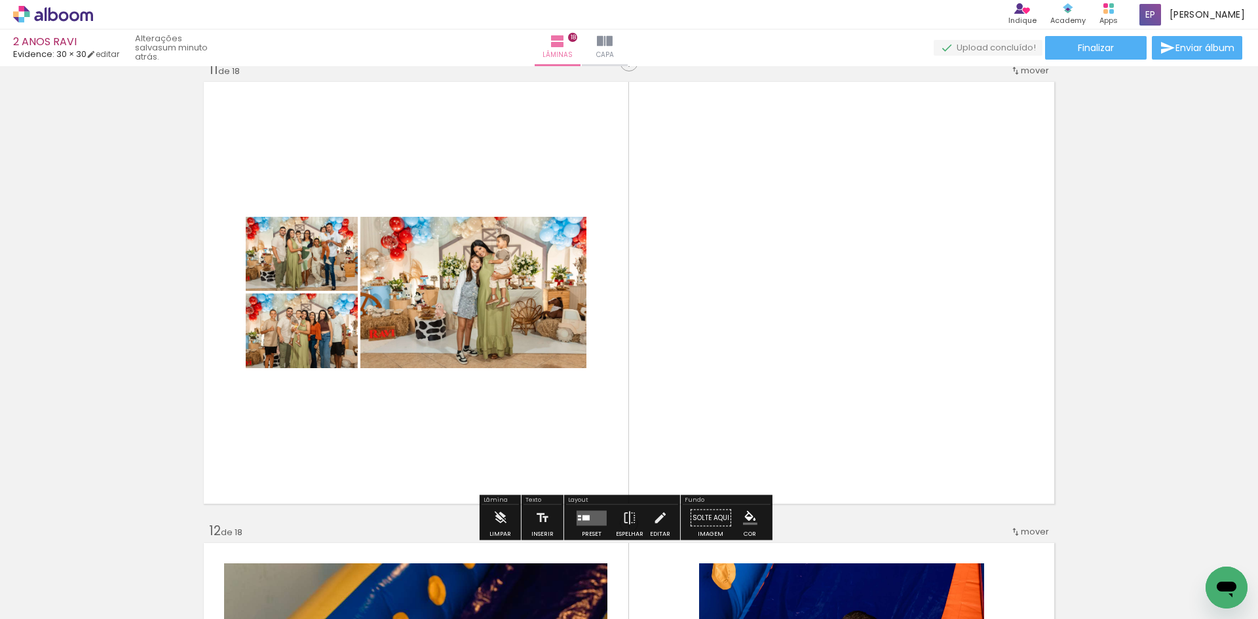
scroll to position [4624, 0]
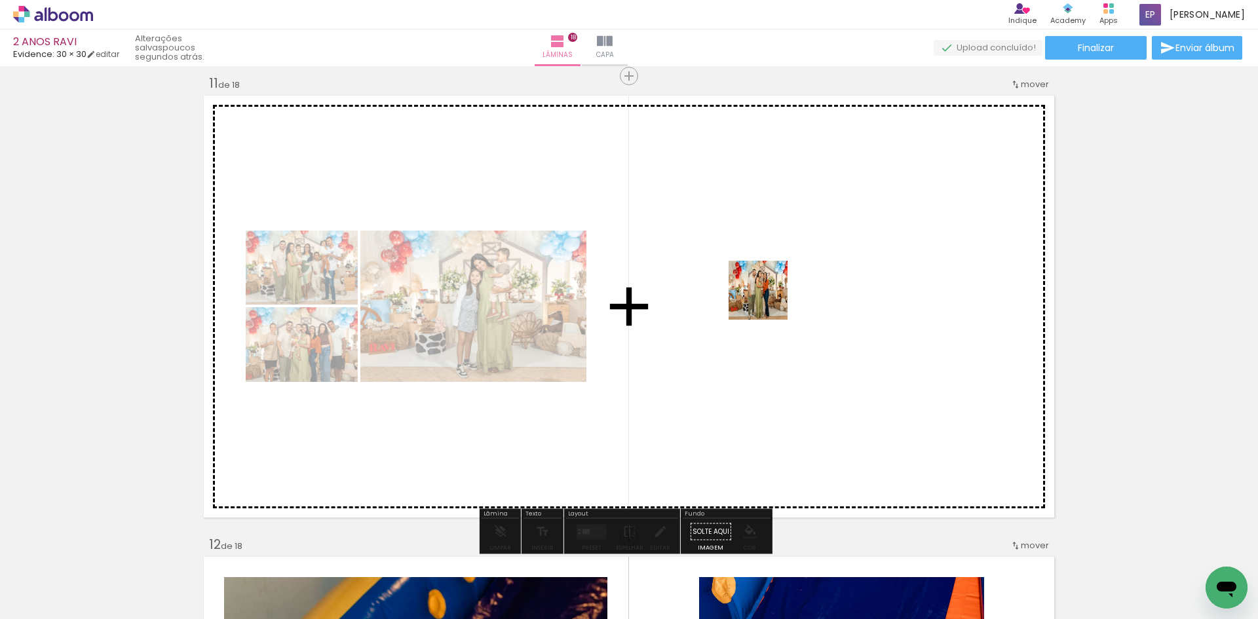
drag, startPoint x: 803, startPoint y: 581, endPoint x: 768, endPoint y: 300, distance: 283.2
click at [768, 300] on quentale-workspace at bounding box center [629, 309] width 1258 height 619
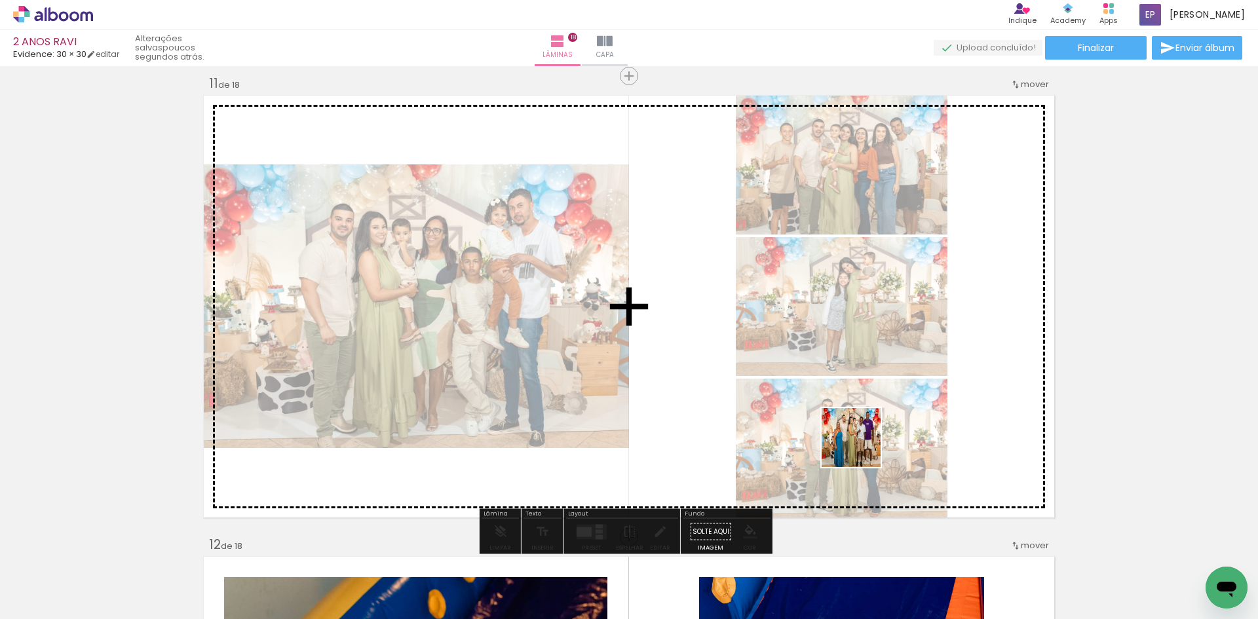
drag, startPoint x: 888, startPoint y: 542, endPoint x: 853, endPoint y: 434, distance: 113.8
click at [854, 431] on quentale-workspace at bounding box center [629, 309] width 1258 height 619
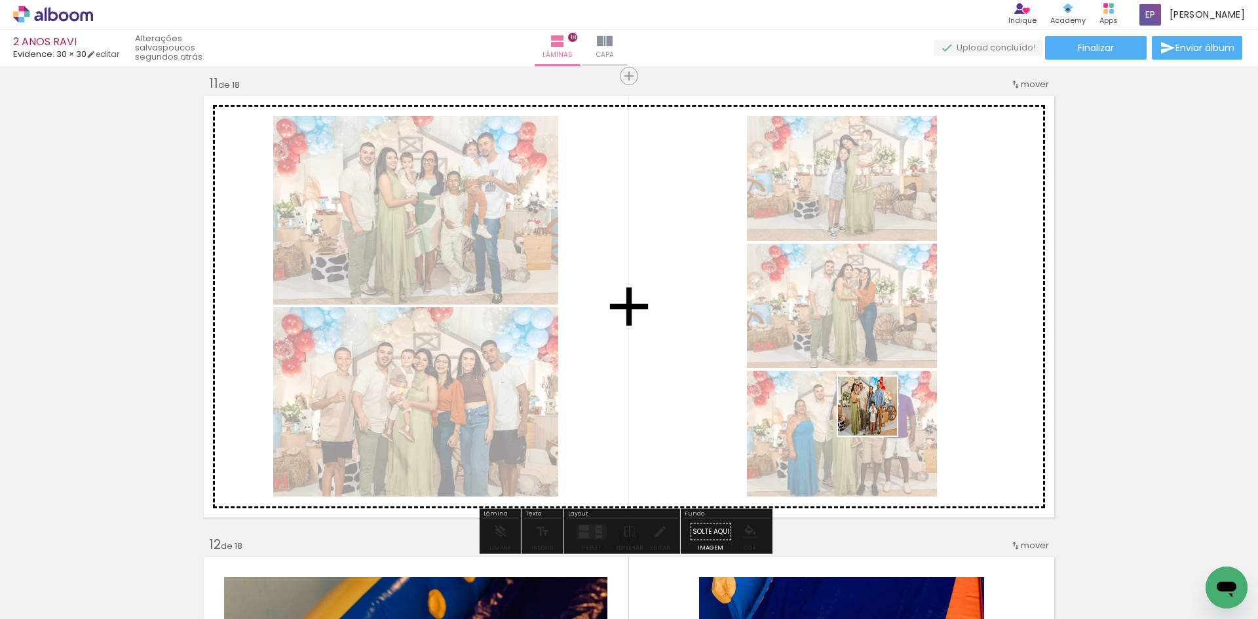
drag, startPoint x: 970, startPoint y: 578, endPoint x: 865, endPoint y: 402, distance: 204.8
click at [866, 404] on quentale-workspace at bounding box center [629, 309] width 1258 height 619
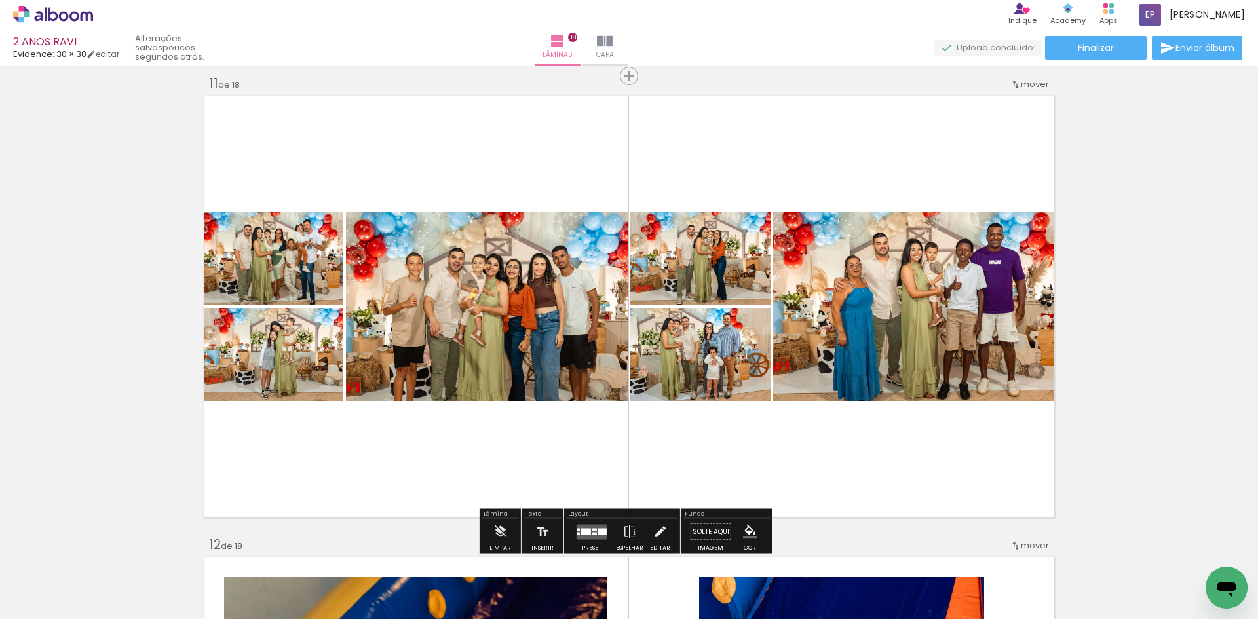
click at [581, 533] on div at bounding box center [586, 531] width 10 height 7
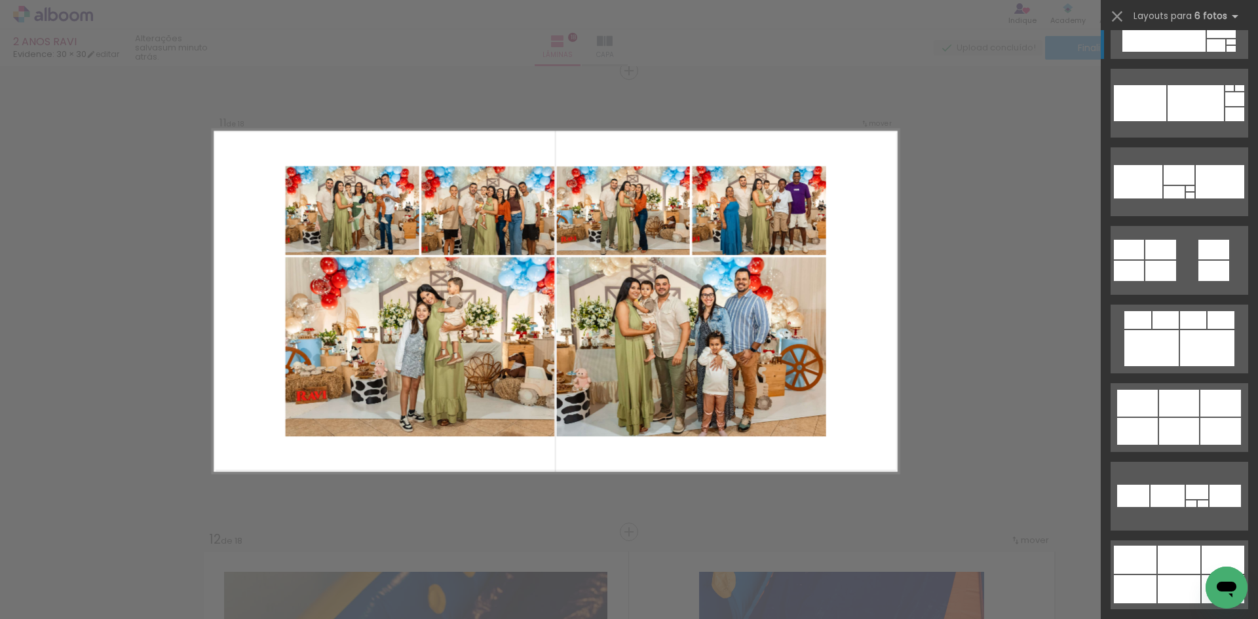
scroll to position [2883, 0]
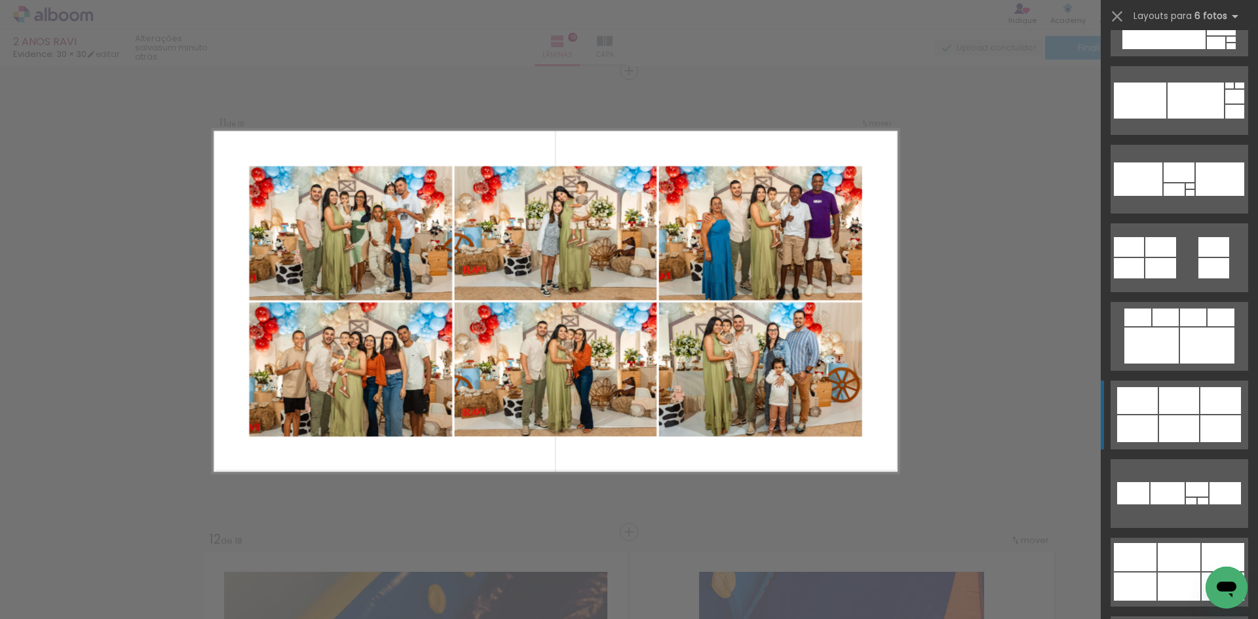
click at [1149, 119] on div at bounding box center [1140, 101] width 52 height 36
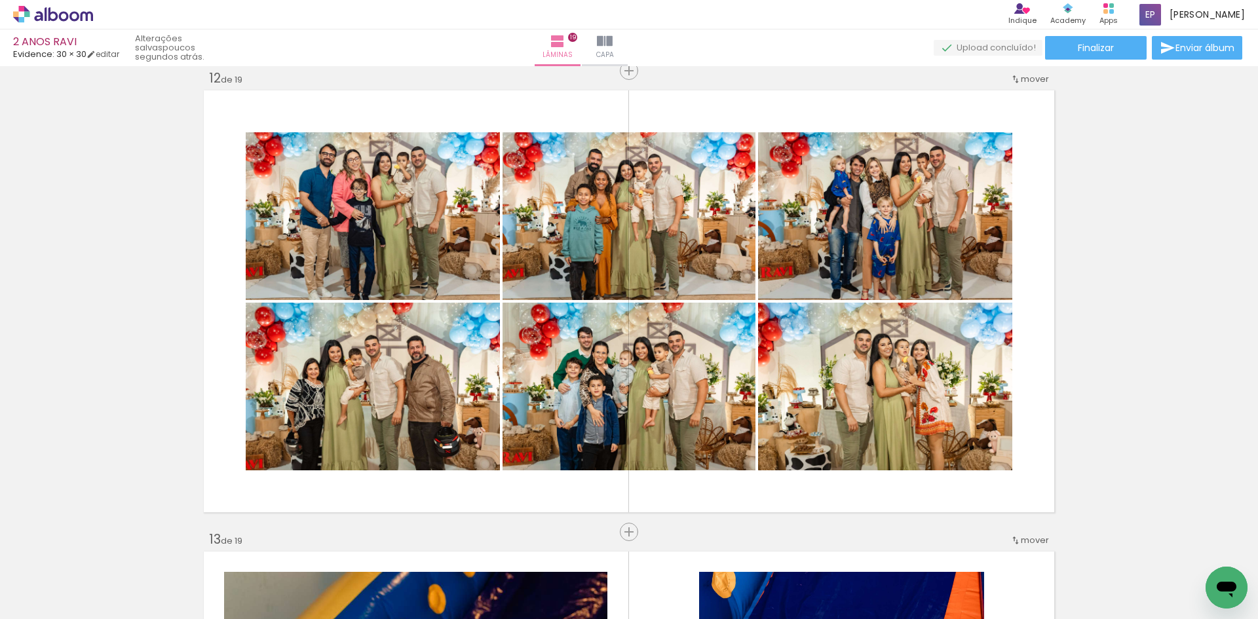
scroll to position [0, 6118]
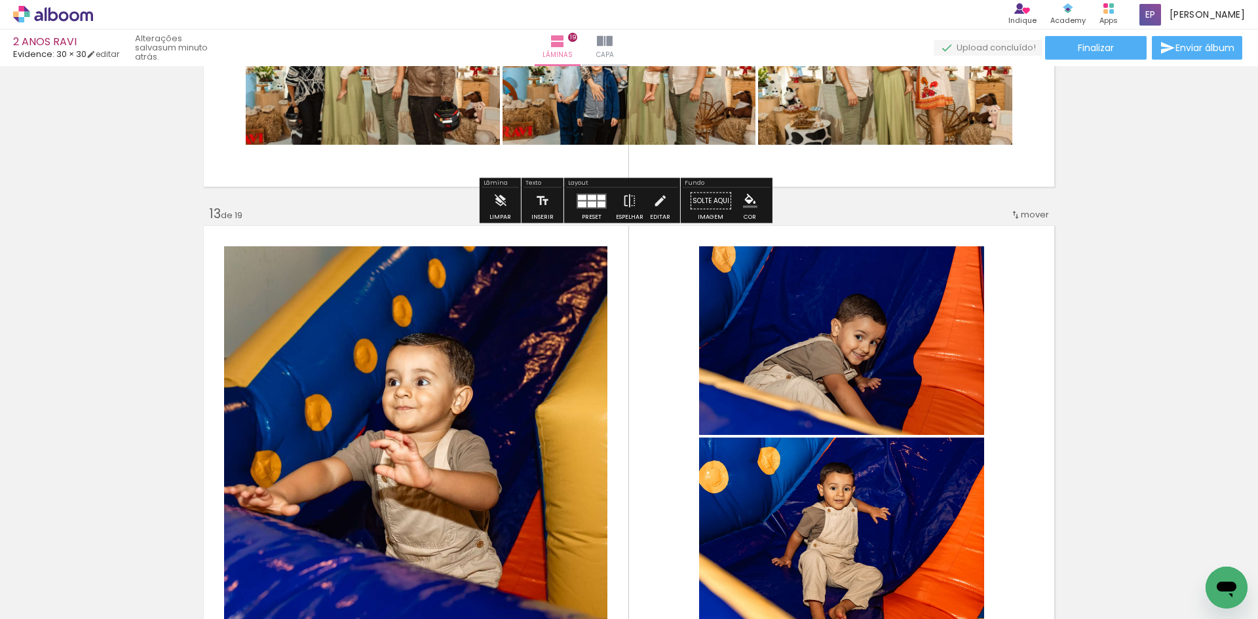
scroll to position [5419, 0]
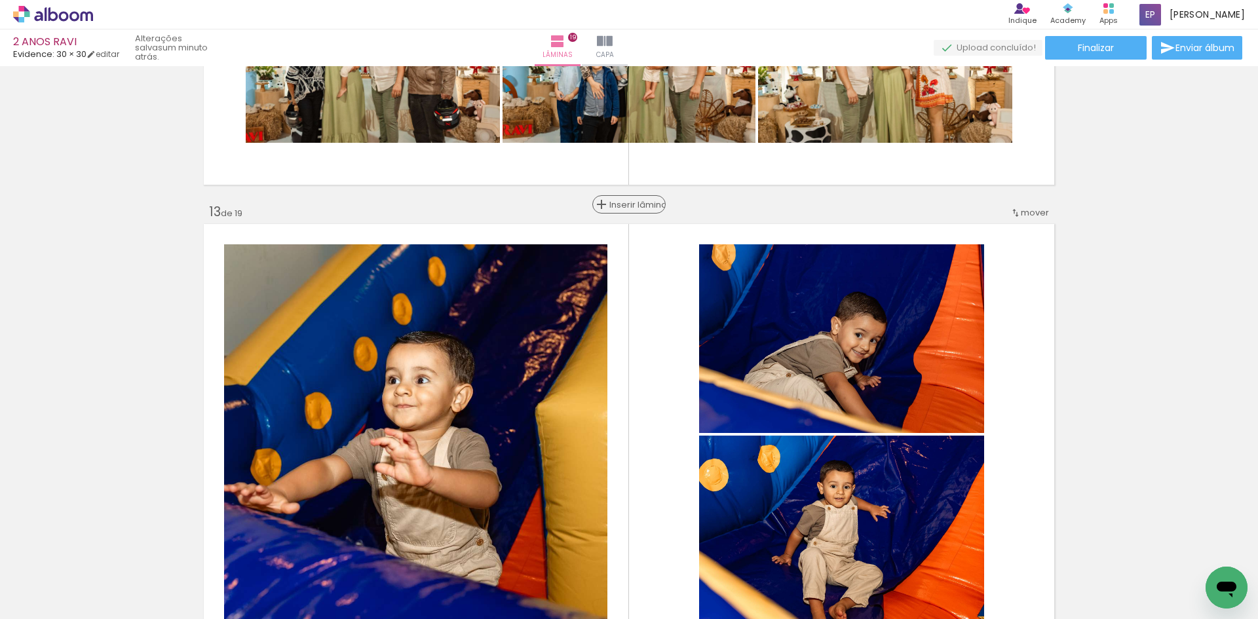
click at [630, 200] on span "Inserir lâmina" at bounding box center [634, 204] width 51 height 9
